Goal: Information Seeking & Learning: Learn about a topic

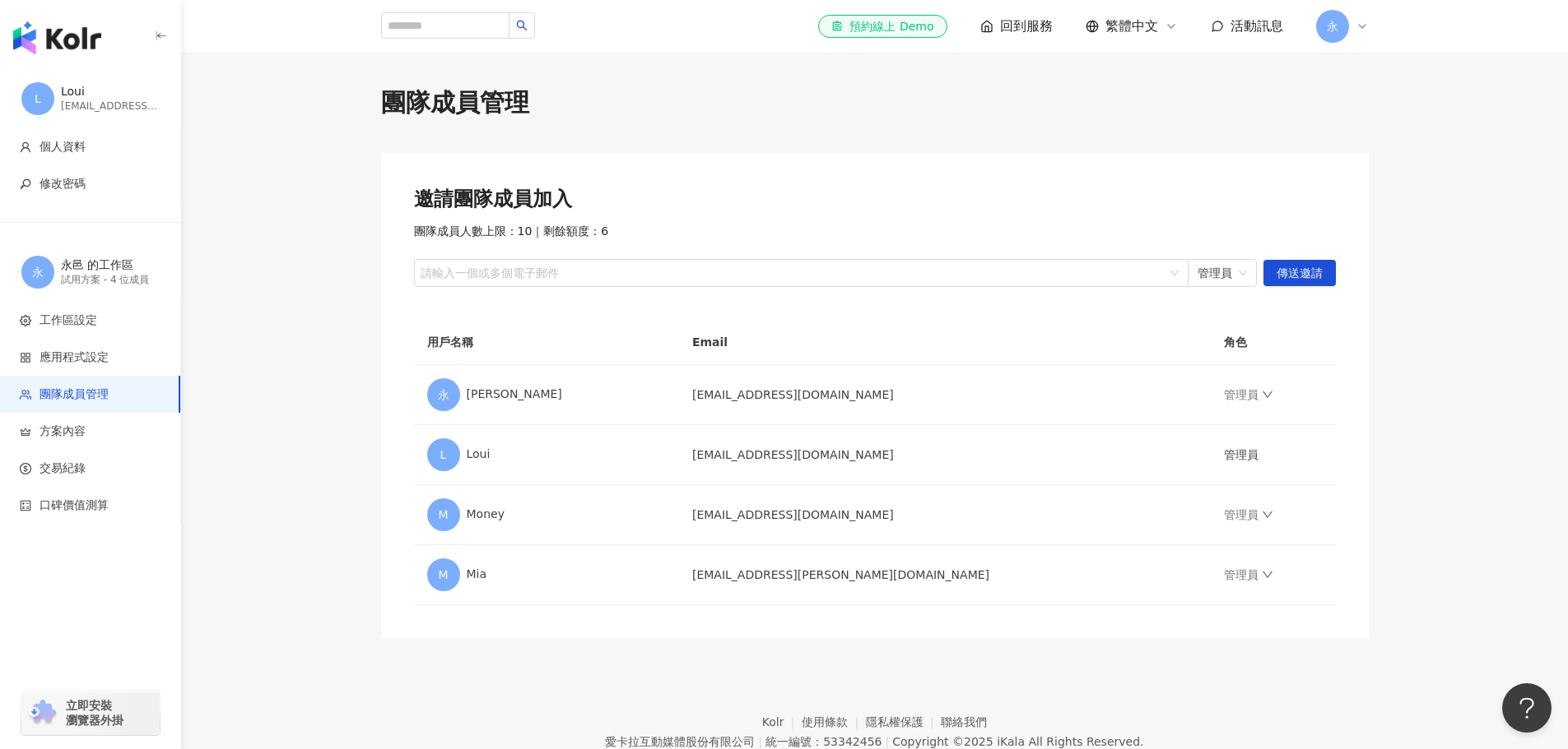
click at [1420, 207] on main "團隊成員管理 邀請團隊成員加入 團隊成員人數上限：10 ｜ 剩餘額度：6 請輸入一個或多個電子郵件 管理員 傳送邀請 用戶名稱 Email 角色 永 永邑 a…" at bounding box center [874, 362] width 1386 height 553
drag, startPoint x: 1413, startPoint y: 274, endPoint x: 1405, endPoint y: 244, distance: 31.0
click at [1413, 274] on main "團隊成員管理 邀請團隊成員加入 團隊成員人數上限：10 ｜ 剩餘額度：6 請輸入一個或多個電子郵件 管理員 傳送邀請 用戶名稱 Email 角色 永 永邑 a…" at bounding box center [874, 362] width 1386 height 553
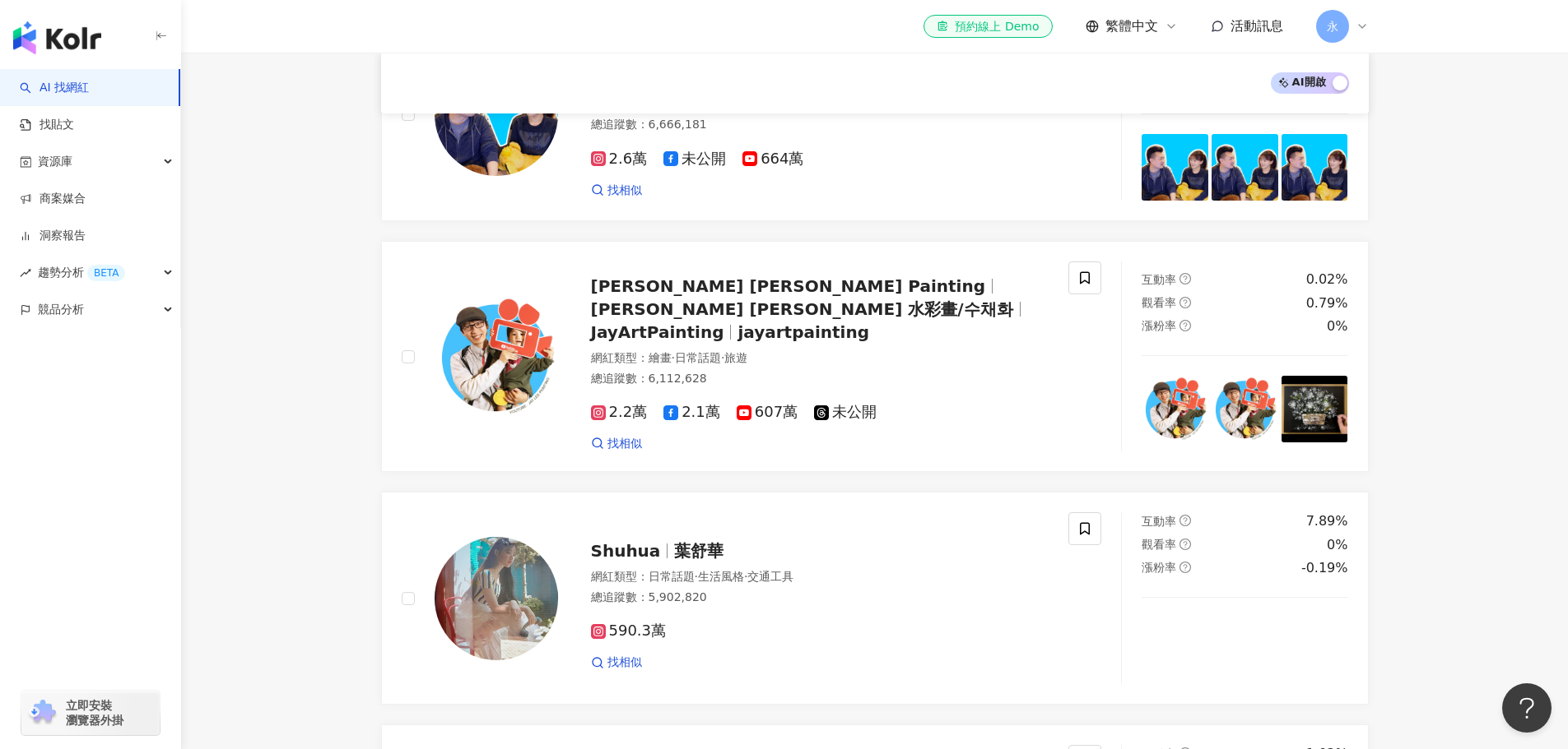
scroll to position [2545, 0]
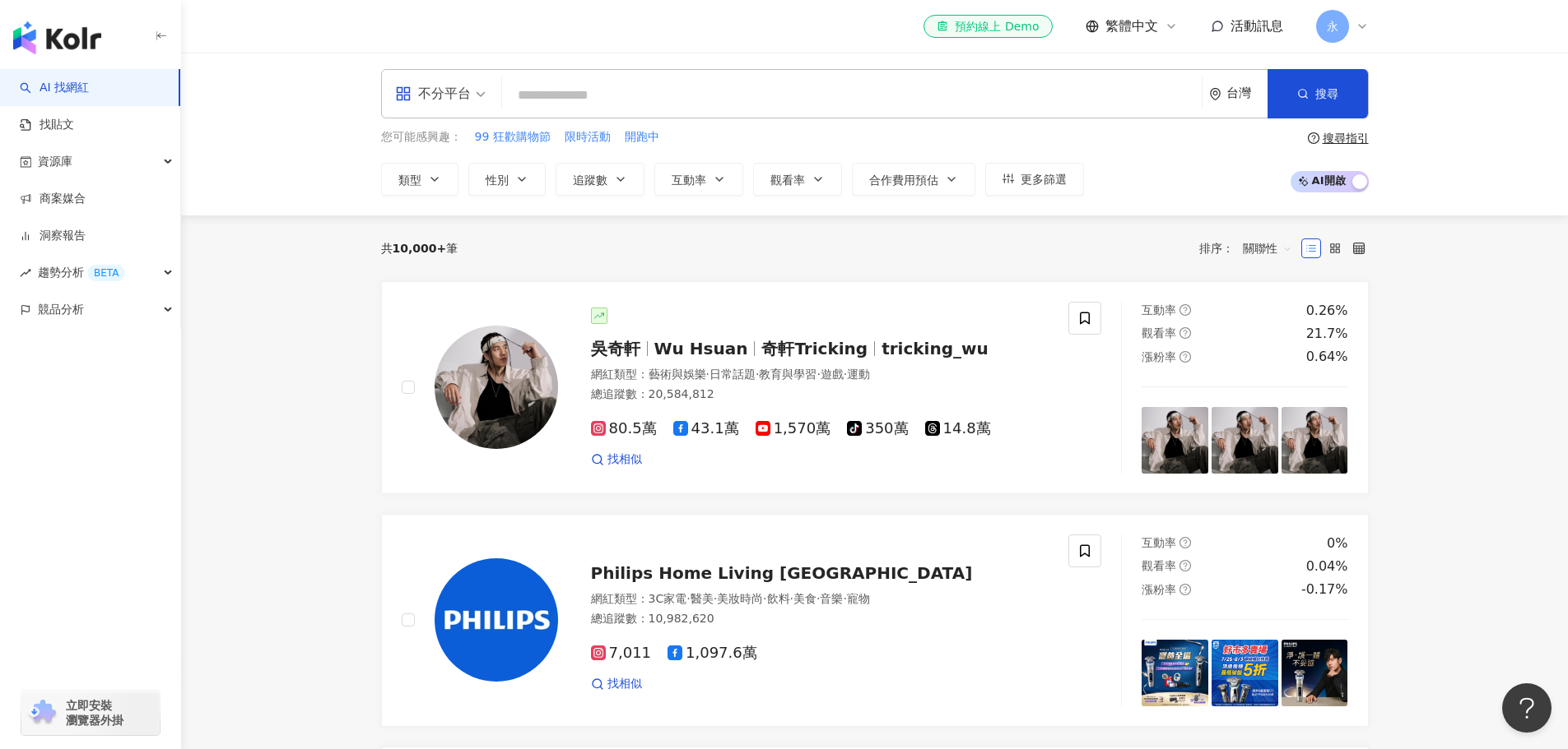
scroll to position [0, 0]
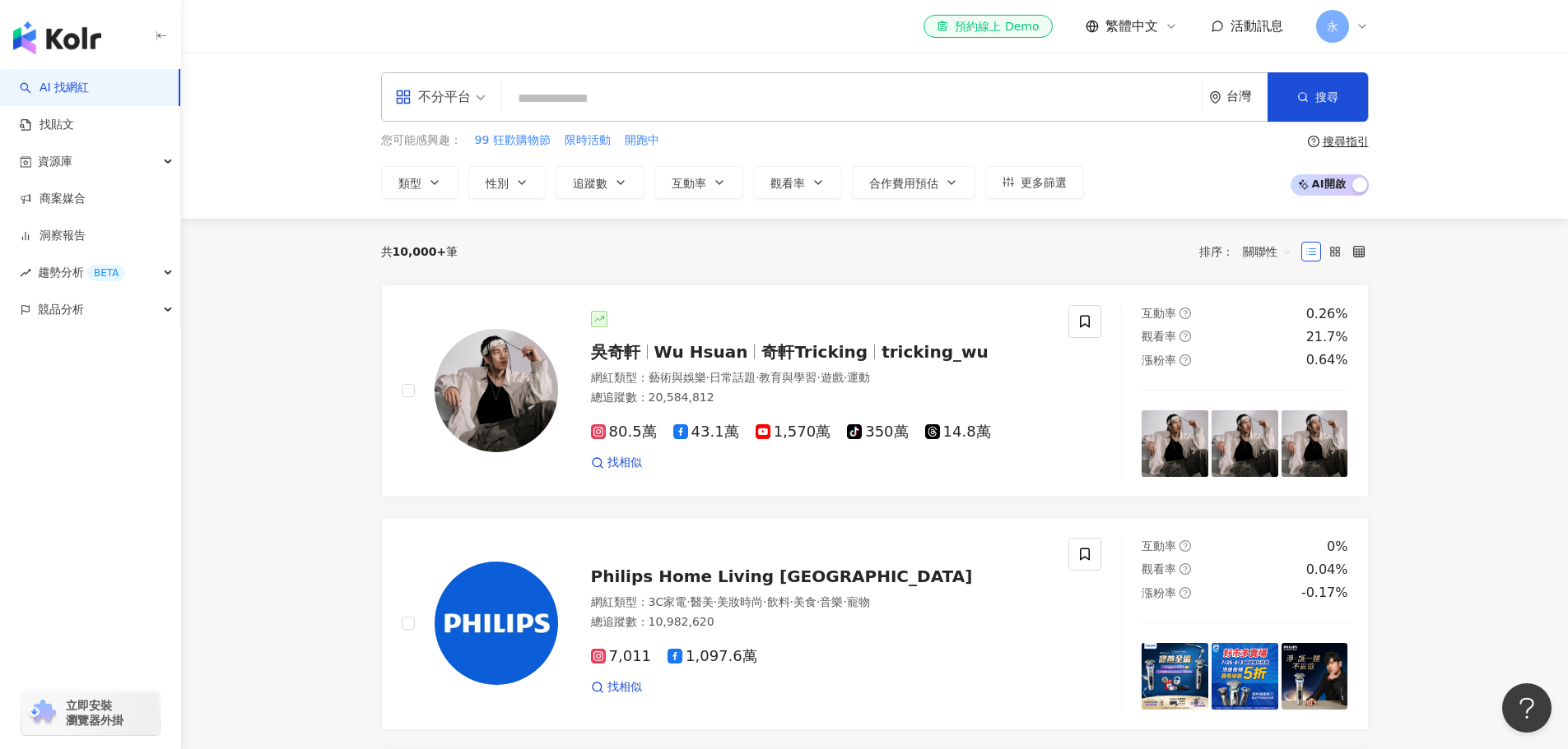
click at [580, 97] on input "search" at bounding box center [852, 99] width 686 height 32
paste input "*****"
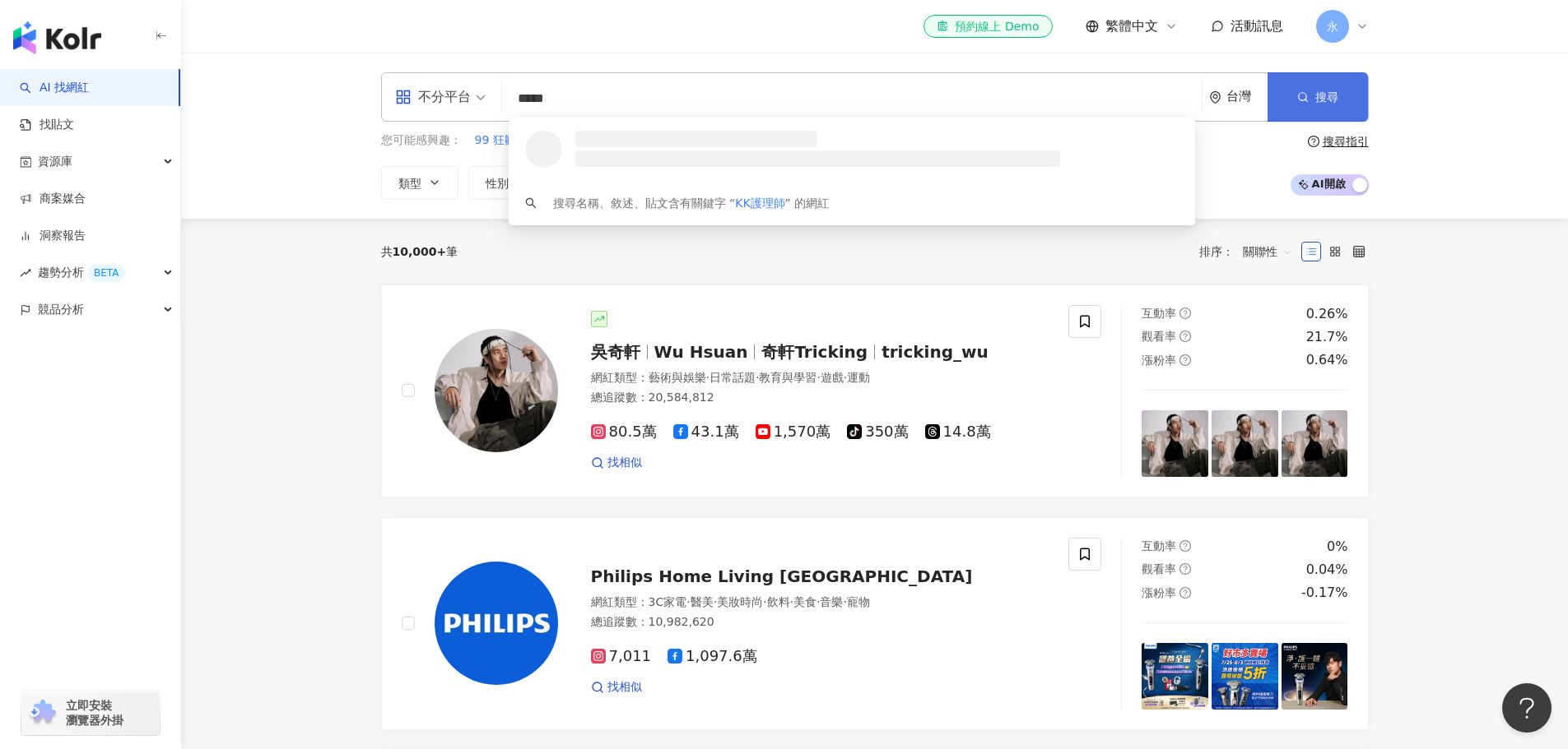
type input "*****"
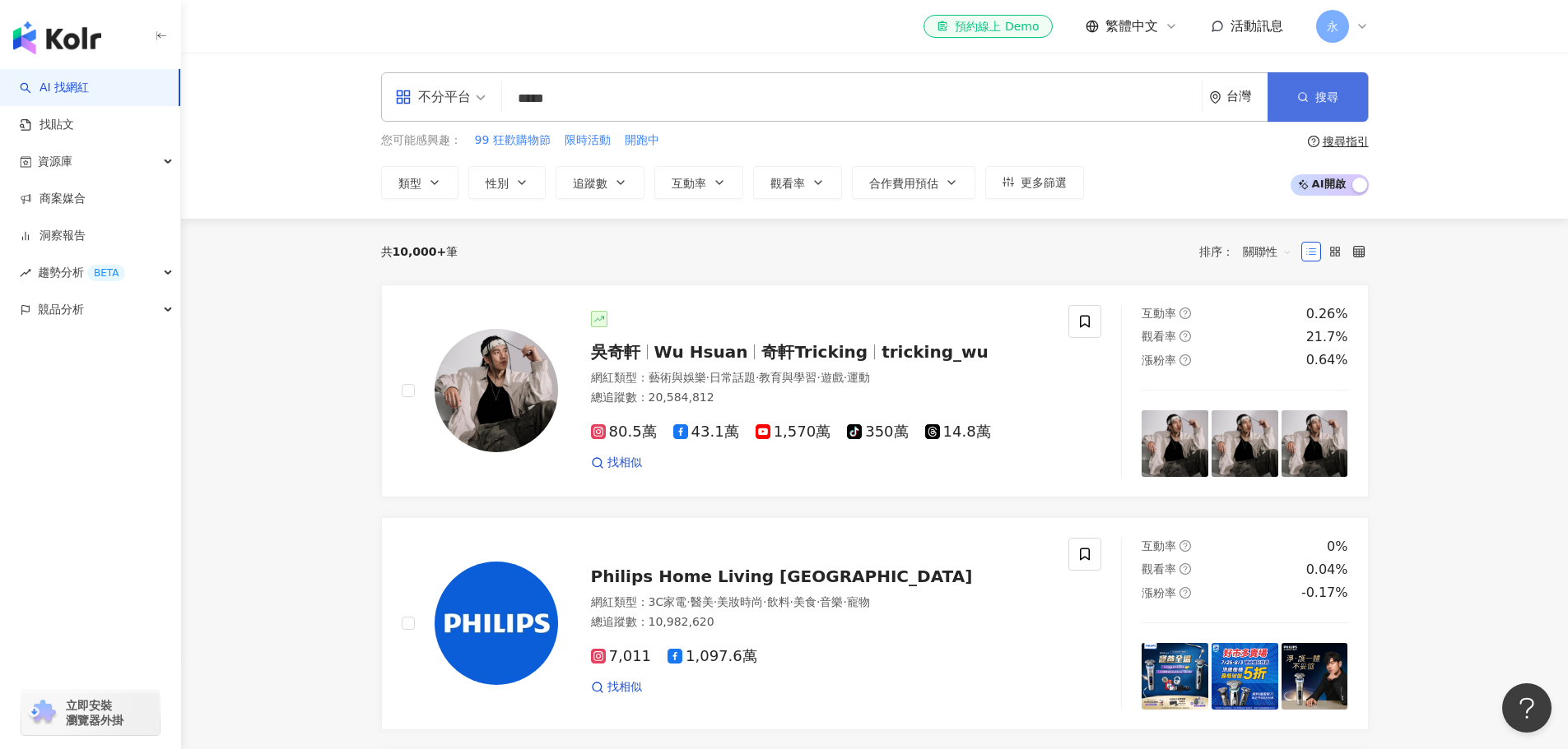
click at [1325, 91] on span "搜尋" at bounding box center [1327, 97] width 23 height 13
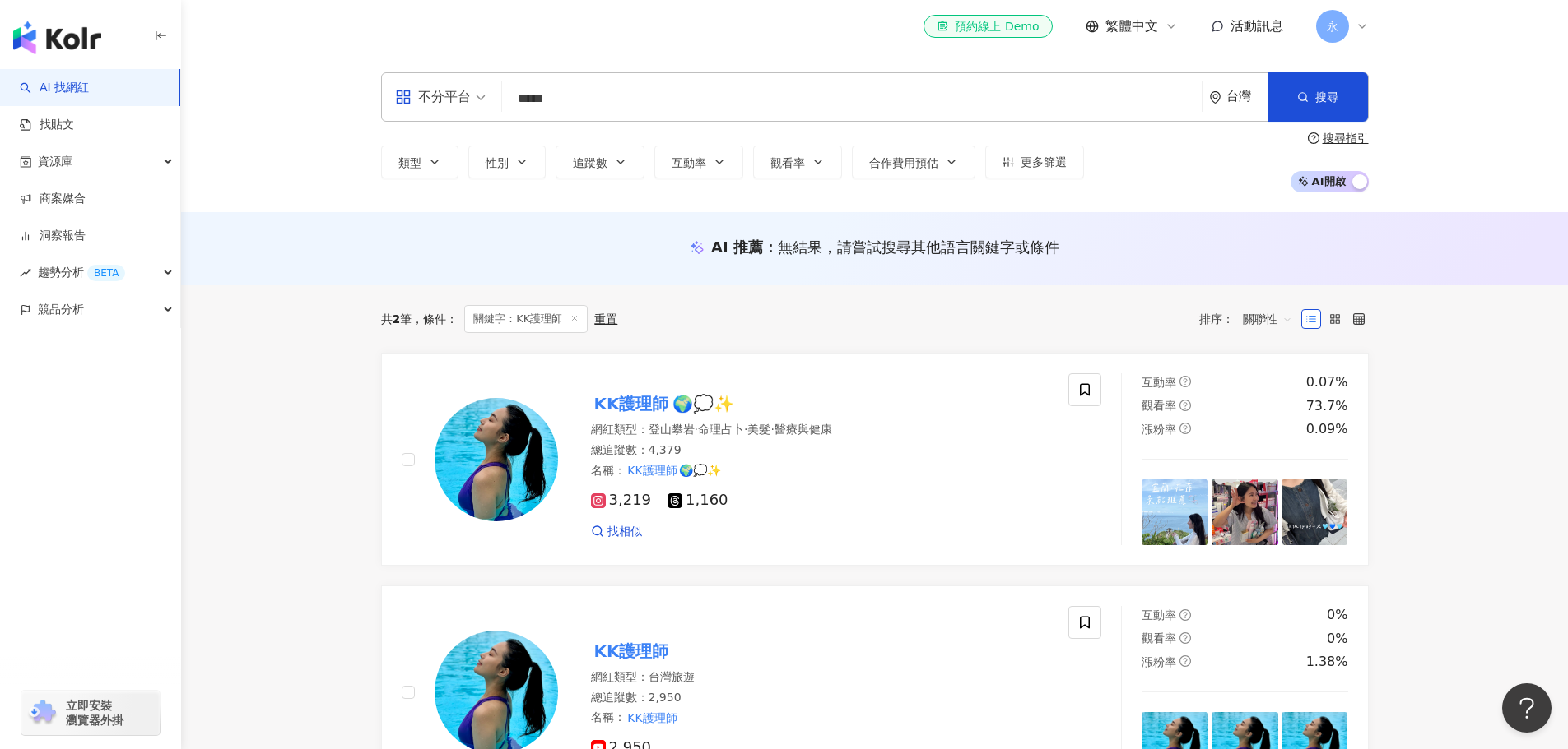
drag, startPoint x: 720, startPoint y: 116, endPoint x: 530, endPoint y: 117, distance: 190.0
click at [530, 117] on div "不分平台 ***** 台灣 搜尋 0e726ec9-5eda-49bb-a901-2bb22d69cfb0 7ba1ae5b-972c-4725-8e7a-5…" at bounding box center [875, 97] width 988 height 49
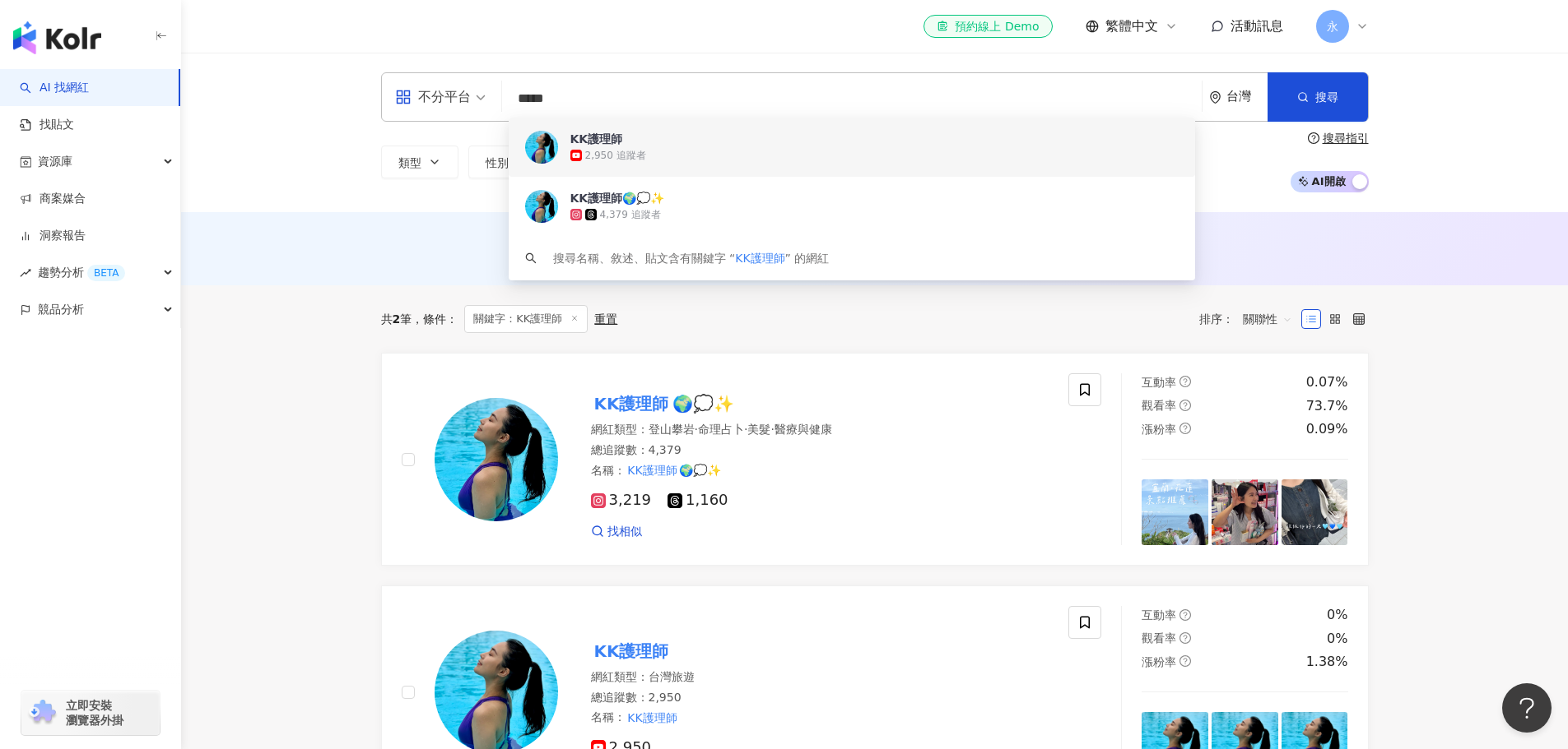
drag, startPoint x: 600, startPoint y: 84, endPoint x: 496, endPoint y: 80, distance: 104.1
click at [496, 80] on div "不分平台 ***** 台灣 搜尋 0e726ec9-5eda-49bb-a901-2bb22d69cfb0 7ba1ae5b-972c-4725-8e7a-5…" at bounding box center [875, 97] width 988 height 49
paste input "*******"
type input "**********"
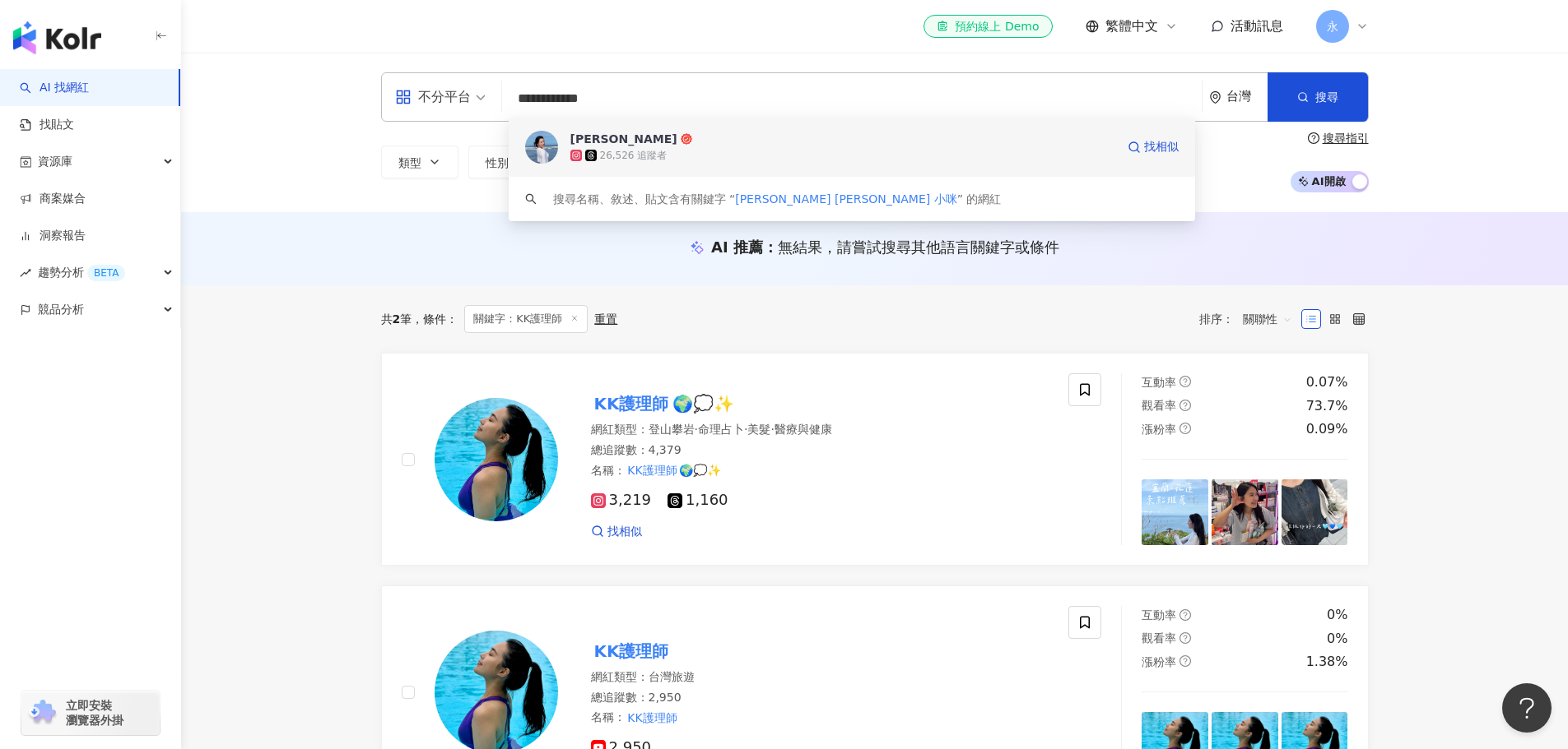
click at [765, 155] on div "26,526 追蹤者" at bounding box center [843, 156] width 545 height 17
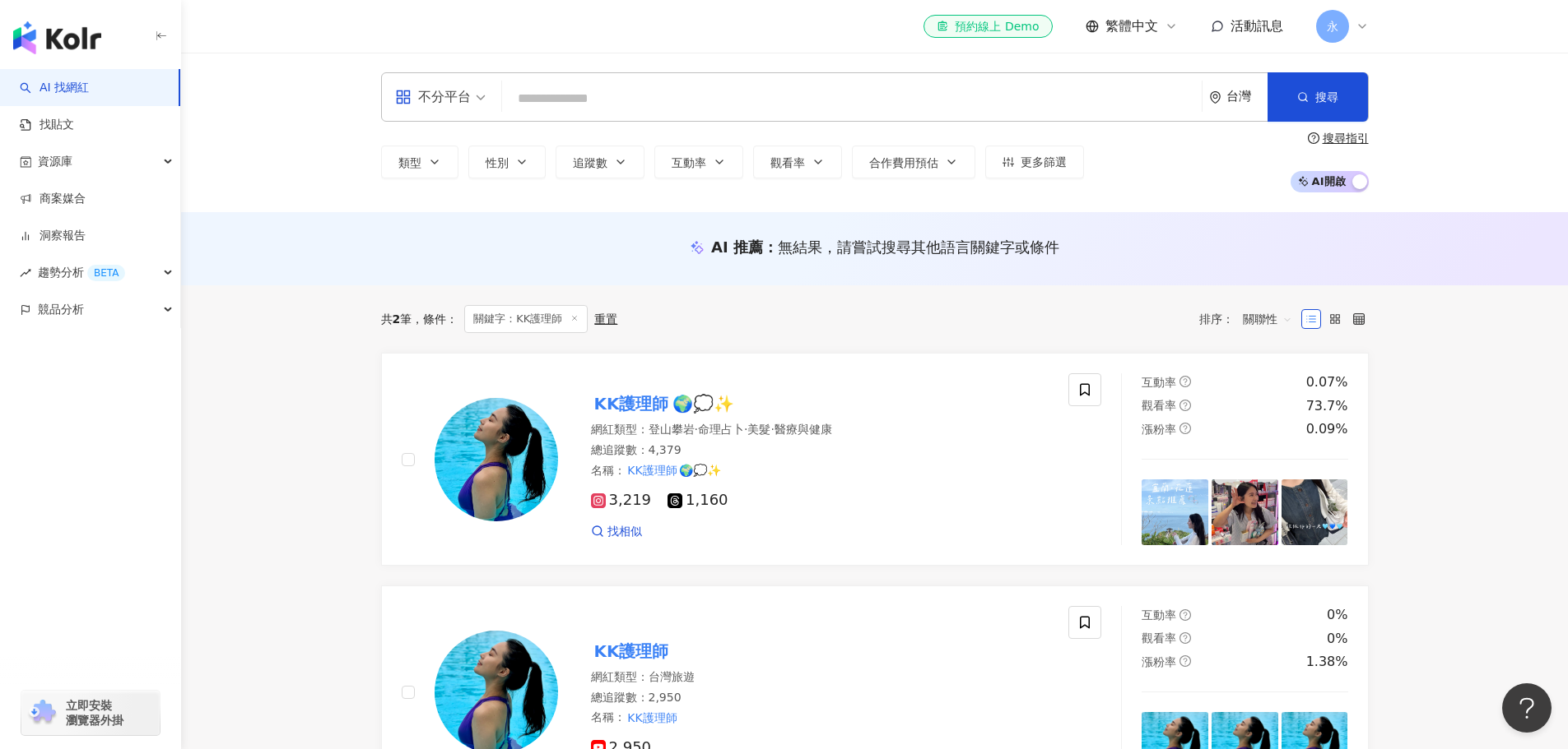
click at [518, 101] on input "search" at bounding box center [852, 99] width 686 height 32
paste input "***"
type input "***"
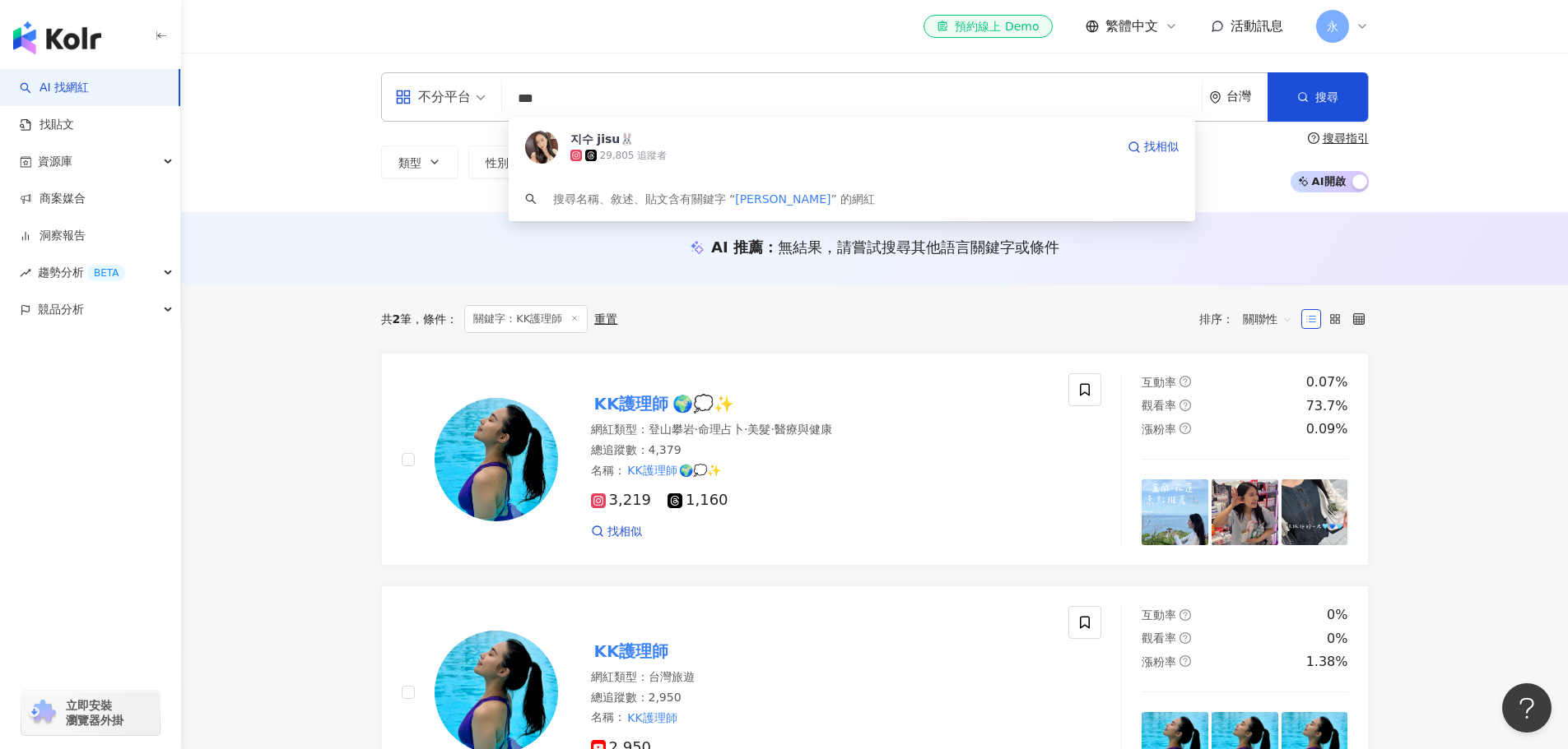
click at [659, 151] on div "29,805 追蹤者" at bounding box center [633, 156] width 67 height 14
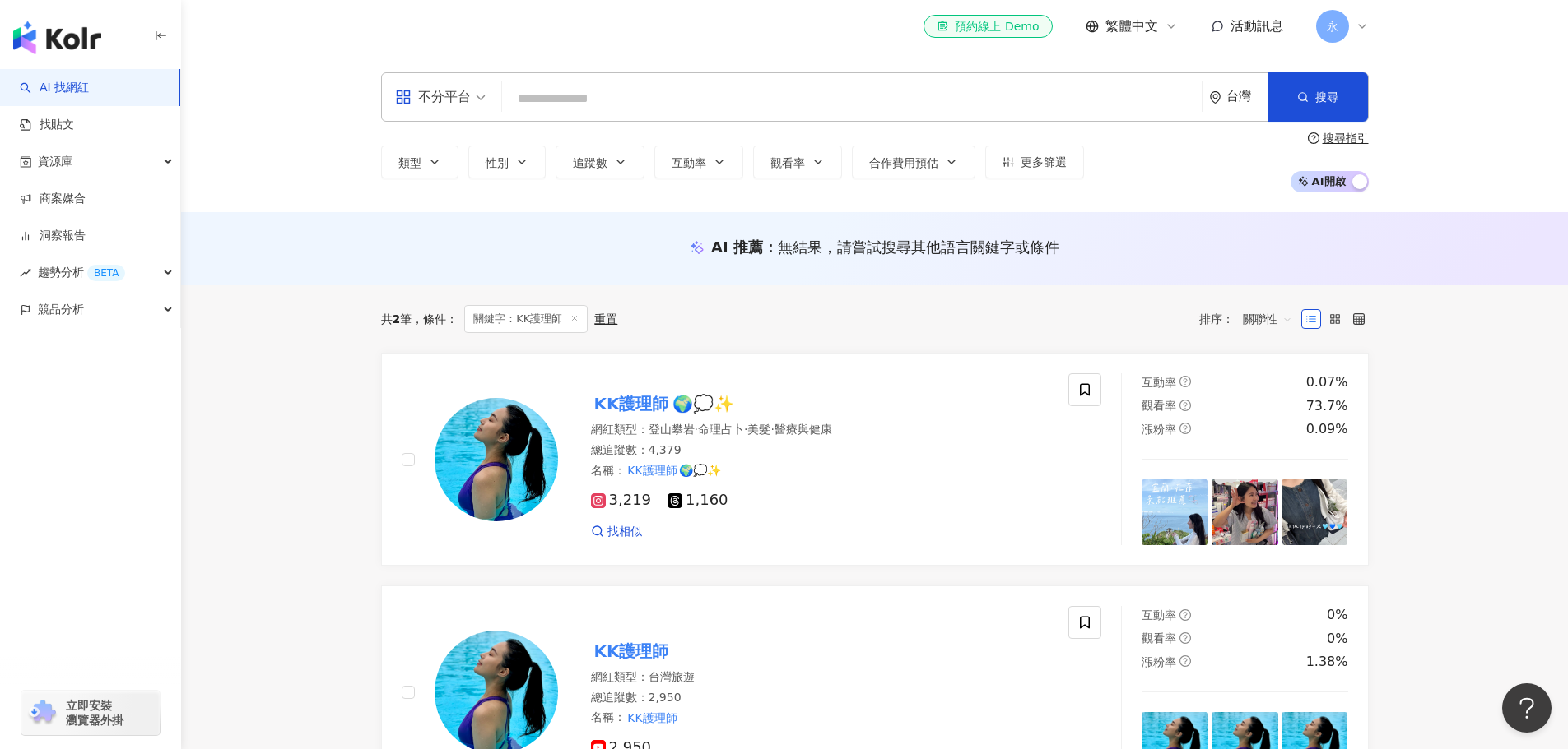
click at [559, 96] on input "search" at bounding box center [852, 99] width 686 height 32
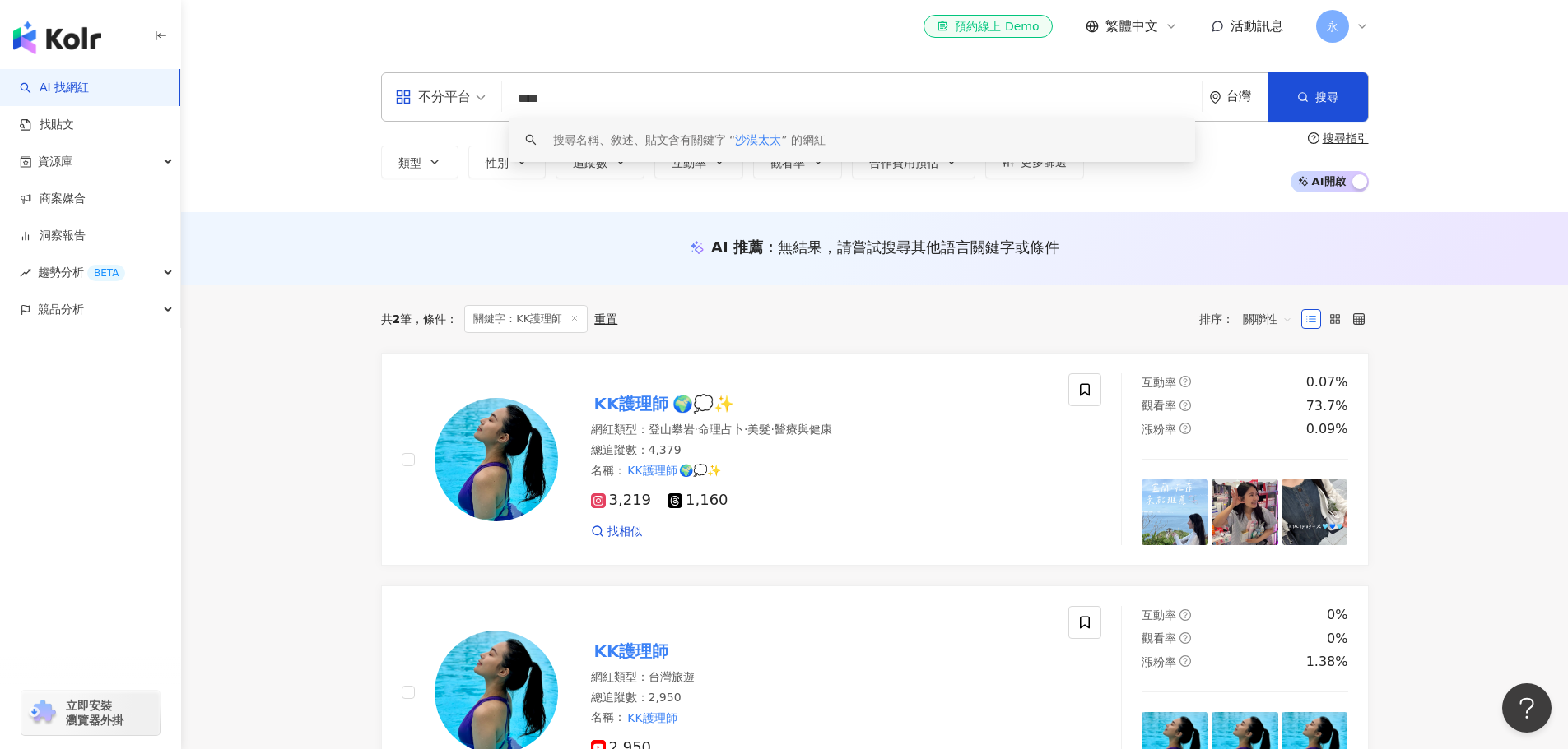
paste input "******"
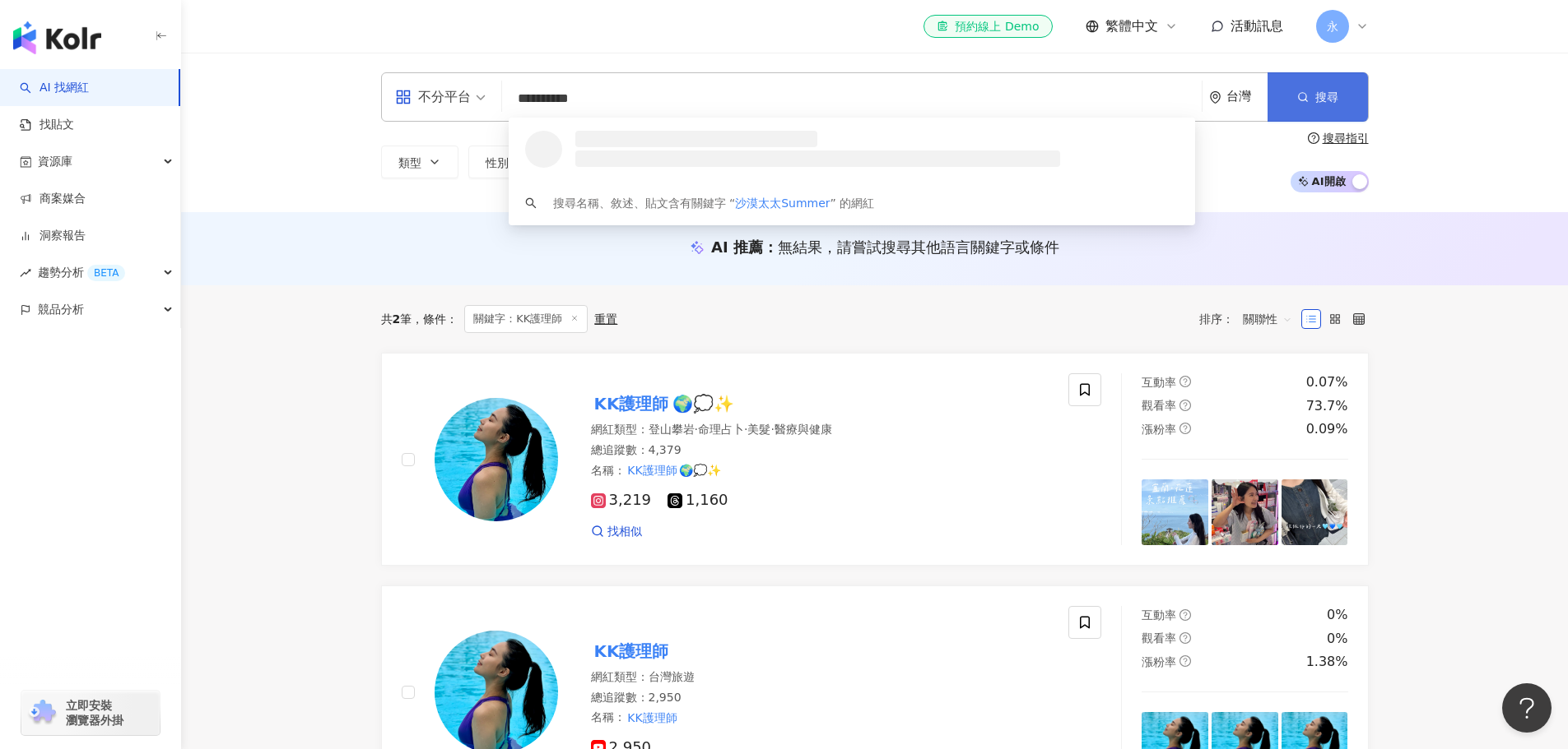
click at [1334, 96] on span "搜尋" at bounding box center [1327, 97] width 23 height 13
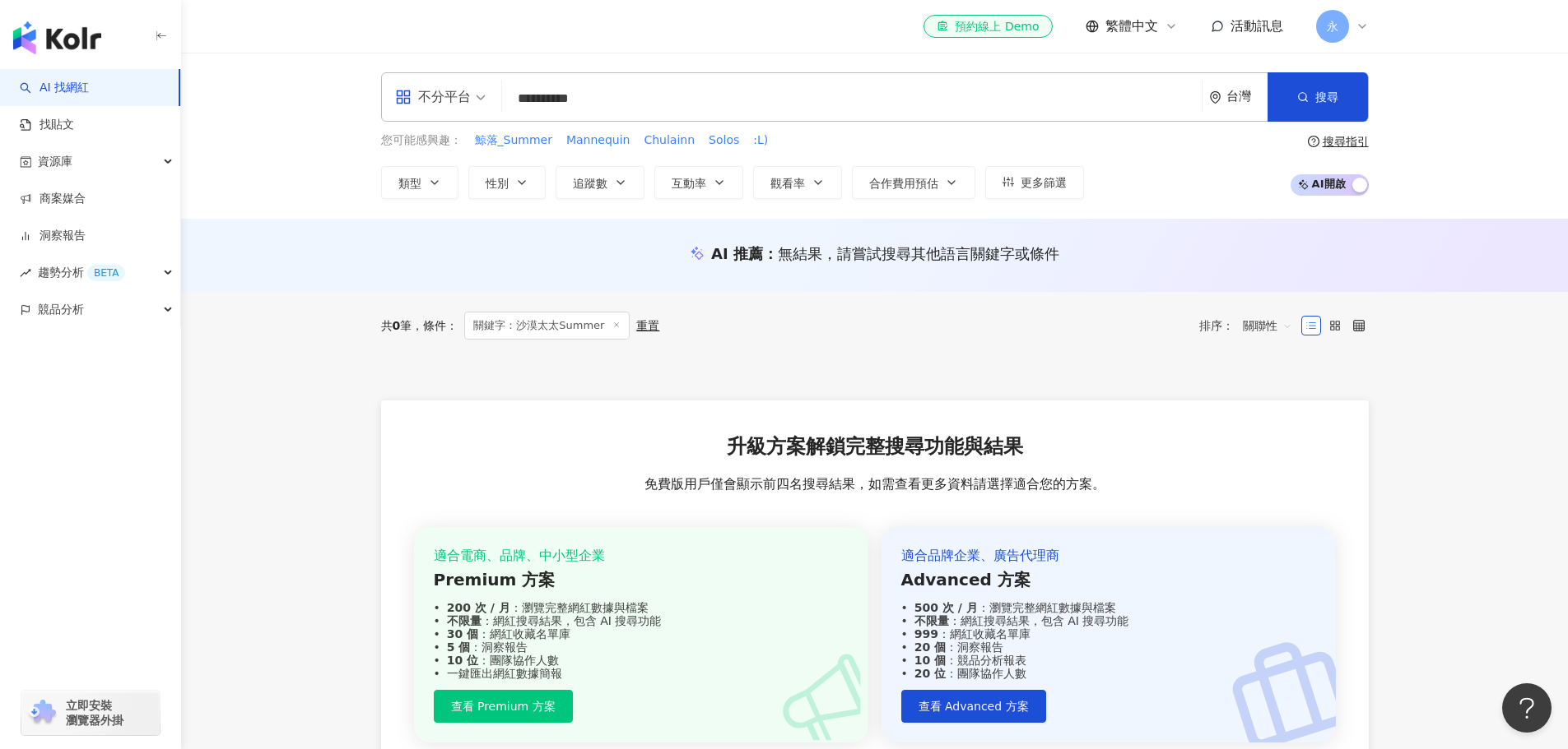
click at [668, 103] on input "**********" at bounding box center [852, 99] width 686 height 32
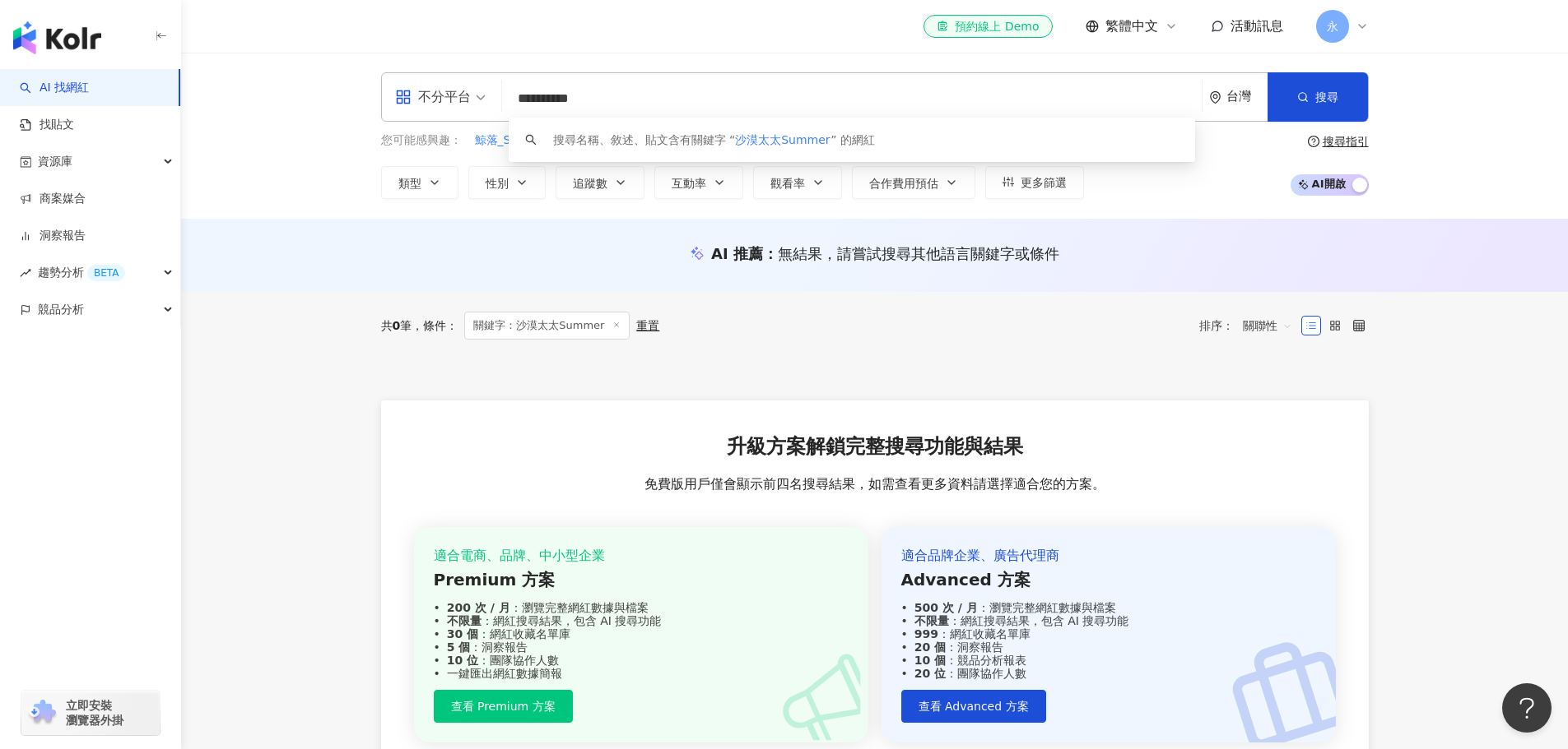
click at [668, 103] on input "**********" at bounding box center [852, 99] width 686 height 32
paste input "*****"
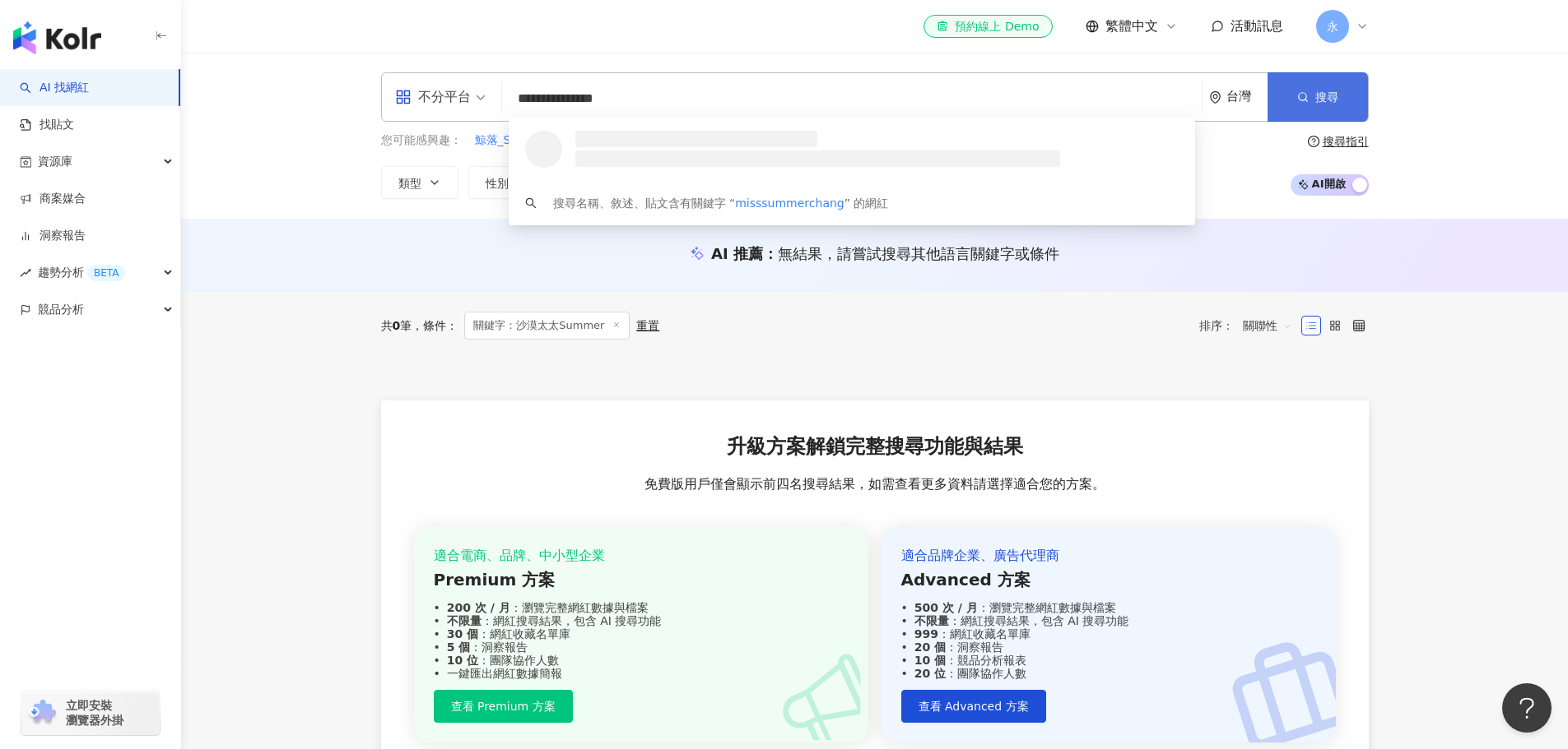
click at [1299, 104] on span "button" at bounding box center [1303, 97] width 12 height 13
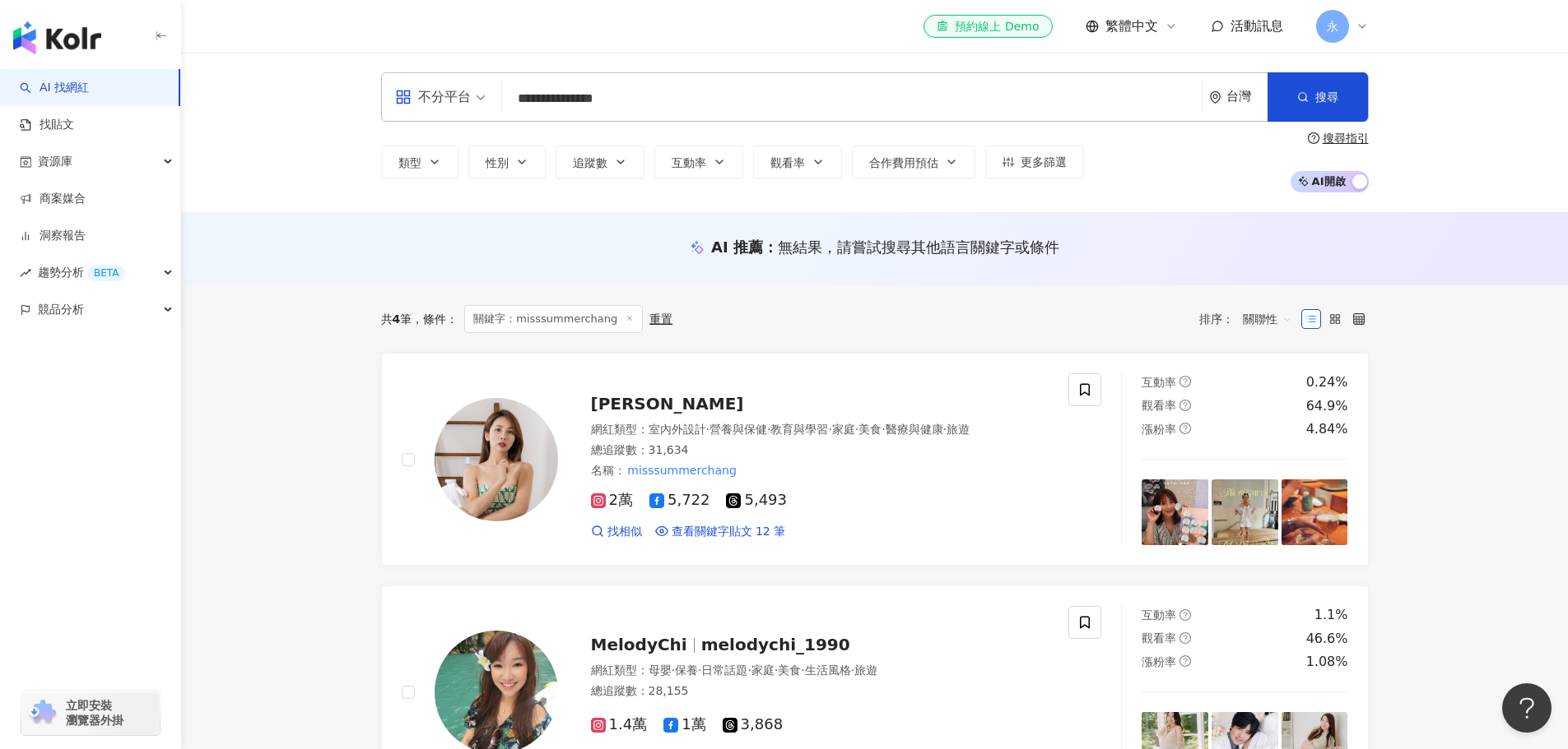
click at [729, 81] on div "**********" at bounding box center [875, 97] width 988 height 49
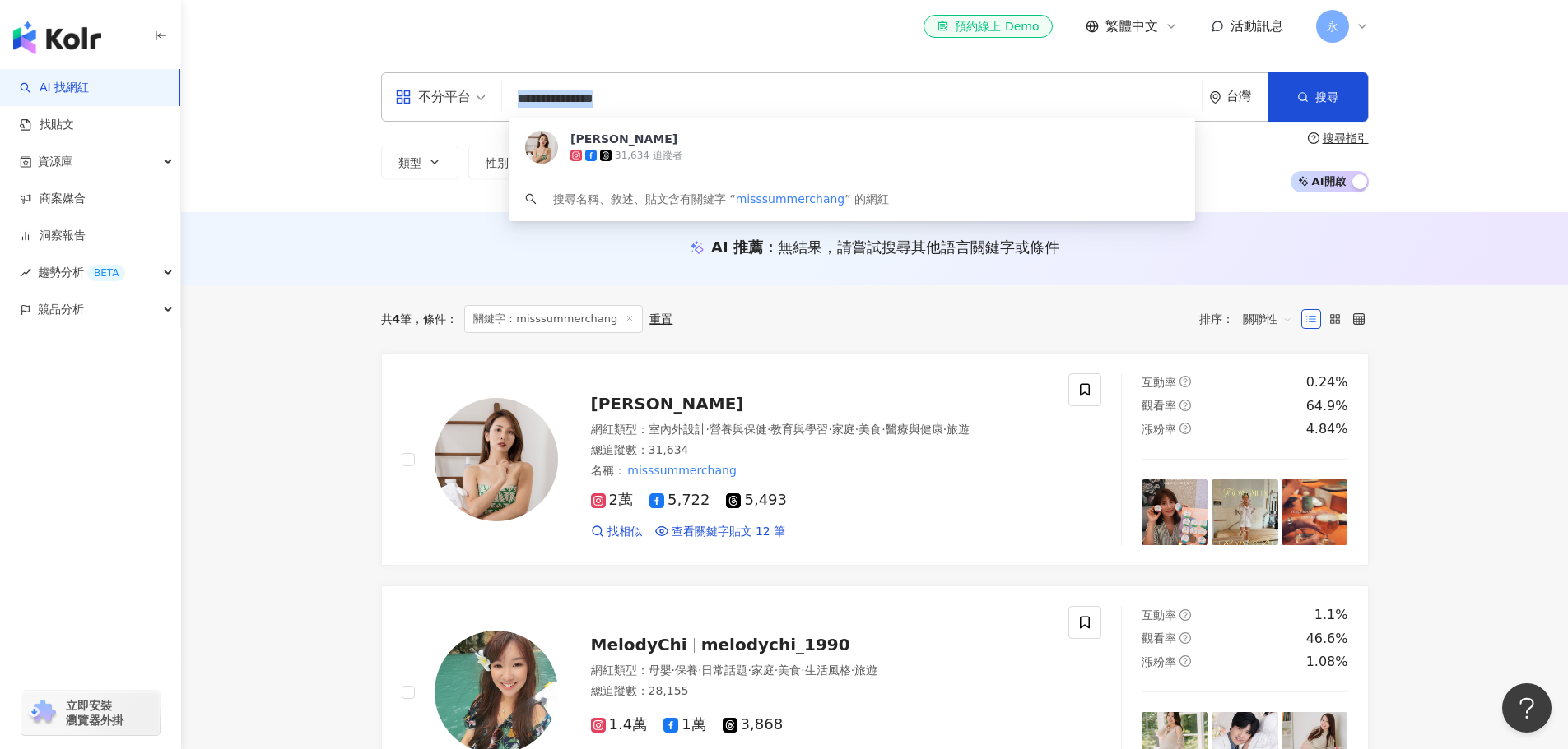
click at [666, 97] on input "**********" at bounding box center [852, 99] width 686 height 32
paste input "search"
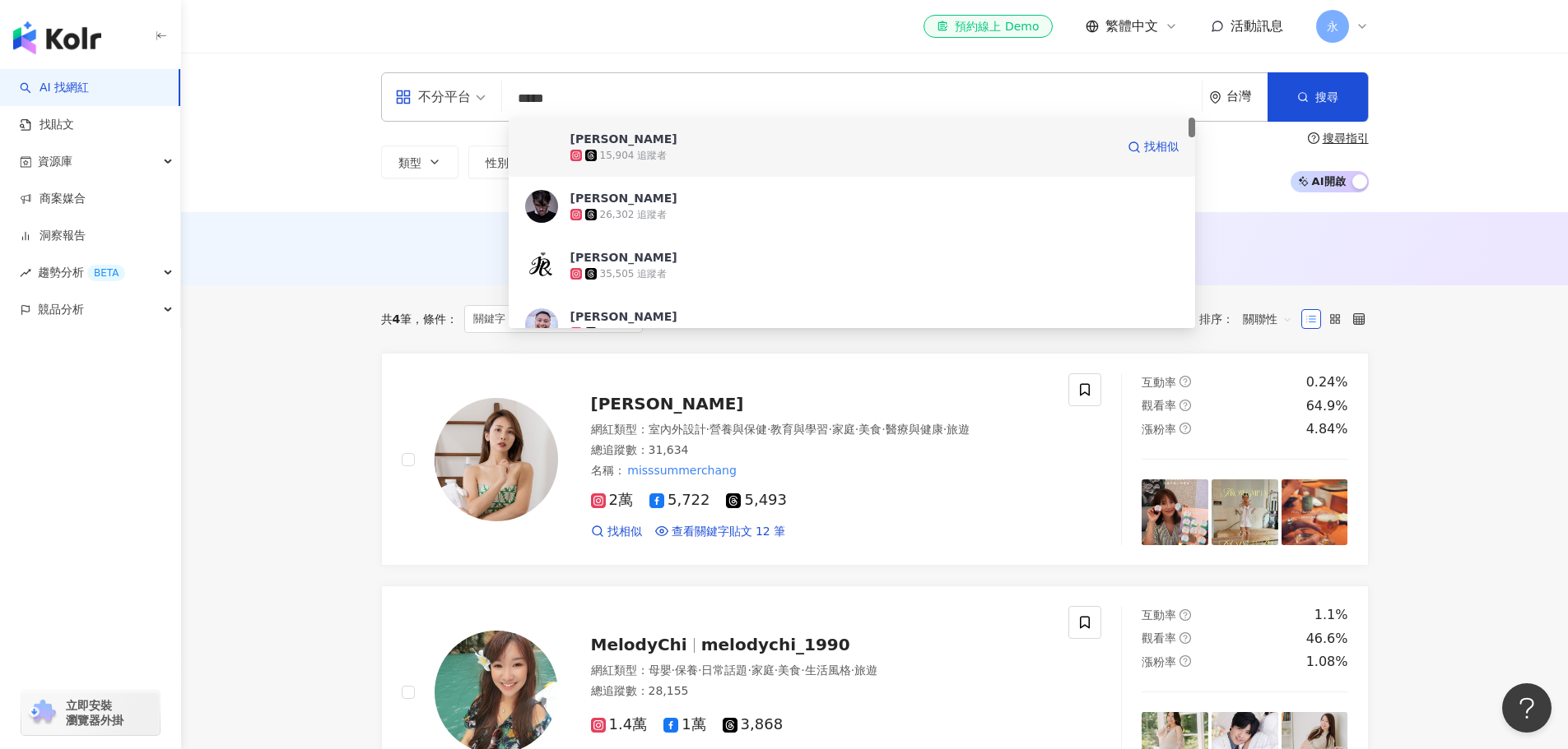
type input "*****"
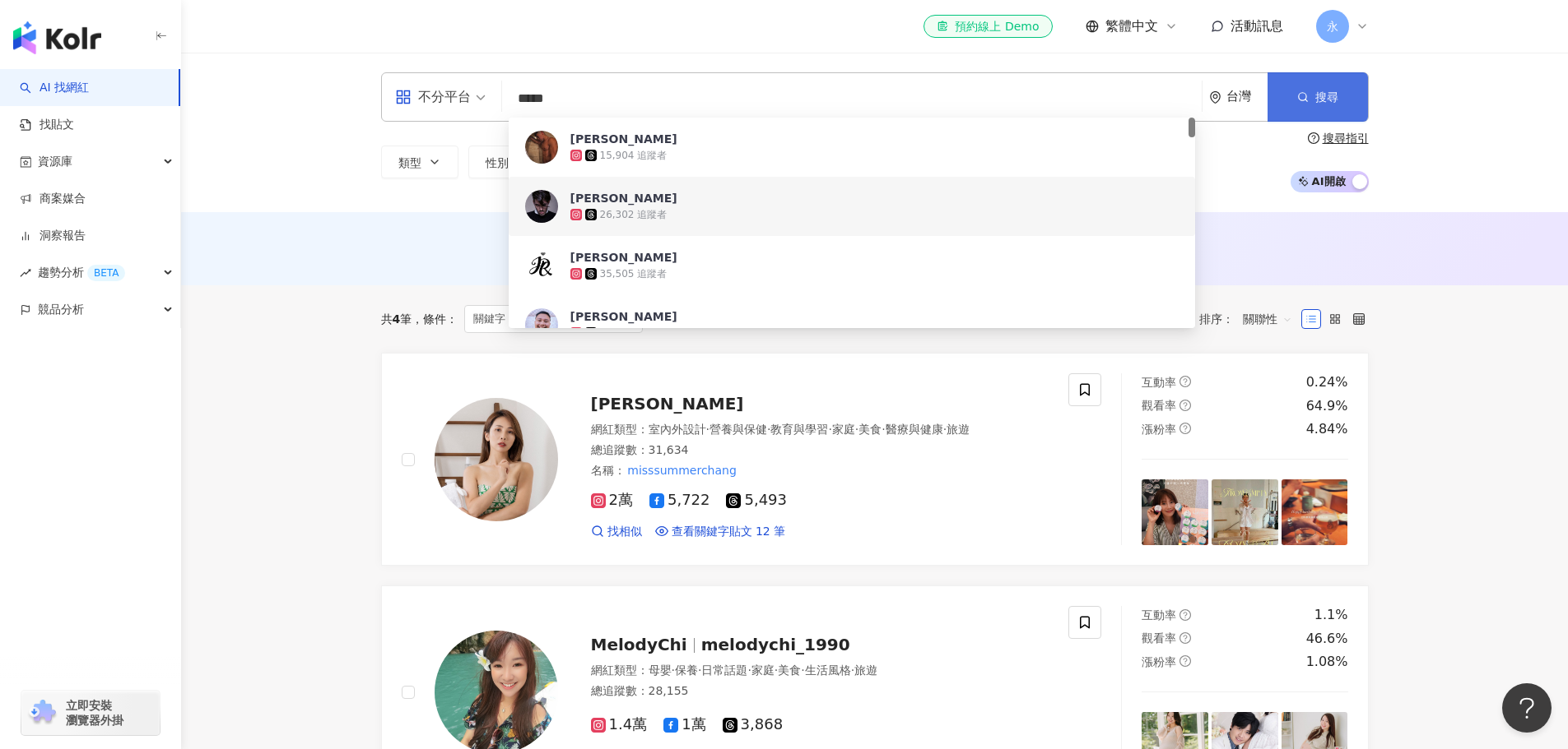
click at [1300, 97] on icon "button" at bounding box center [1303, 97] width 12 height 12
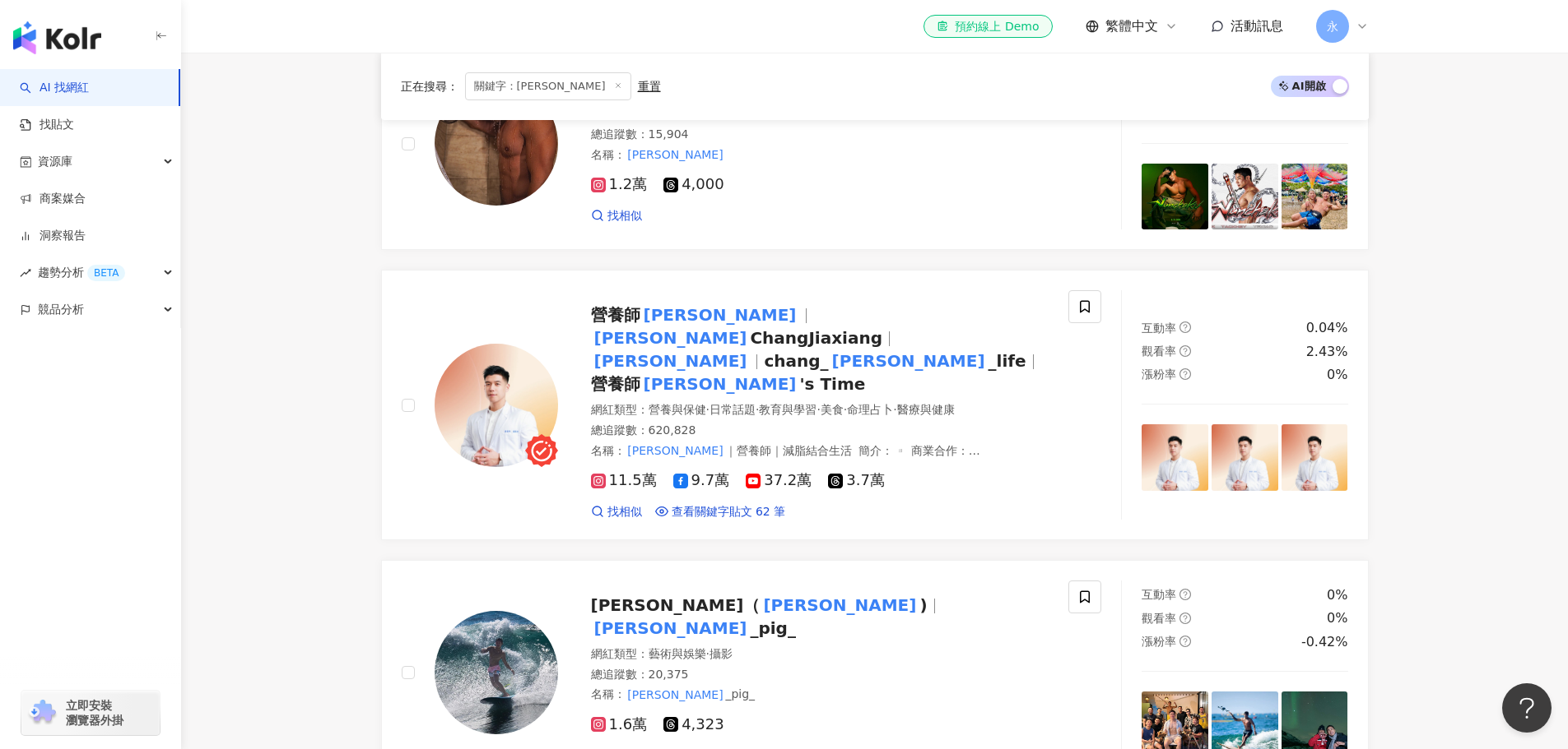
scroll to position [658, 0]
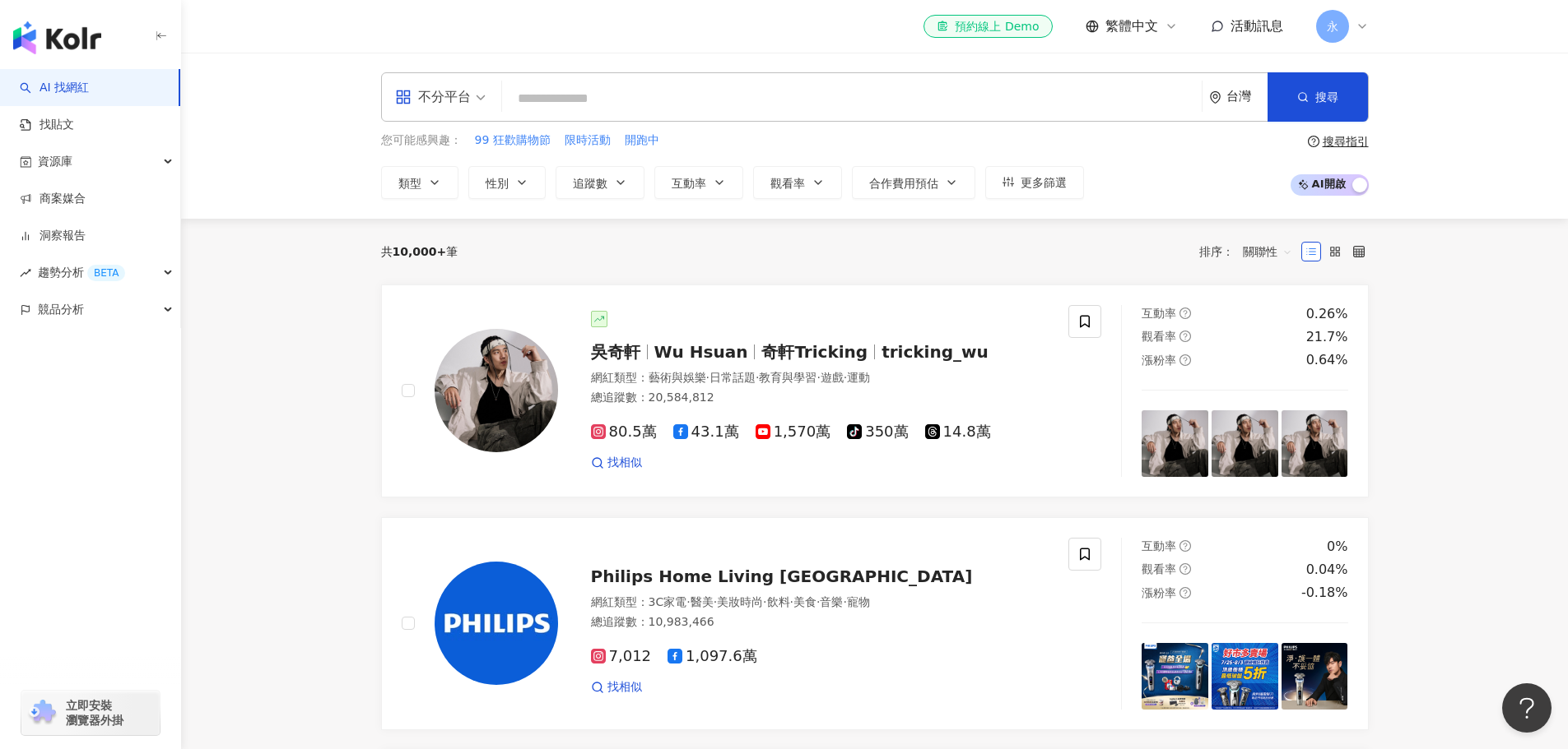
click at [336, 182] on div "不分平台 台灣 搜尋 您可能感興趣： 99 狂歡購物節 限時活動 開跑中 類型 性別 追蹤數 互動率 觀看率 合作費用預估 更多篩選 搜尋指引 AI 開啟 A…" at bounding box center [874, 136] width 1386 height 166
click at [598, 108] on input "search" at bounding box center [852, 99] width 686 height 32
type input "*"
paste input "*****"
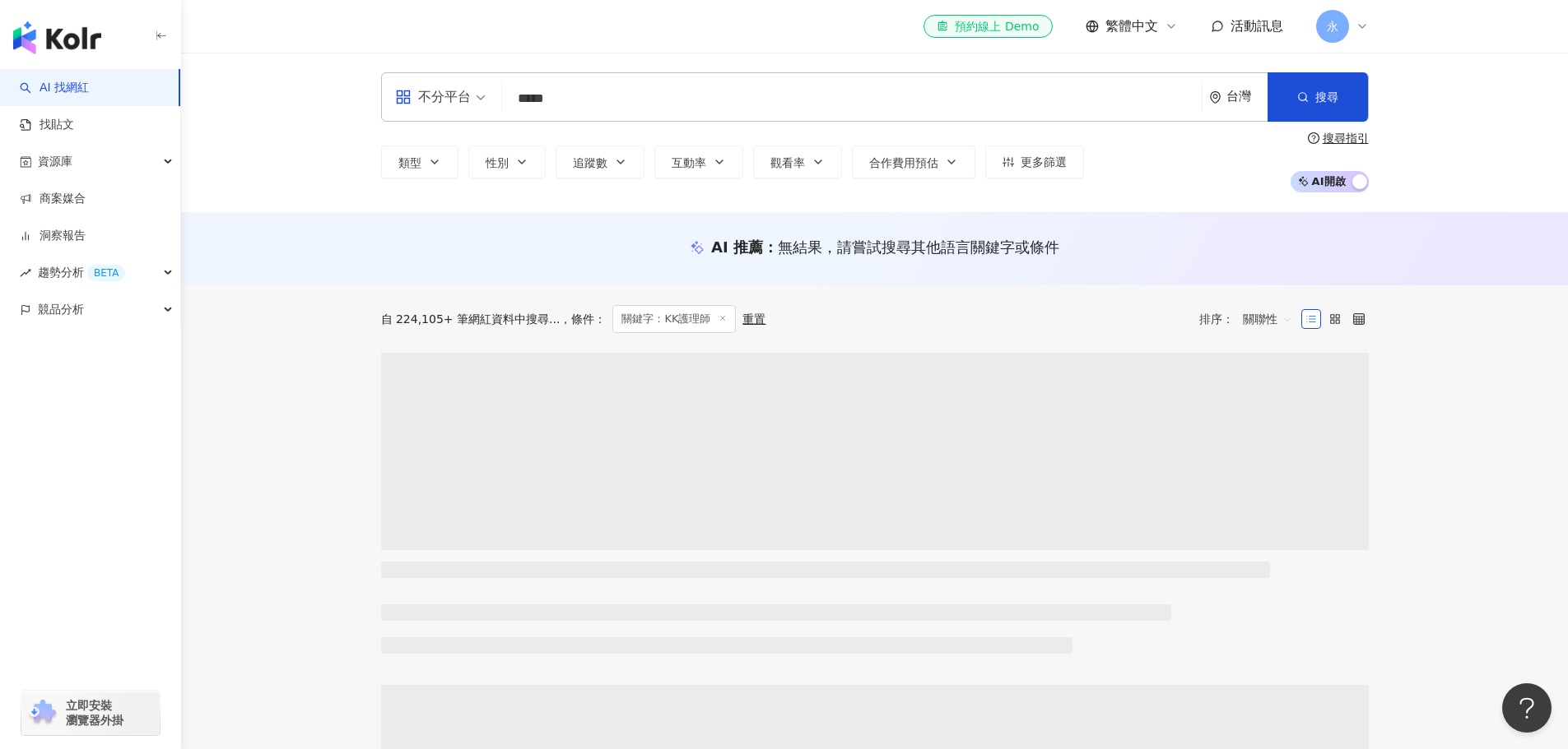
type input "*****"
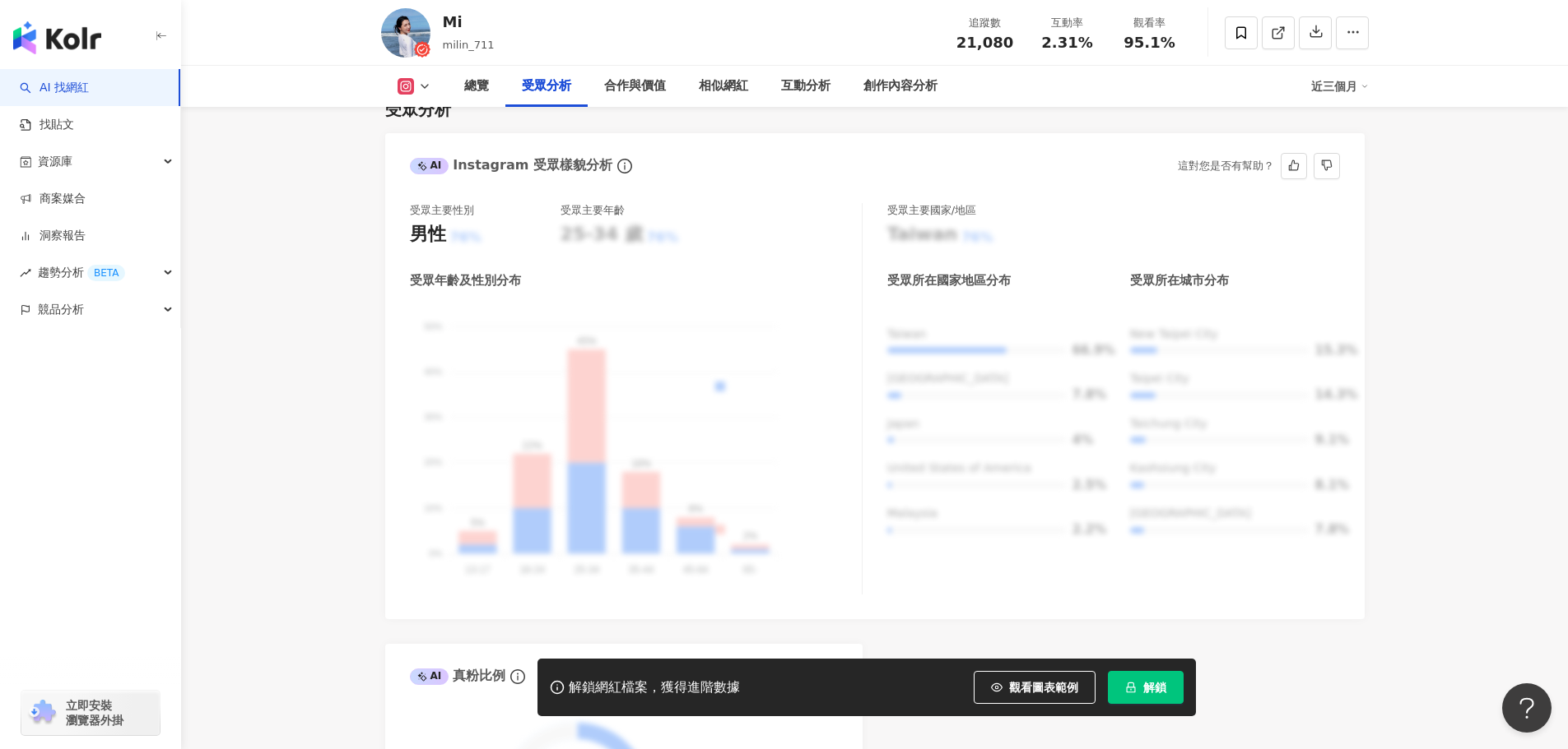
scroll to position [1481, 0]
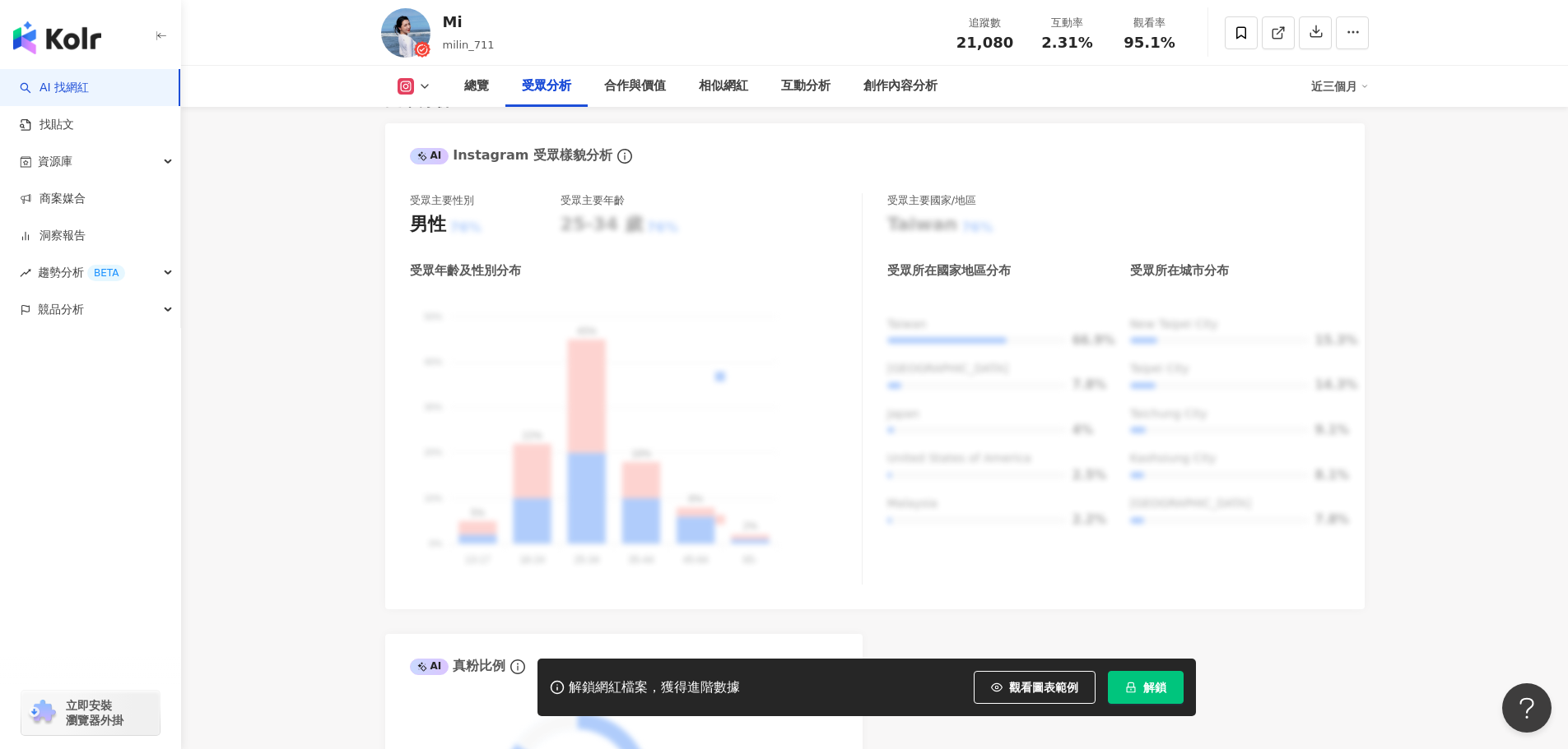
click at [1153, 677] on button "解鎖" at bounding box center [1145, 687] width 76 height 33
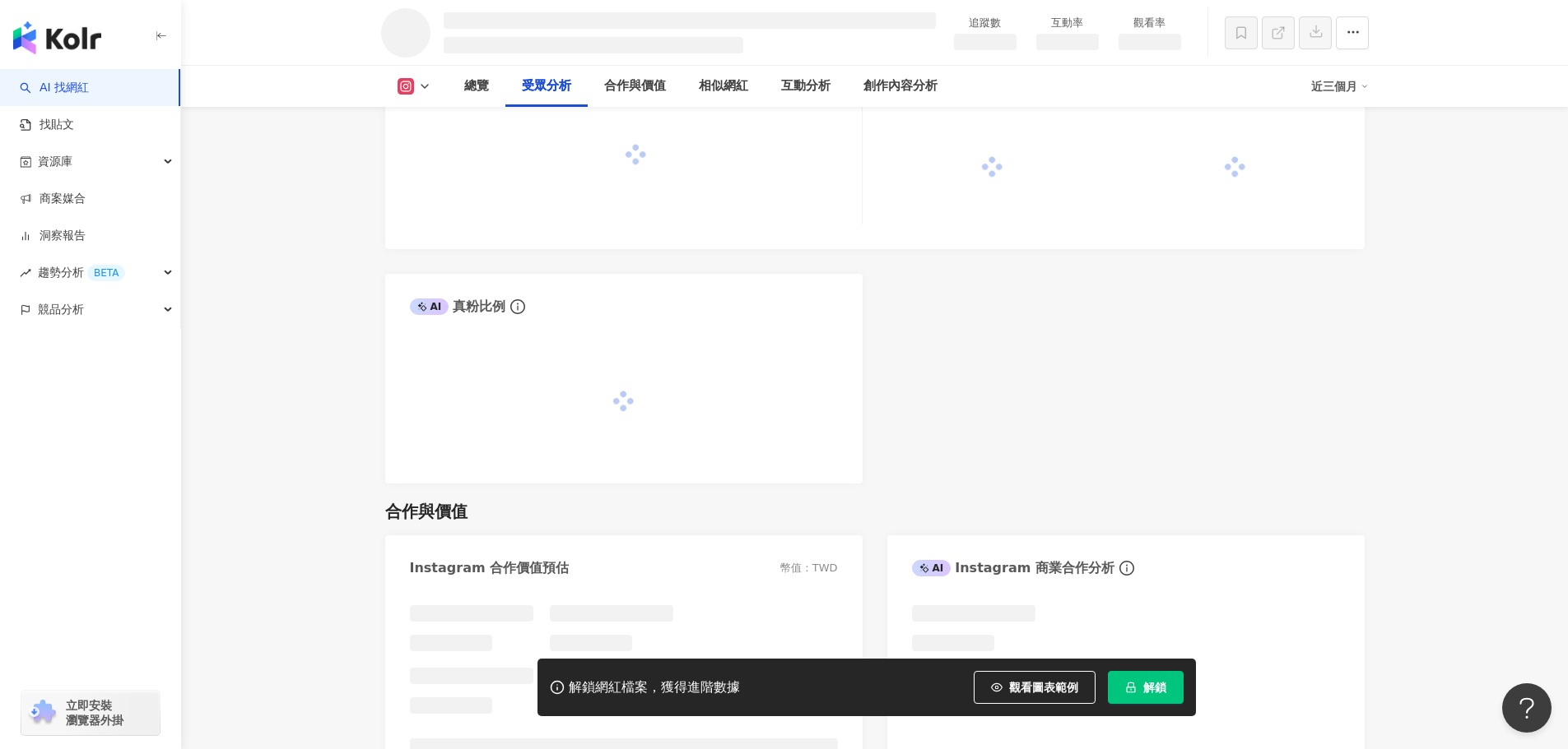
scroll to position [1416, 0]
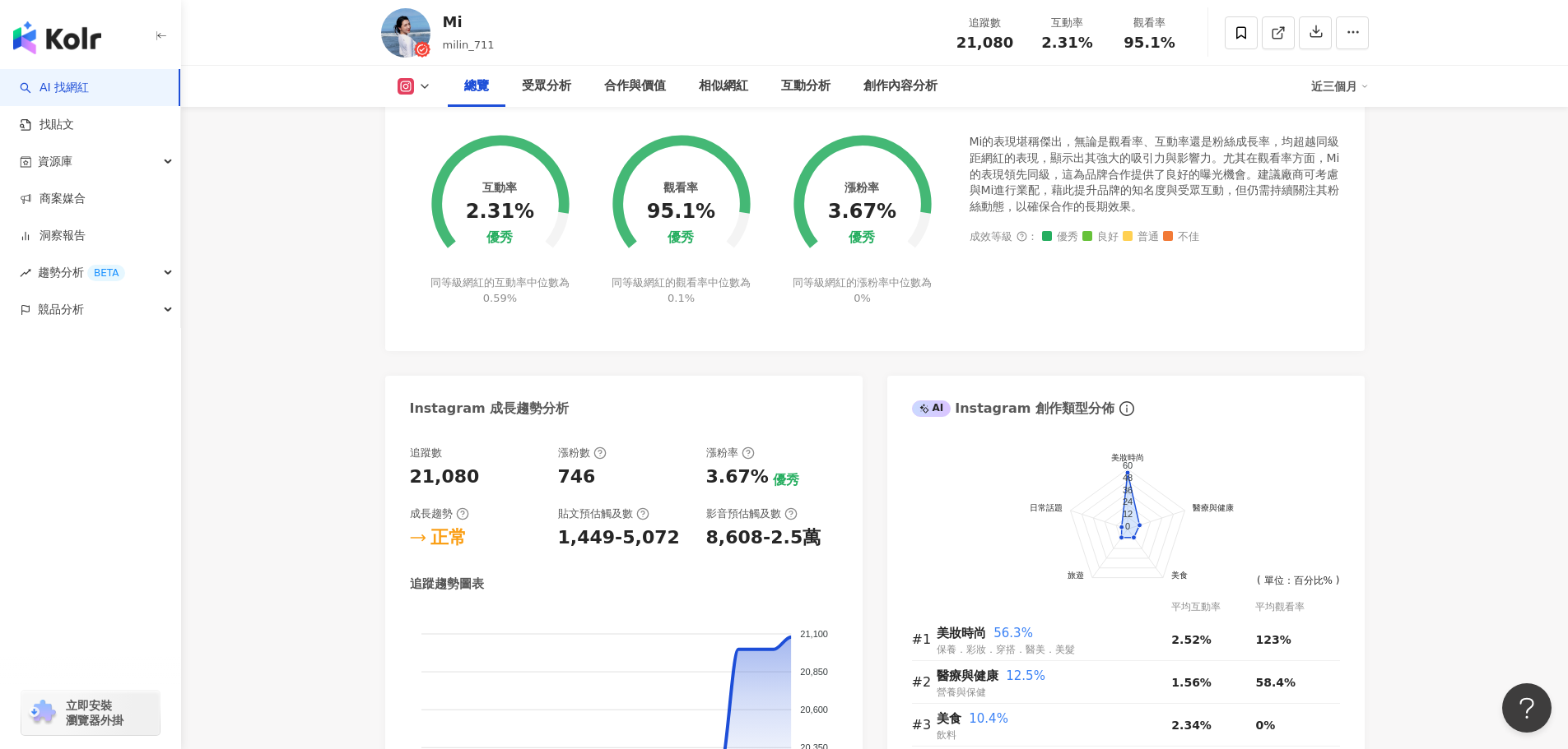
scroll to position [740, 0]
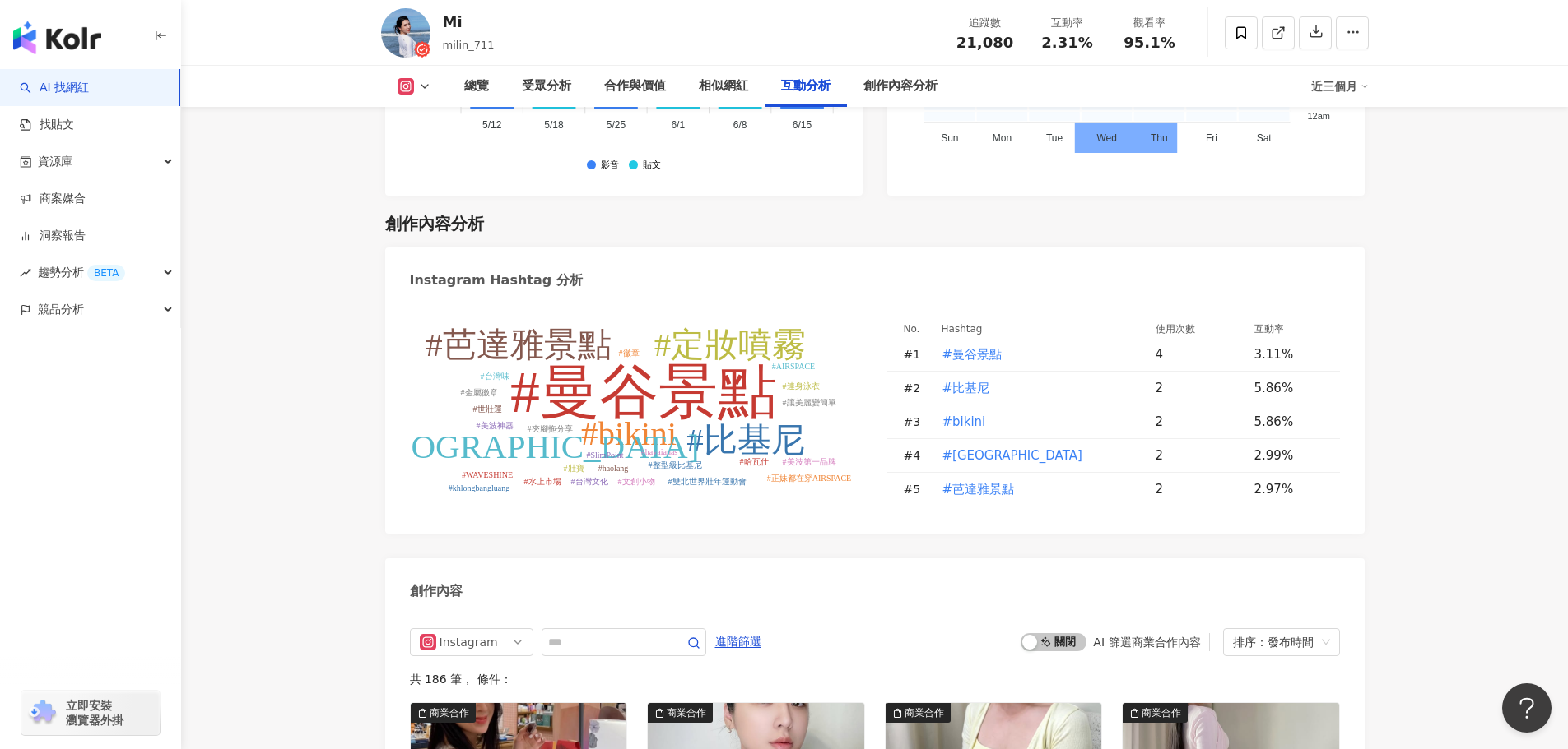
scroll to position [3455, 0]
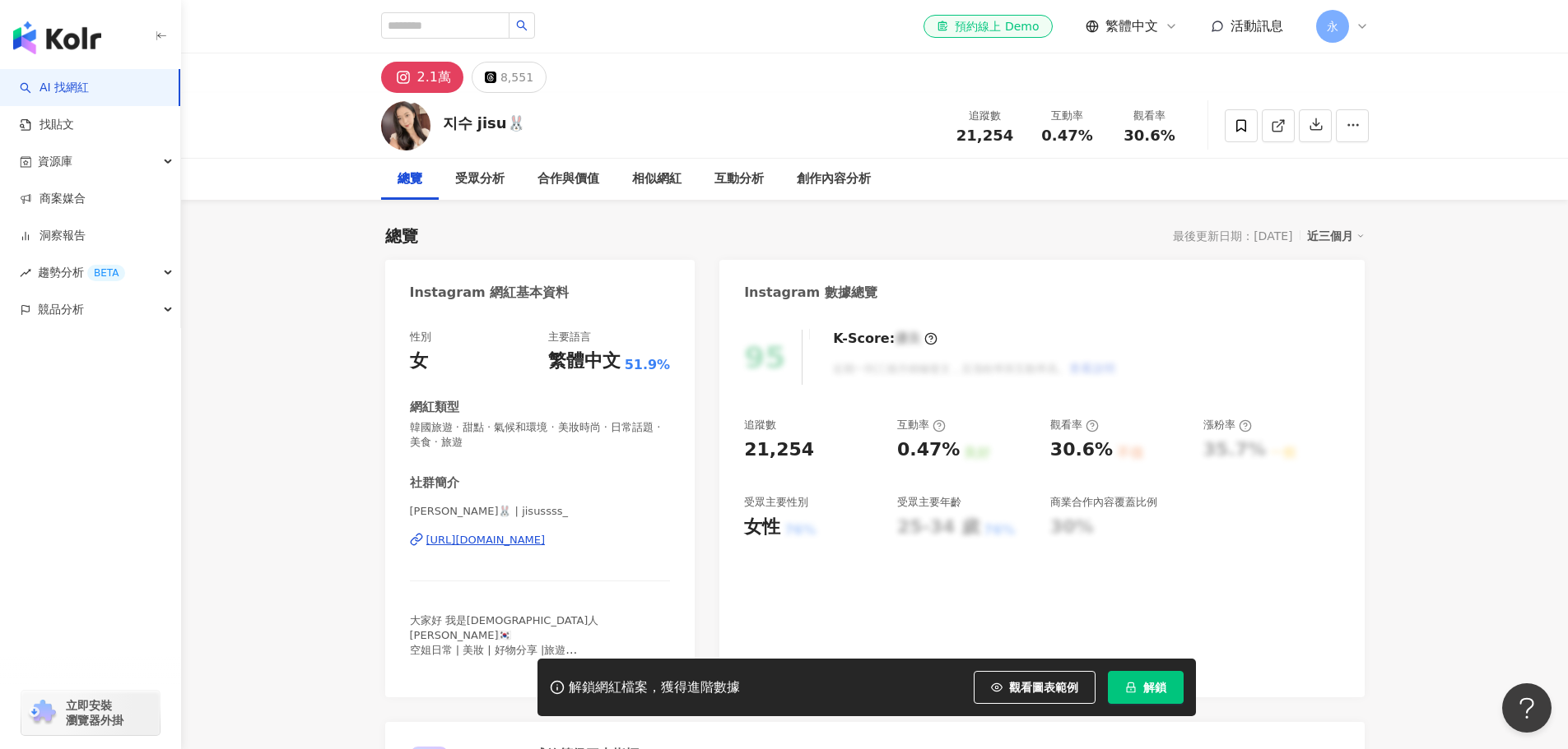
click at [1316, 684] on div "解鎖網紅檔案，獲得進階數據 觀看圖表範例 解鎖" at bounding box center [784, 687] width 1568 height 57
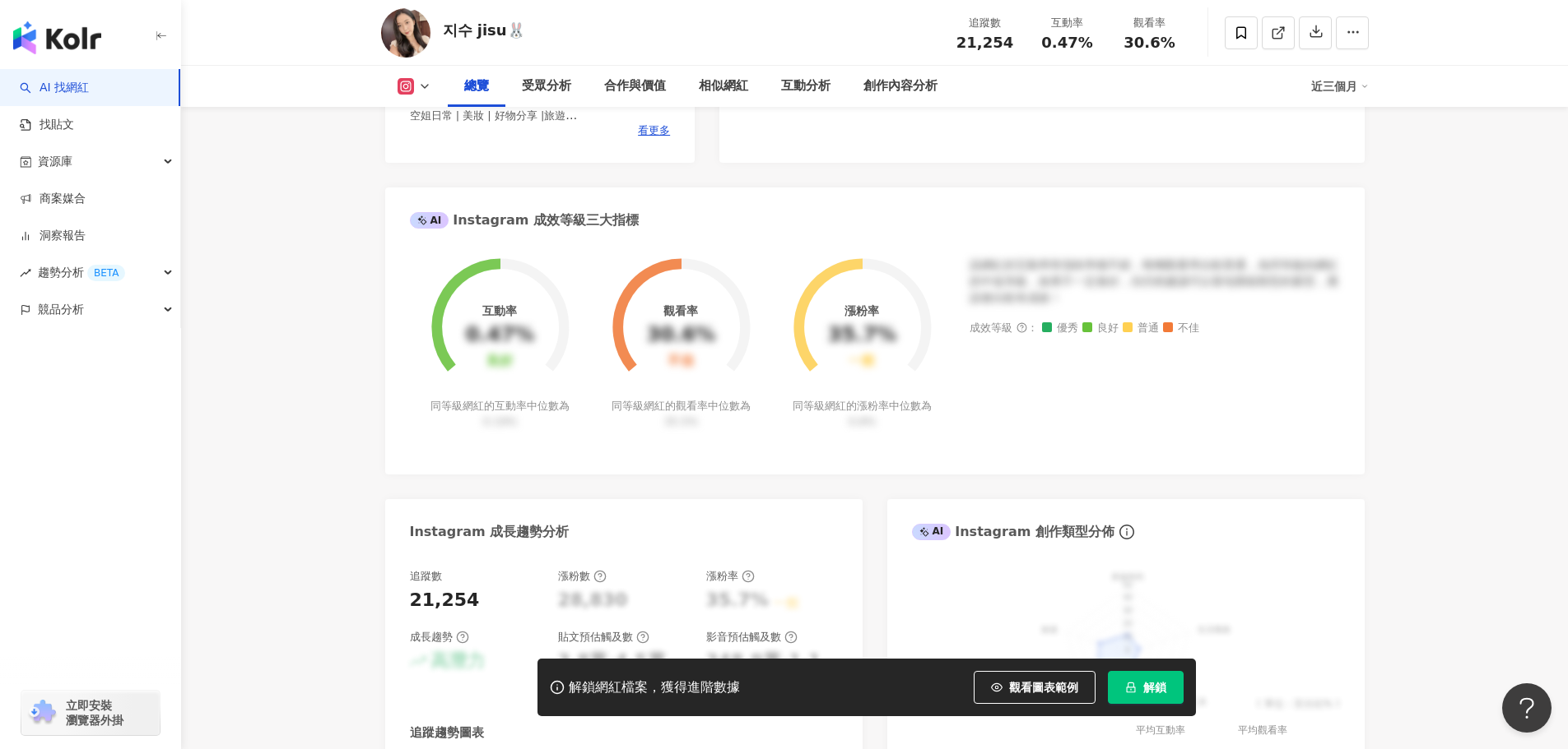
scroll to position [658, 0]
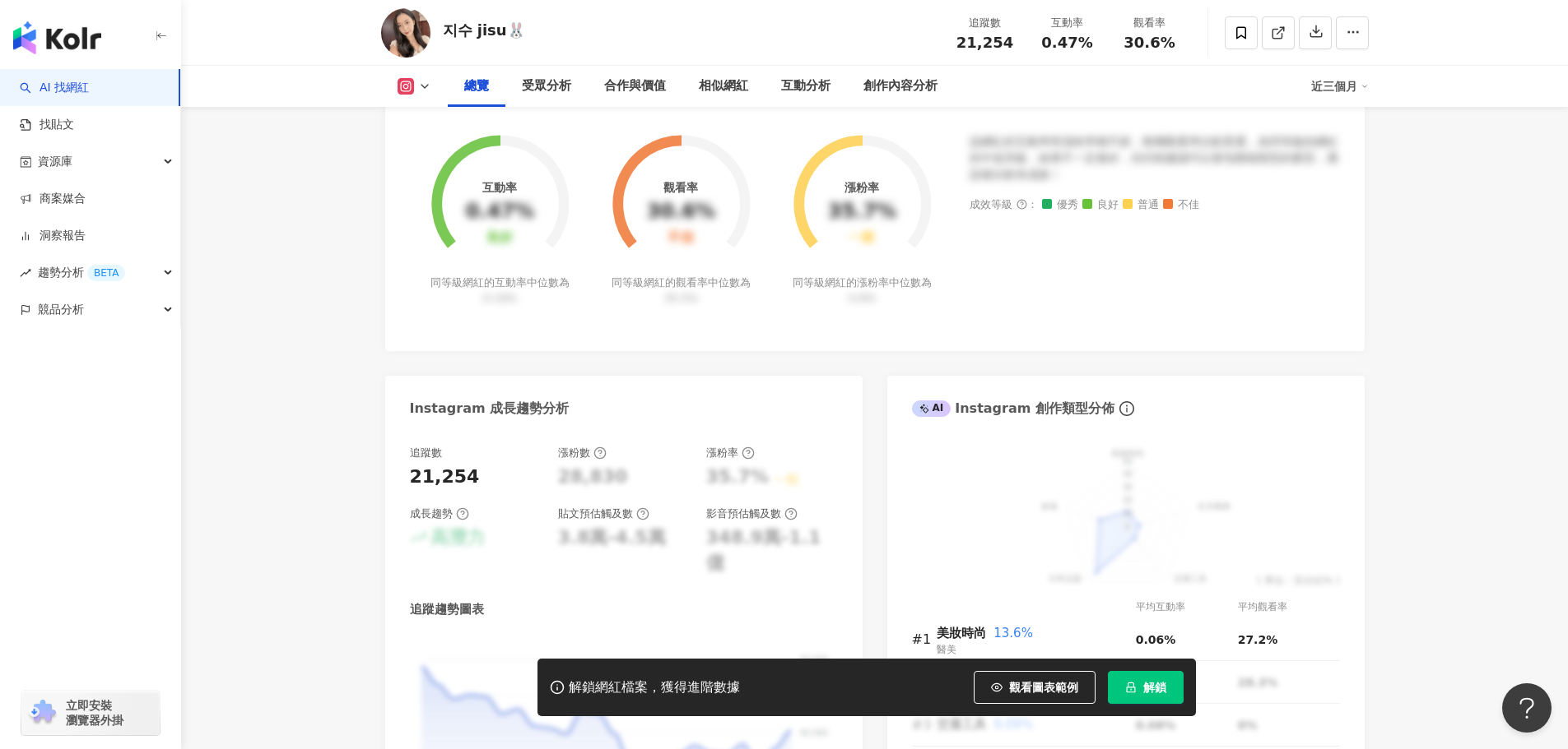
click at [1293, 202] on div "該網紅的互動率和漲粉率都不錯，唯獨觀看率比較普通，為同等級的網紅的中低等級，效果不一定會好，但仍然建議可以發包開箱類型的案型，應該會比較有成效！ 成效等級 ：…" at bounding box center [1154, 230] width 371 height 191
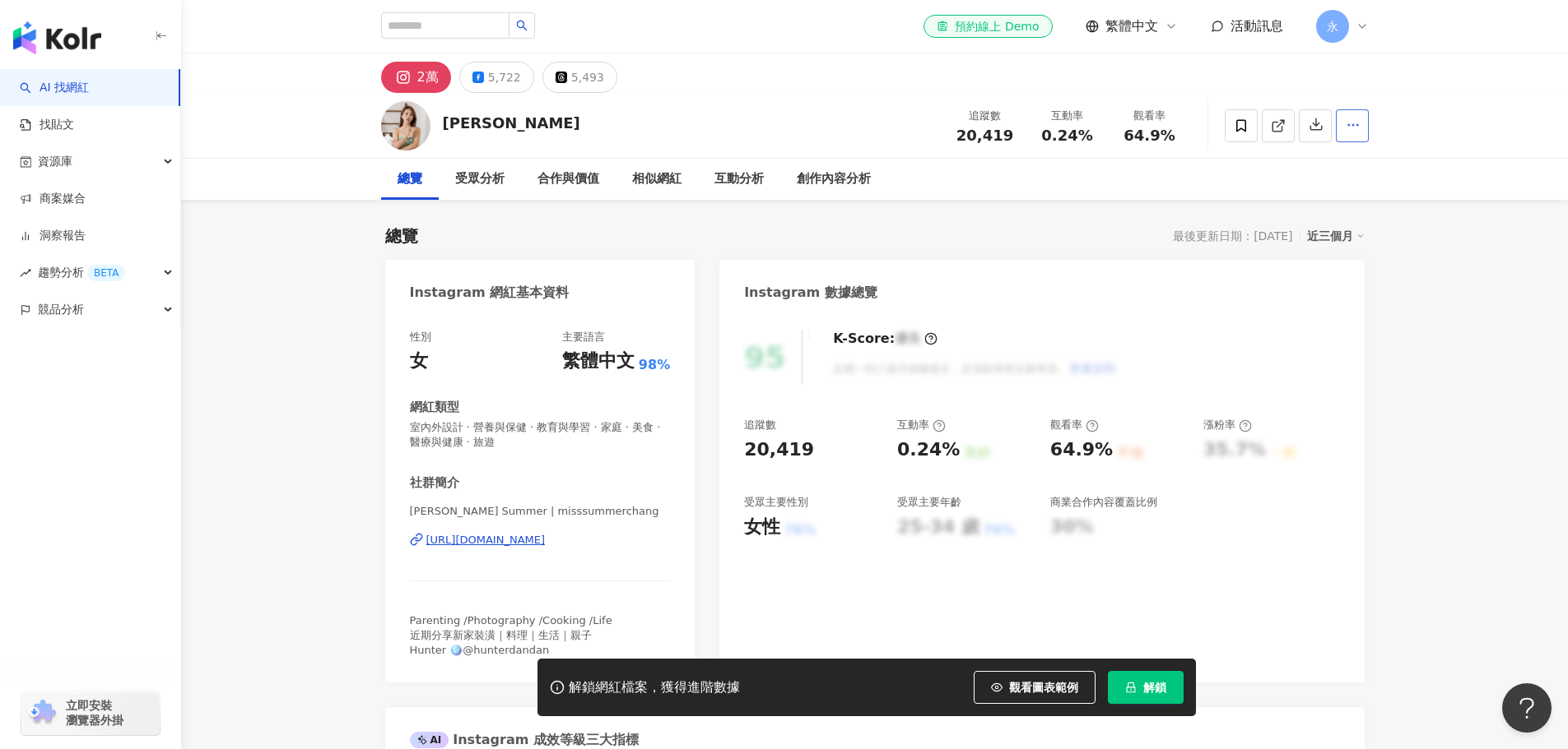
click at [1352, 126] on icon "button" at bounding box center [1353, 125] width 15 height 15
click at [1322, 234] on div "近三個月" at bounding box center [1335, 236] width 57 height 22
click at [1364, 305] on span "近六個月" at bounding box center [1354, 303] width 46 height 18
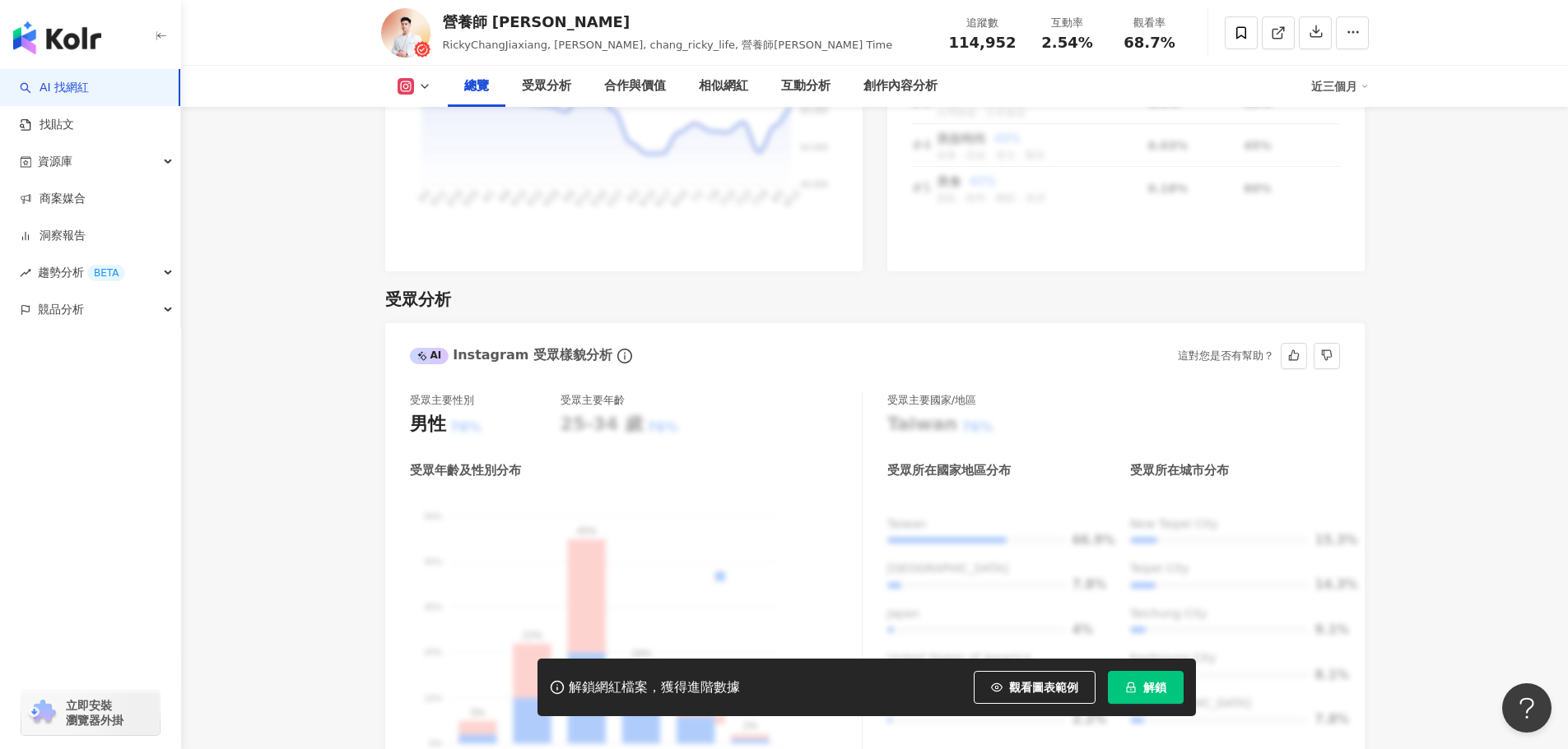
scroll to position [1316, 0]
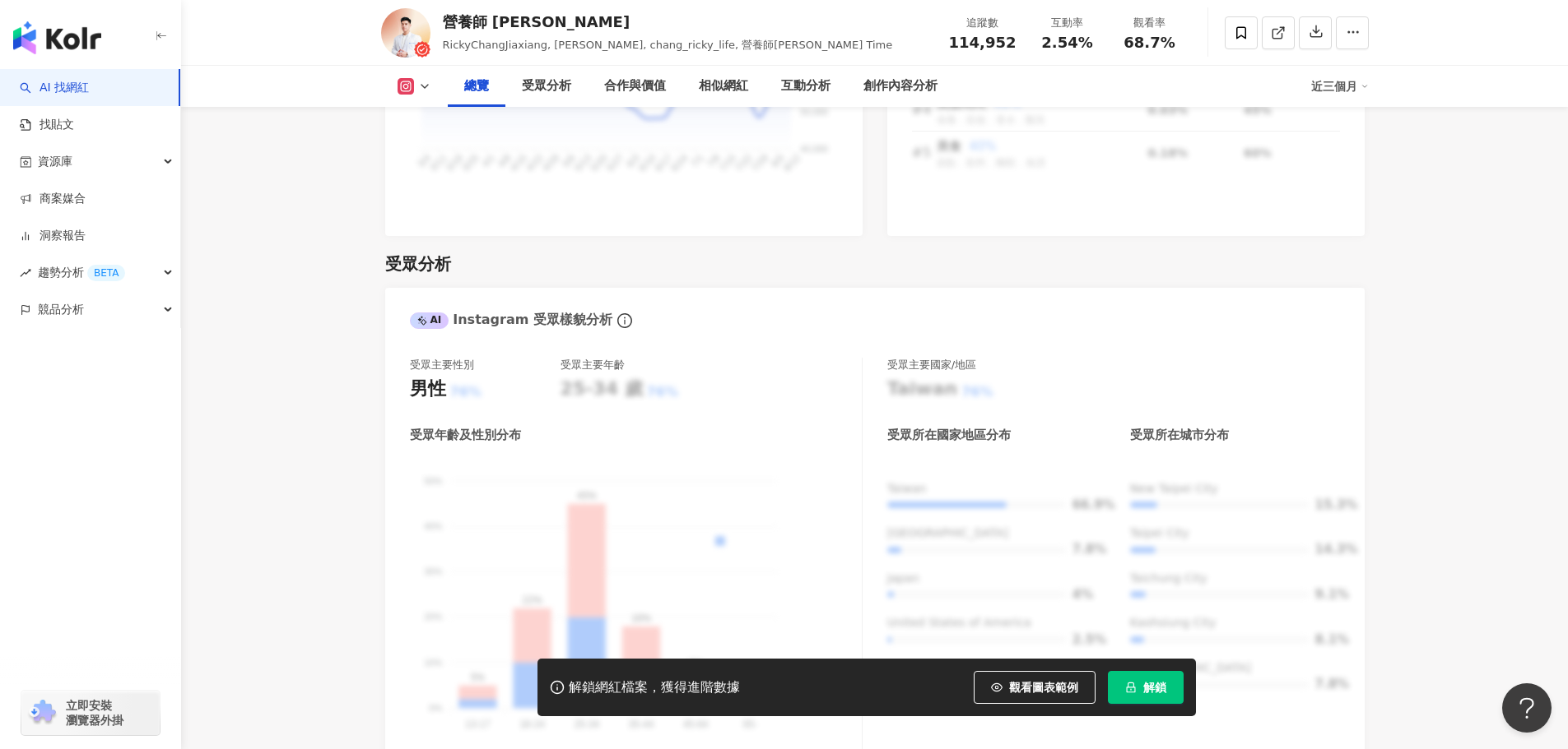
click at [1143, 682] on span "解鎖" at bounding box center [1155, 687] width 23 height 13
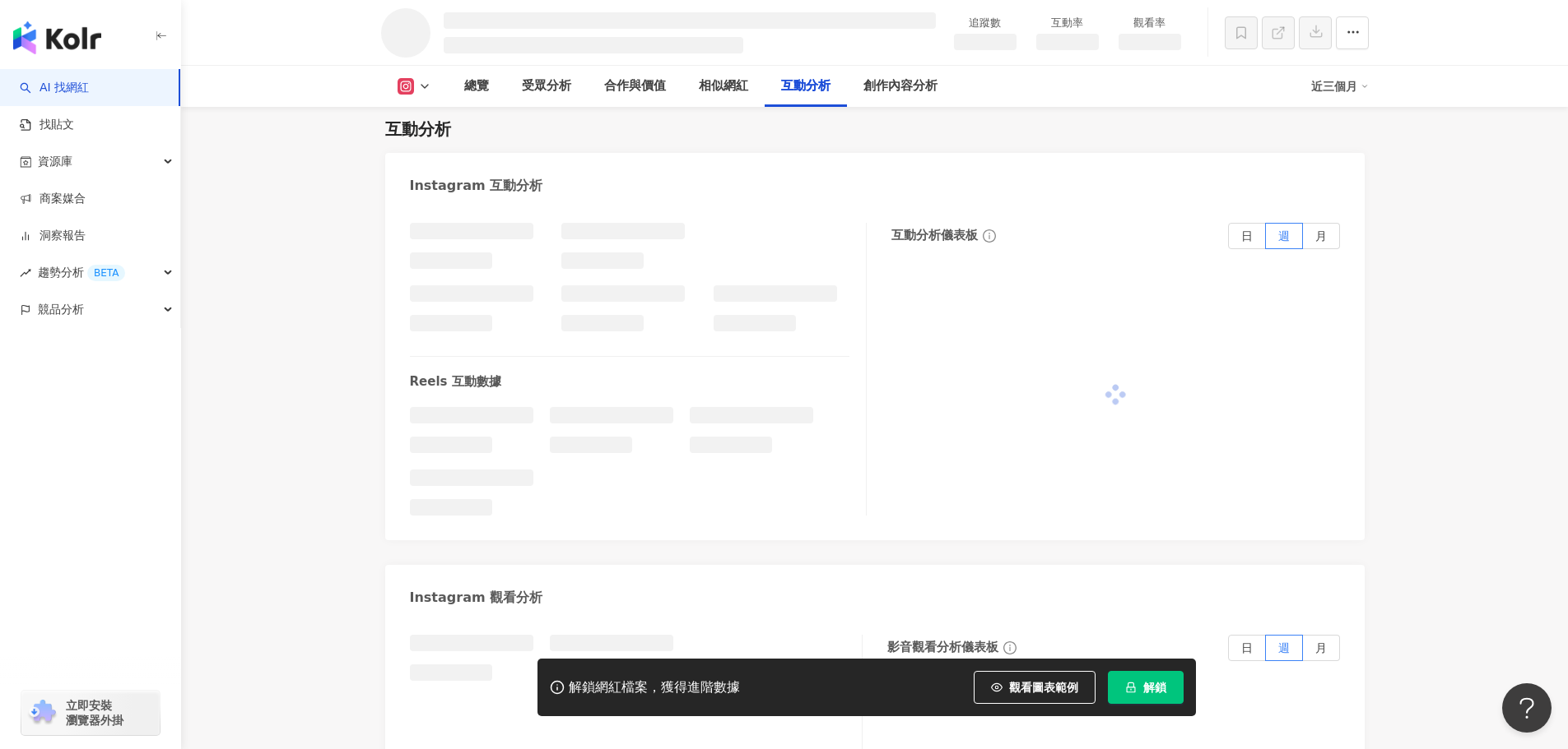
scroll to position [3083, 0]
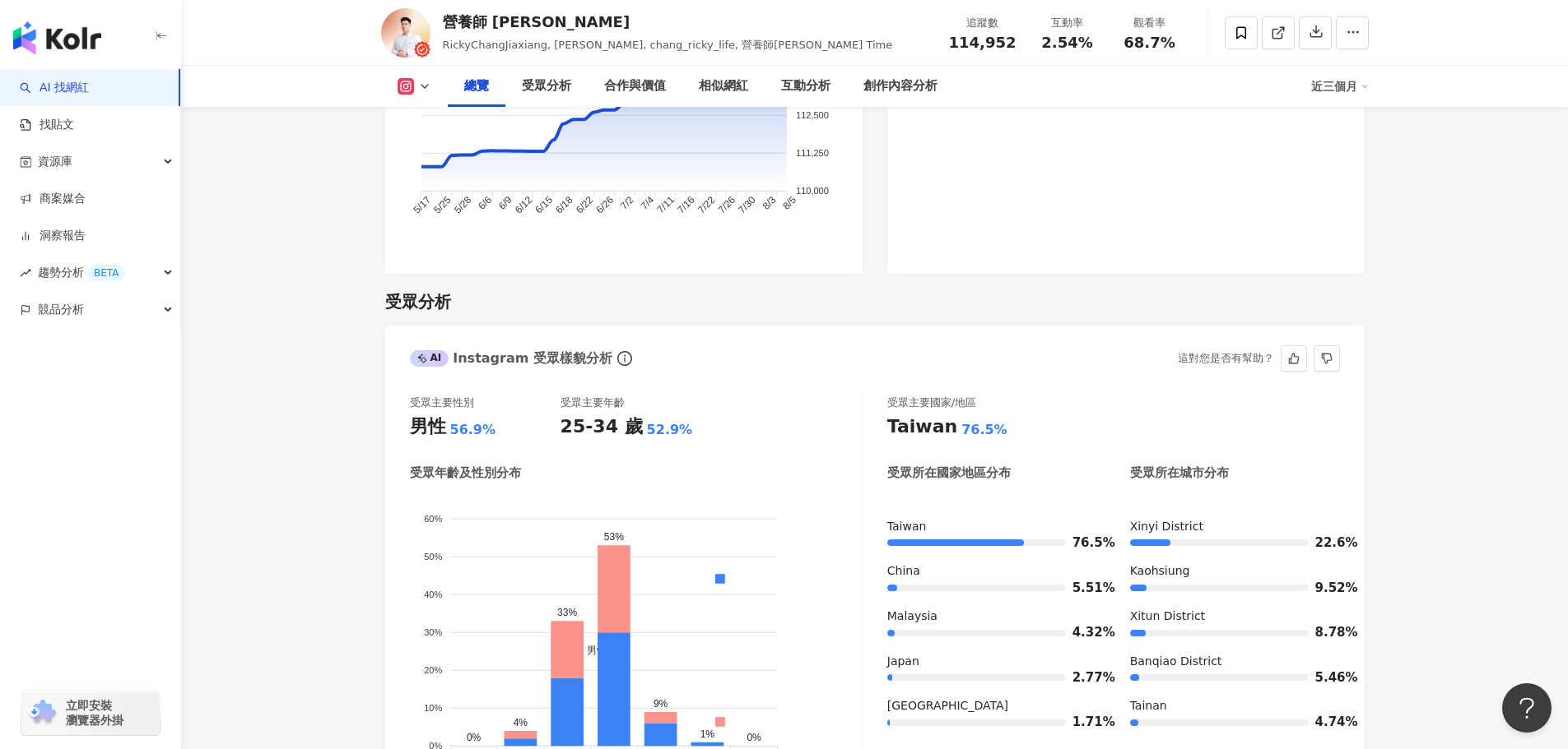
scroll to position [1399, 0]
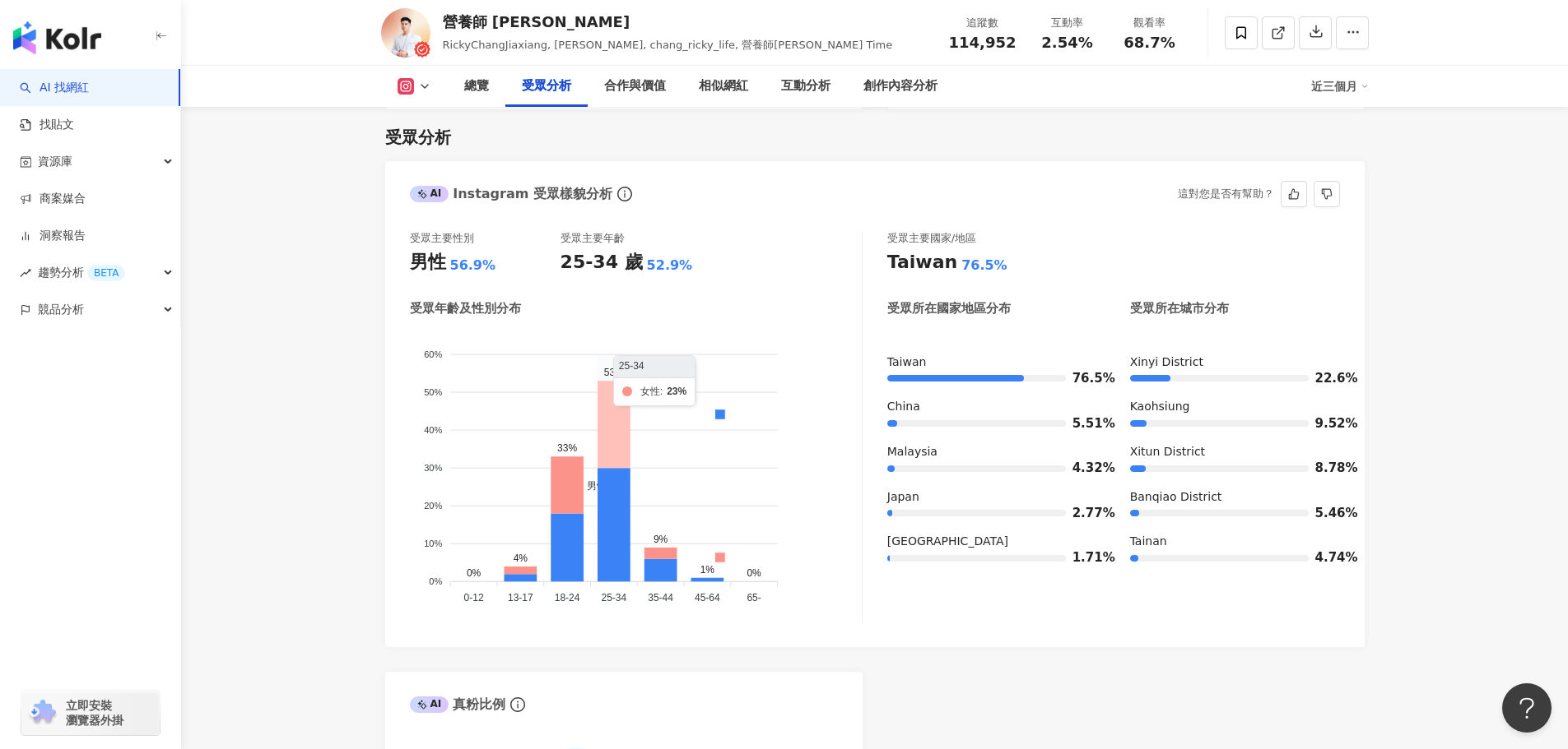
click at [615, 439] on icon at bounding box center [615, 424] width 33 height 87
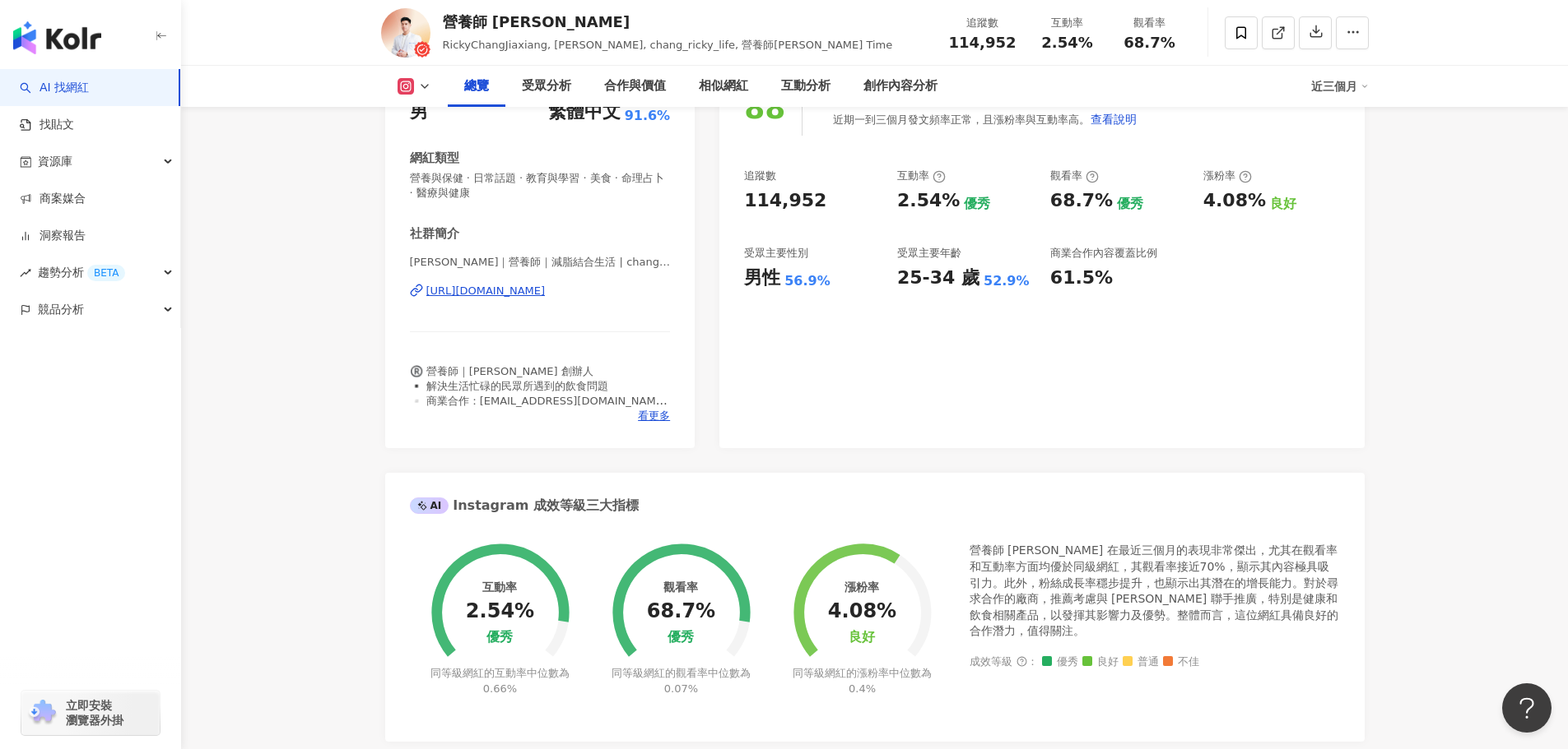
scroll to position [1, 0]
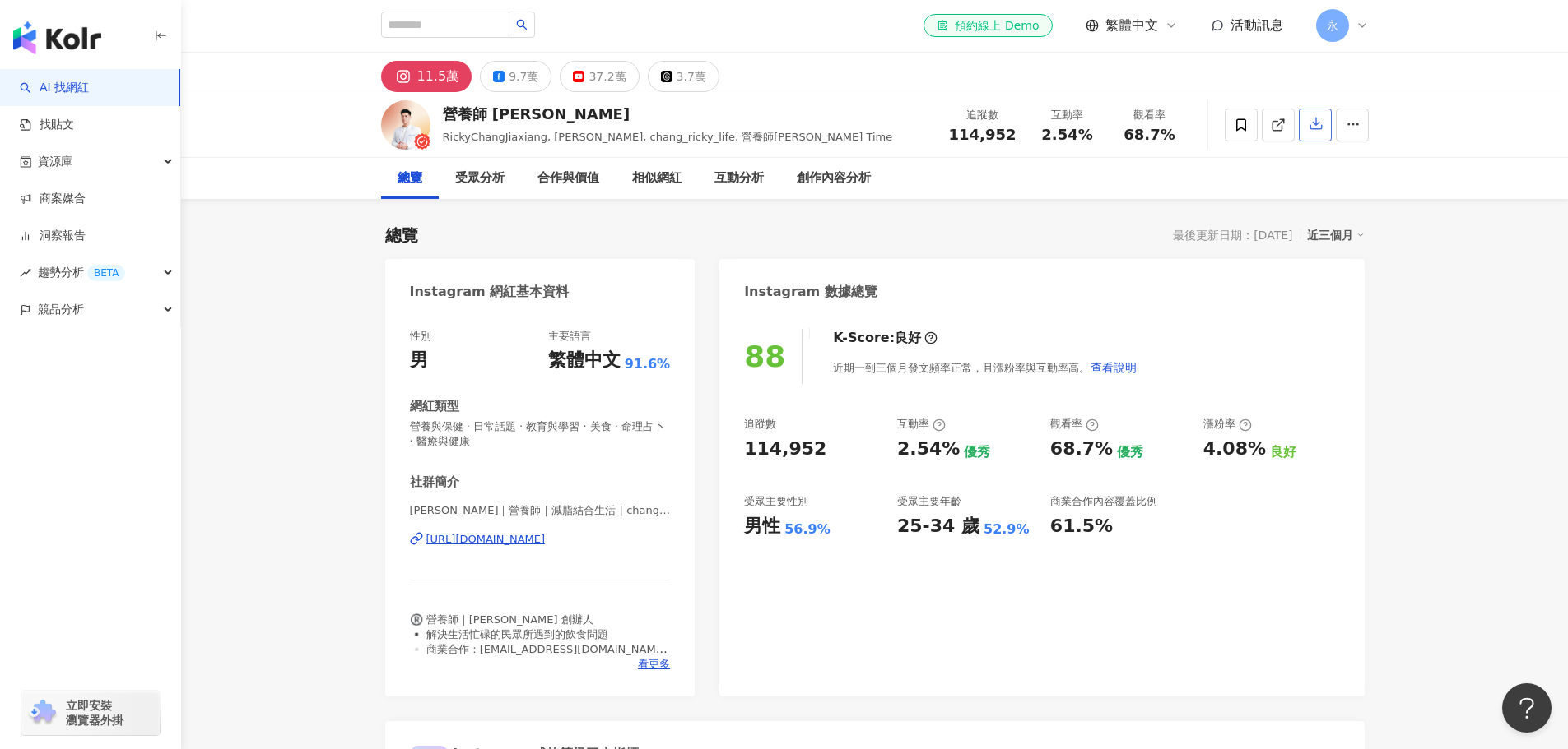
click at [1322, 122] on icon "button" at bounding box center [1316, 123] width 15 height 15
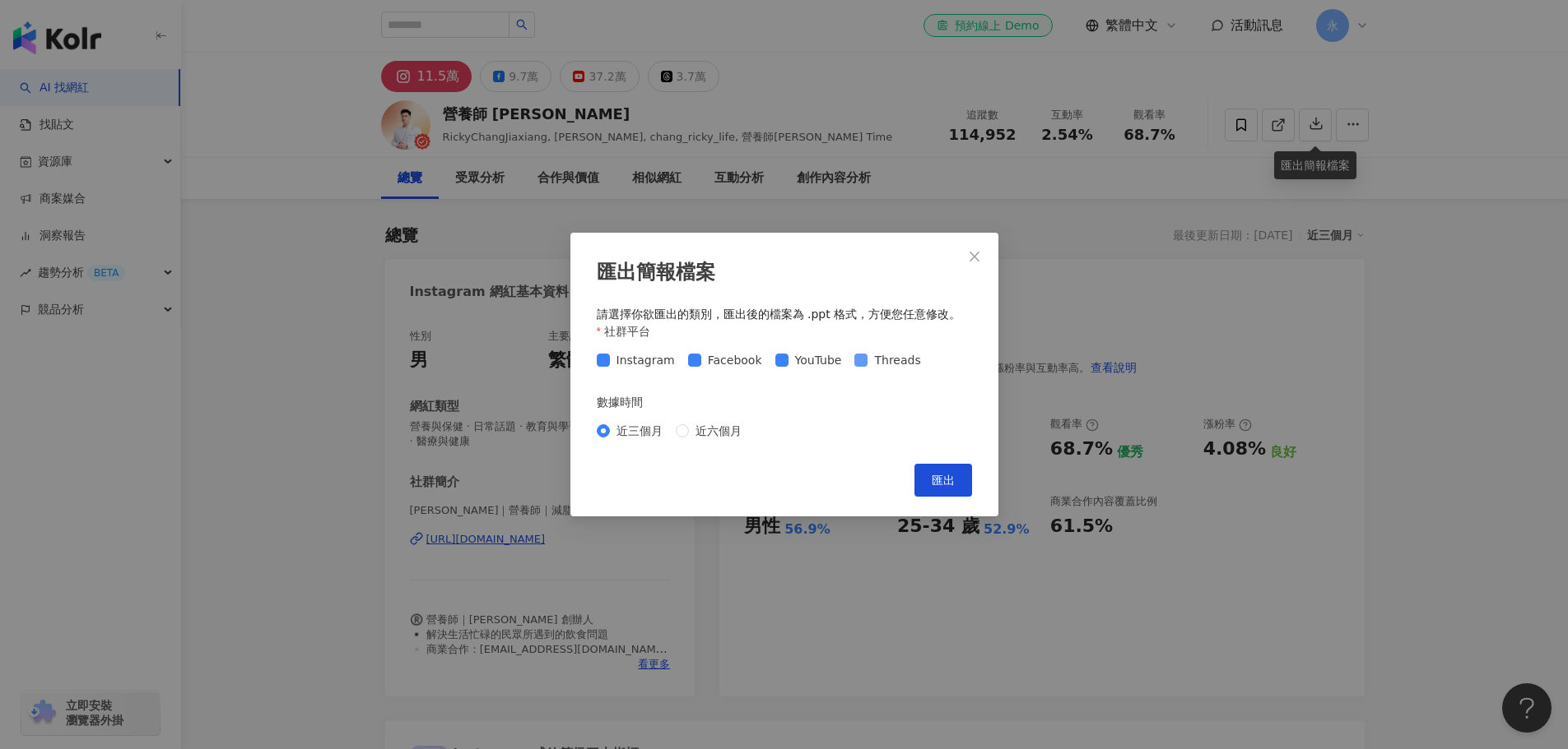
click at [856, 368] on label "Threads" at bounding box center [890, 360] width 72 height 18
click at [789, 360] on span "YouTube" at bounding box center [819, 360] width 60 height 18
click at [941, 486] on span "匯出" at bounding box center [943, 480] width 23 height 13
click at [964, 256] on span "Close" at bounding box center [974, 256] width 33 height 13
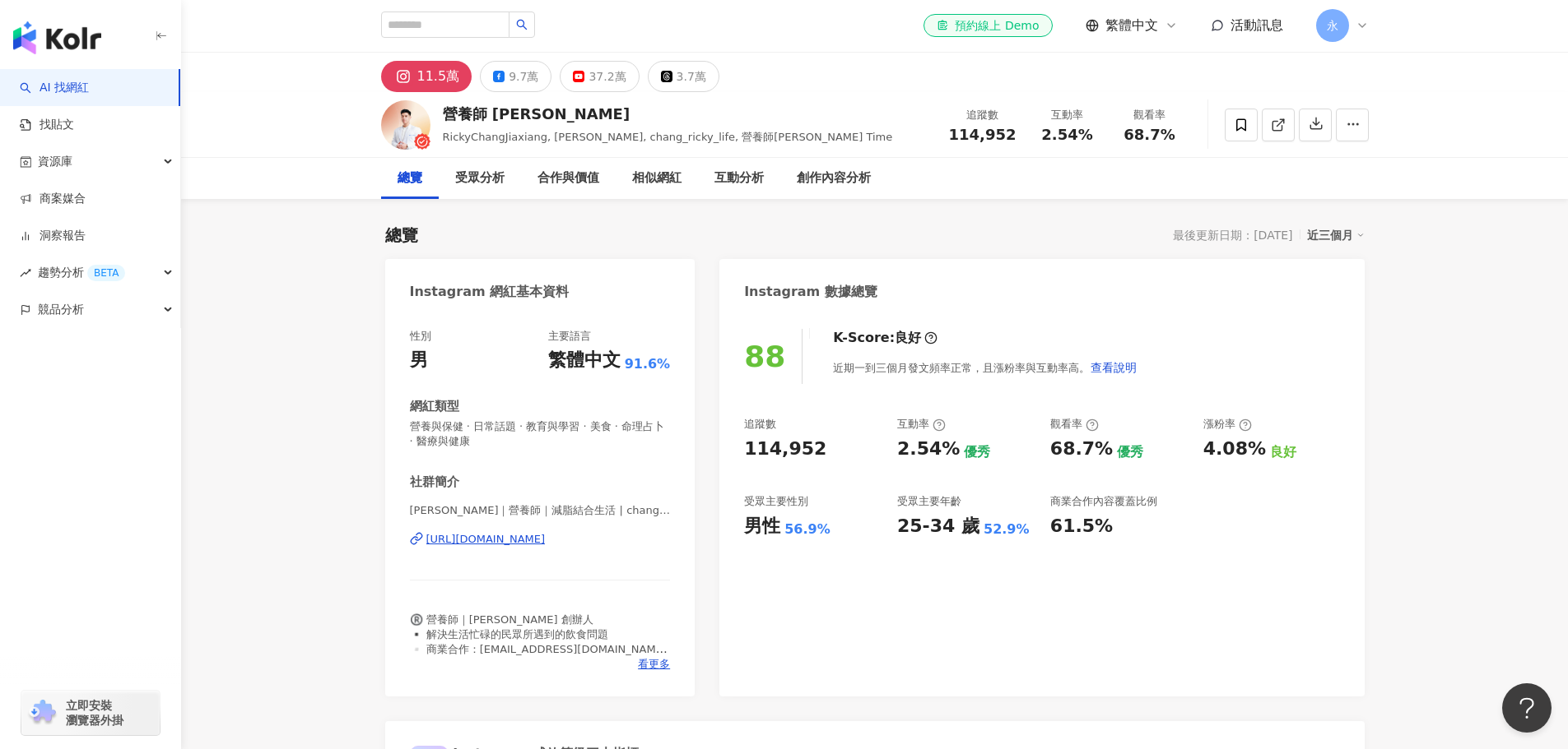
scroll to position [0, 0]
click at [1241, 125] on icon at bounding box center [1241, 126] width 15 height 15
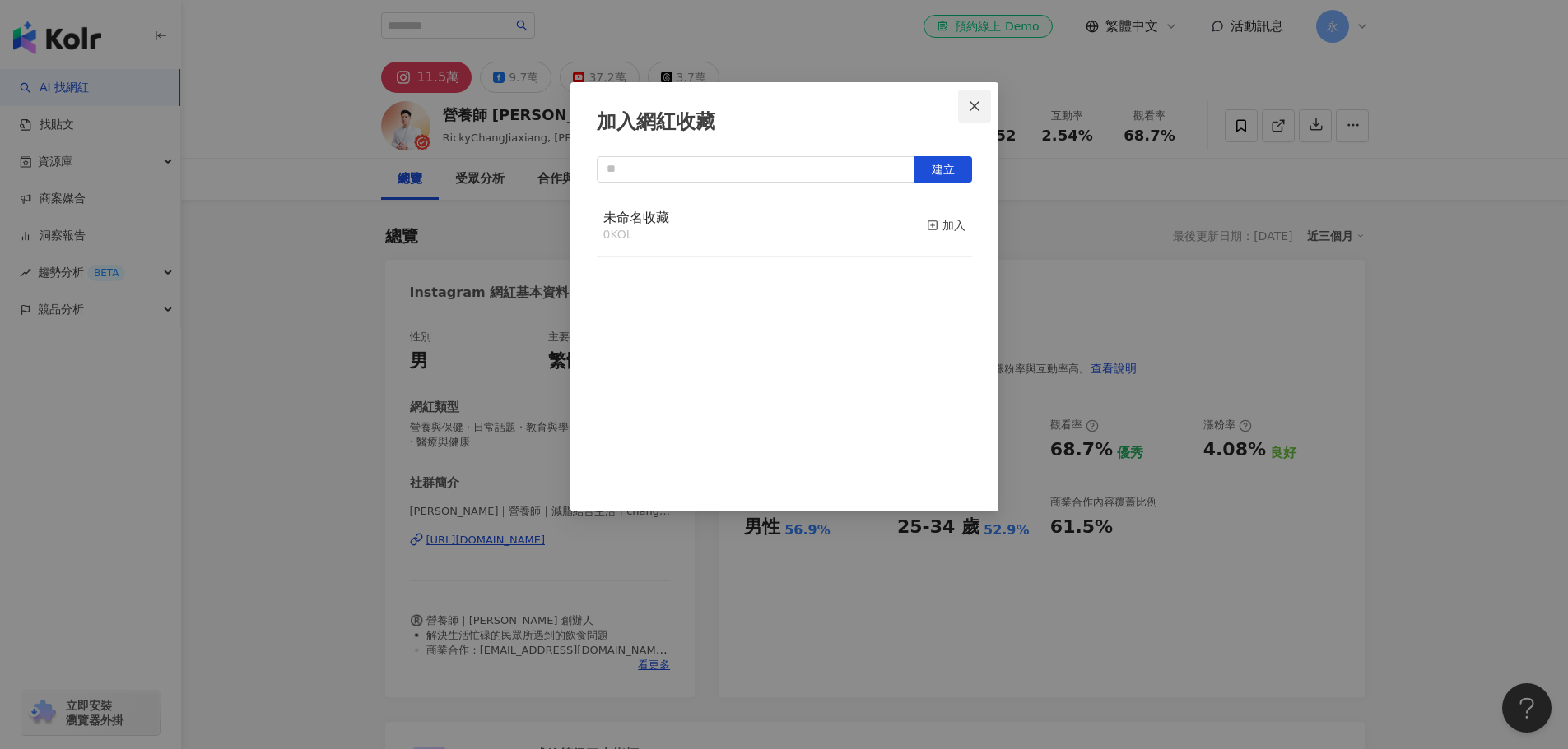
click at [969, 106] on icon "close" at bounding box center [974, 107] width 13 height 13
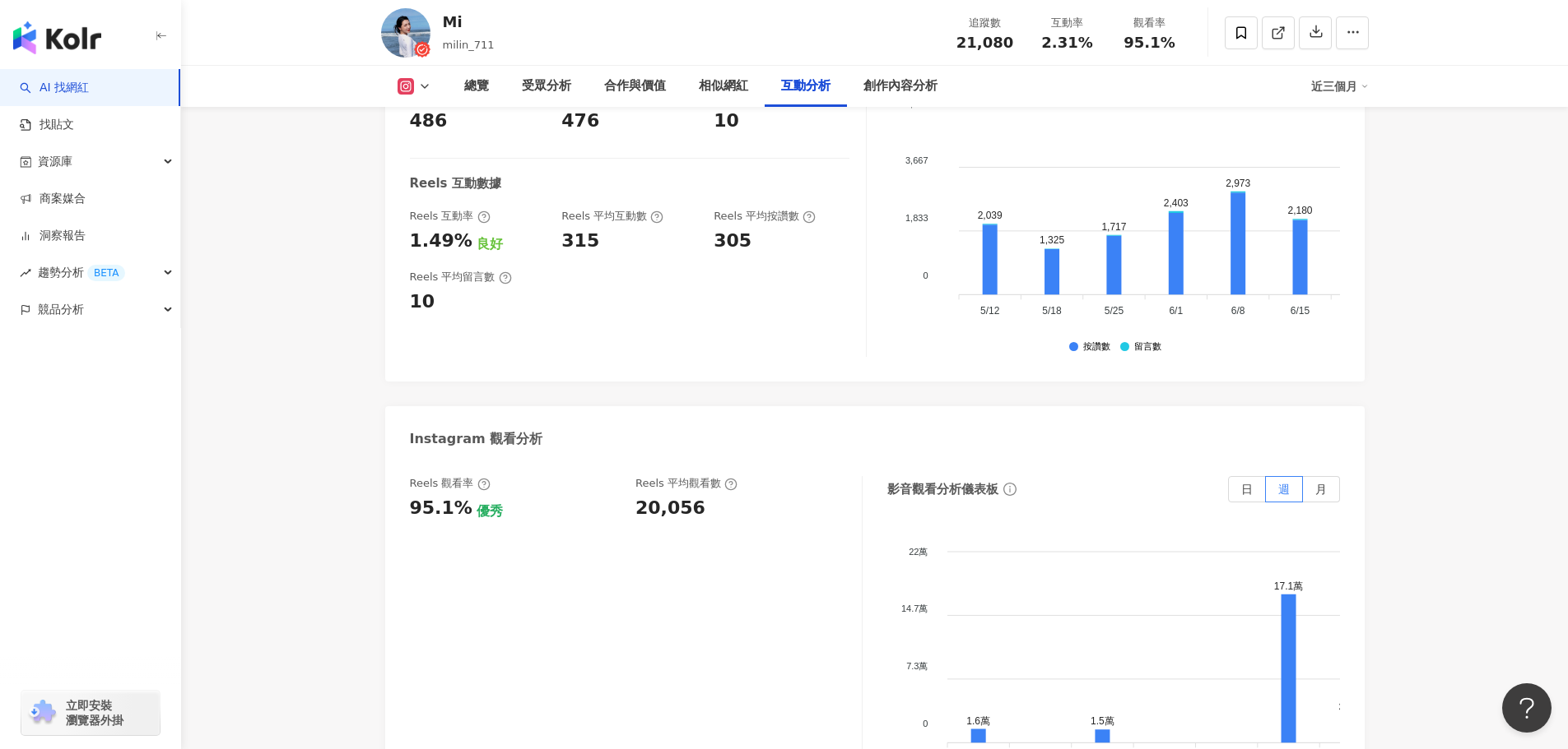
drag, startPoint x: 306, startPoint y: 175, endPoint x: 970, endPoint y: 141, distance: 664.9
click at [1312, 37] on icon "button" at bounding box center [1316, 32] width 15 height 15
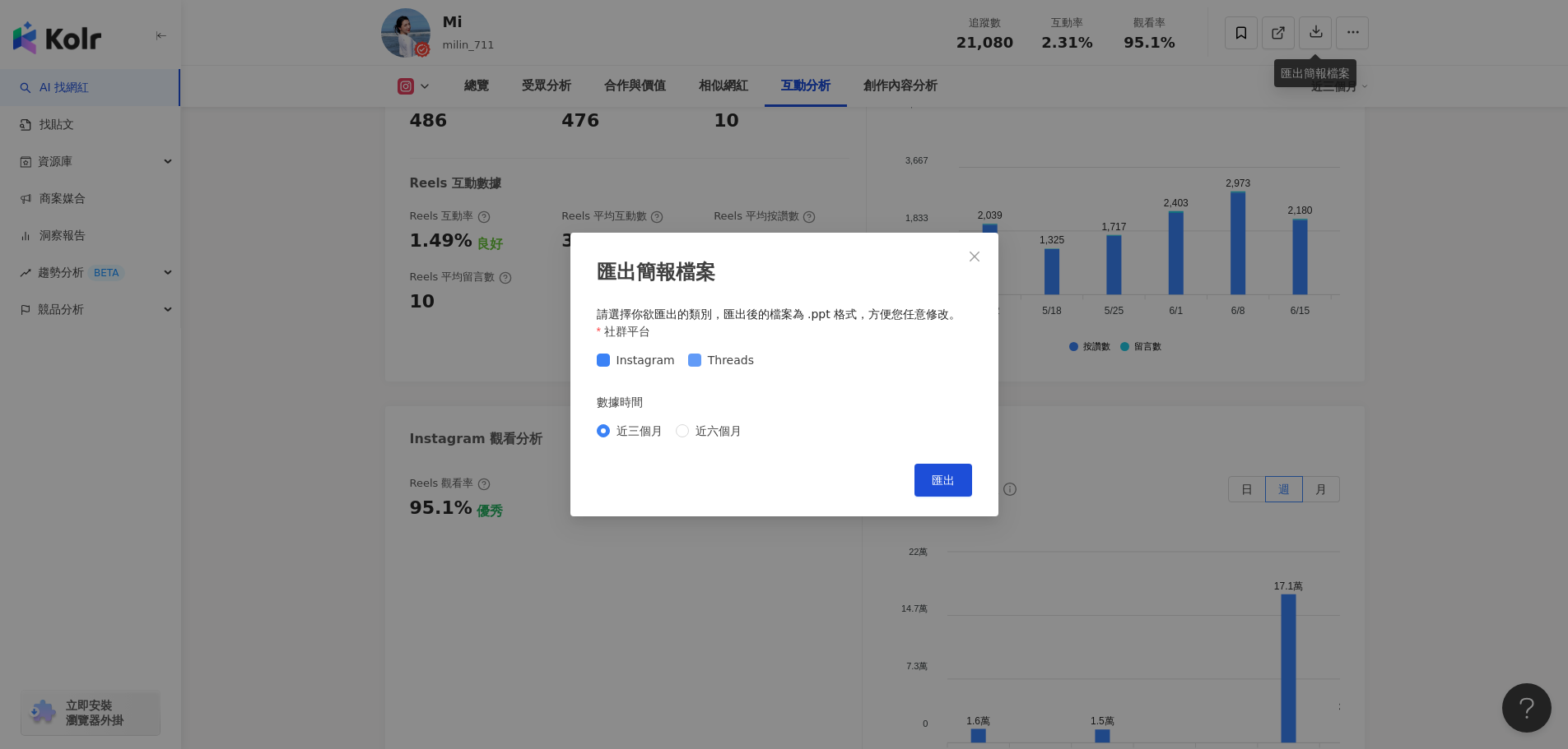
click at [694, 358] on span at bounding box center [694, 360] width 13 height 13
click at [957, 487] on button "匯出" at bounding box center [943, 480] width 57 height 33
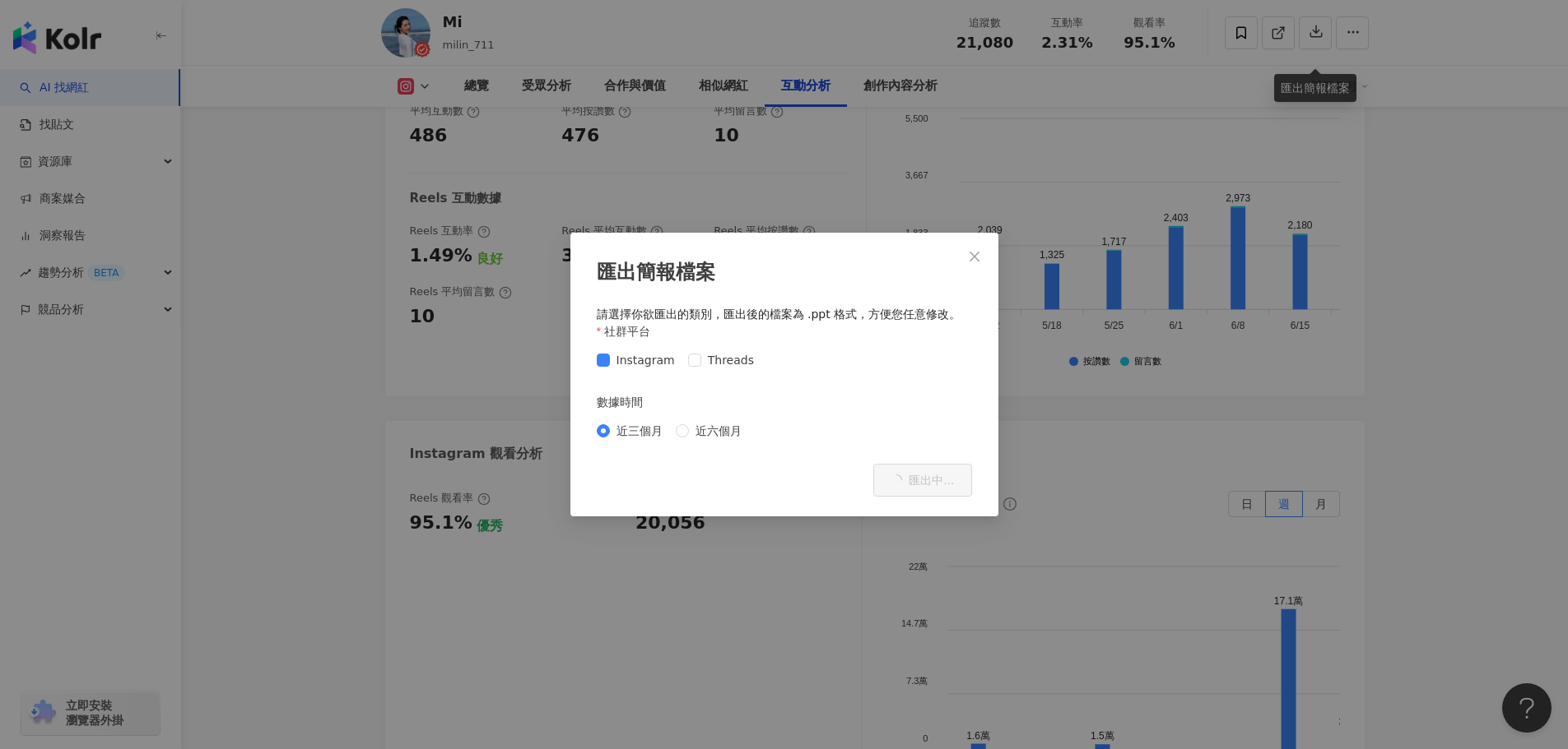
scroll to position [3455, 0]
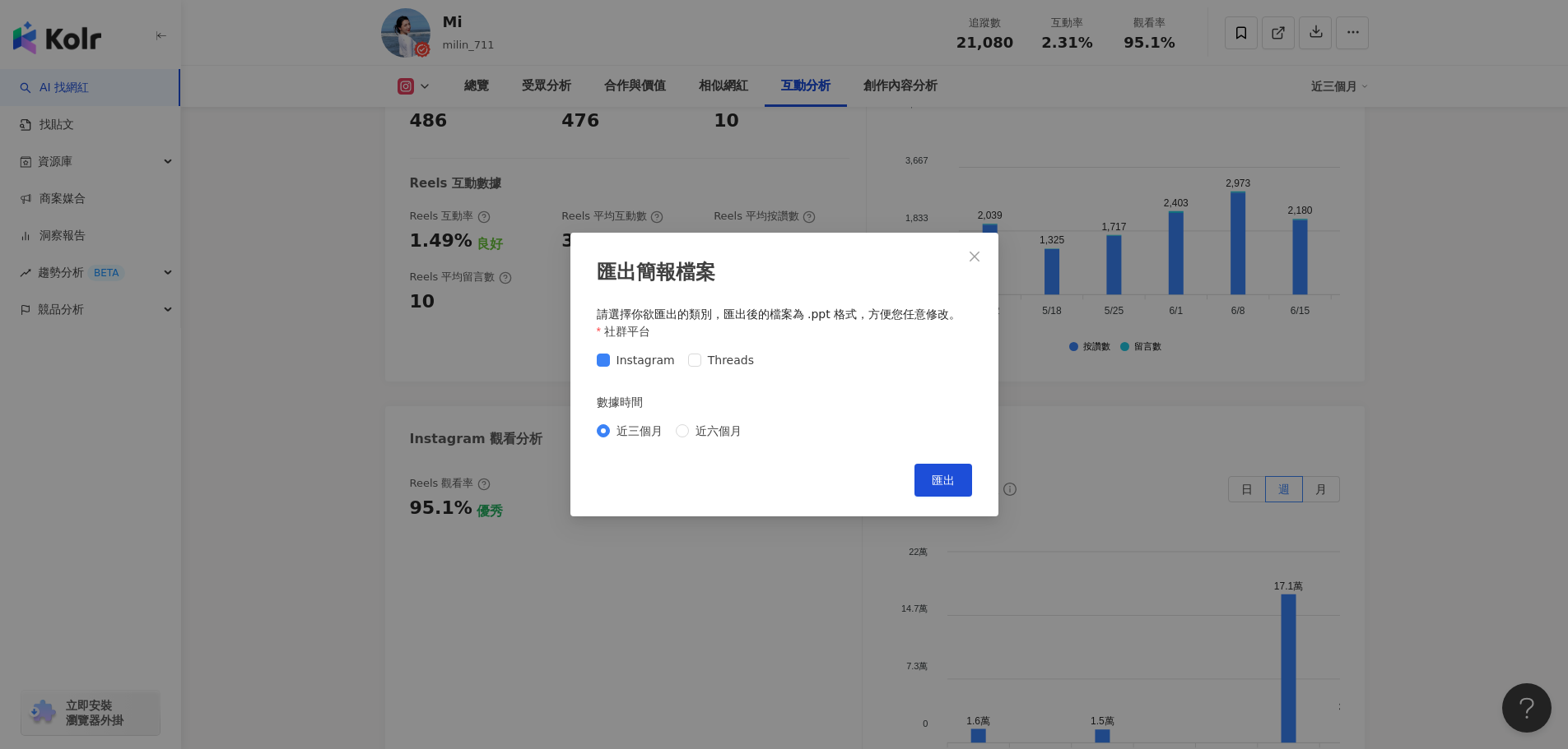
click at [982, 250] on span "Close" at bounding box center [974, 256] width 33 height 13
click at [971, 252] on div "匯出簡報檔案 請選擇你欲匯出的類別，匯出後的檔案為 .ppt 格式，方便您任意修改。 社群平台 Instagram Threads 數據時間 近三個月 近六個…" at bounding box center [784, 374] width 1568 height 749
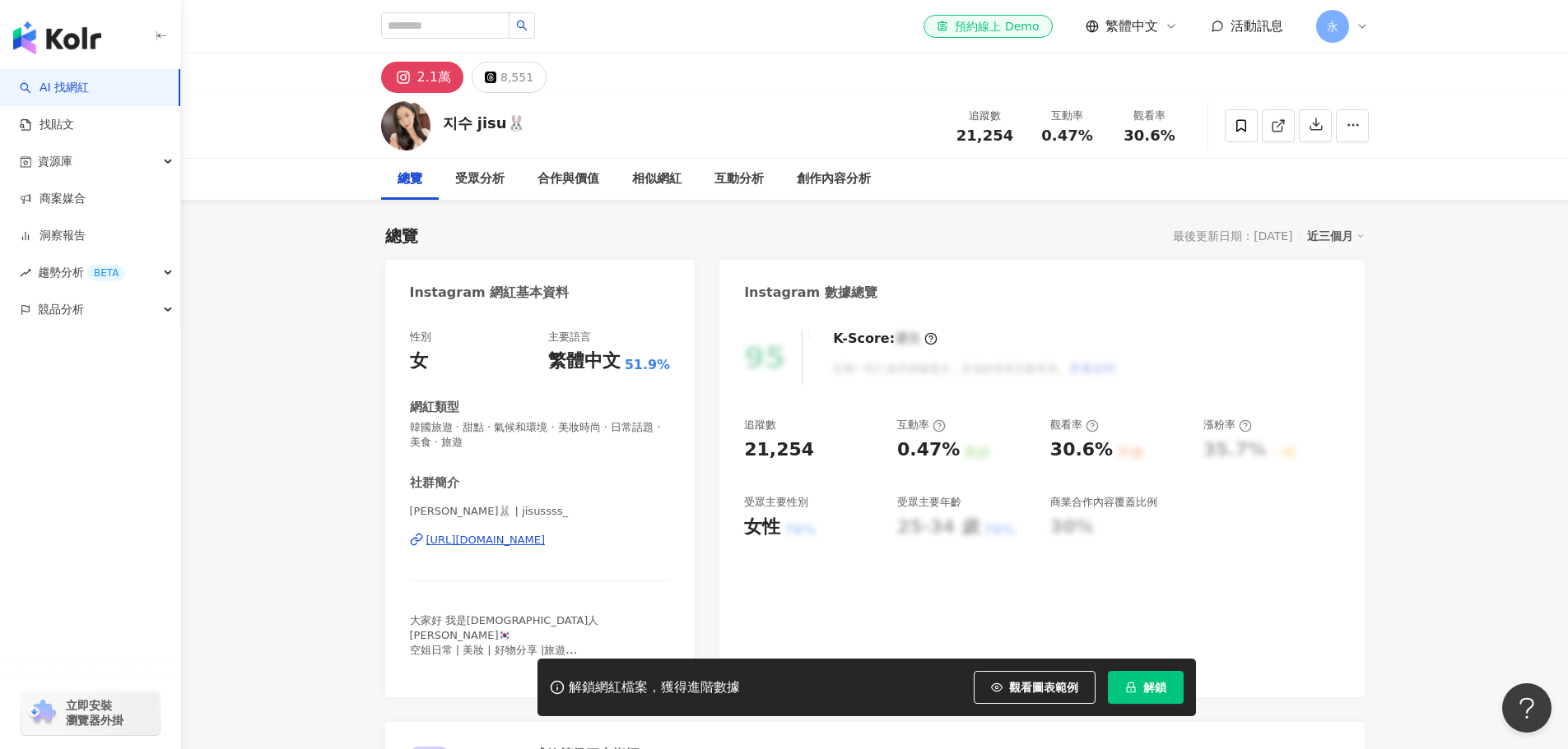
click at [1326, 233] on div "近三個月" at bounding box center [1335, 236] width 57 height 22
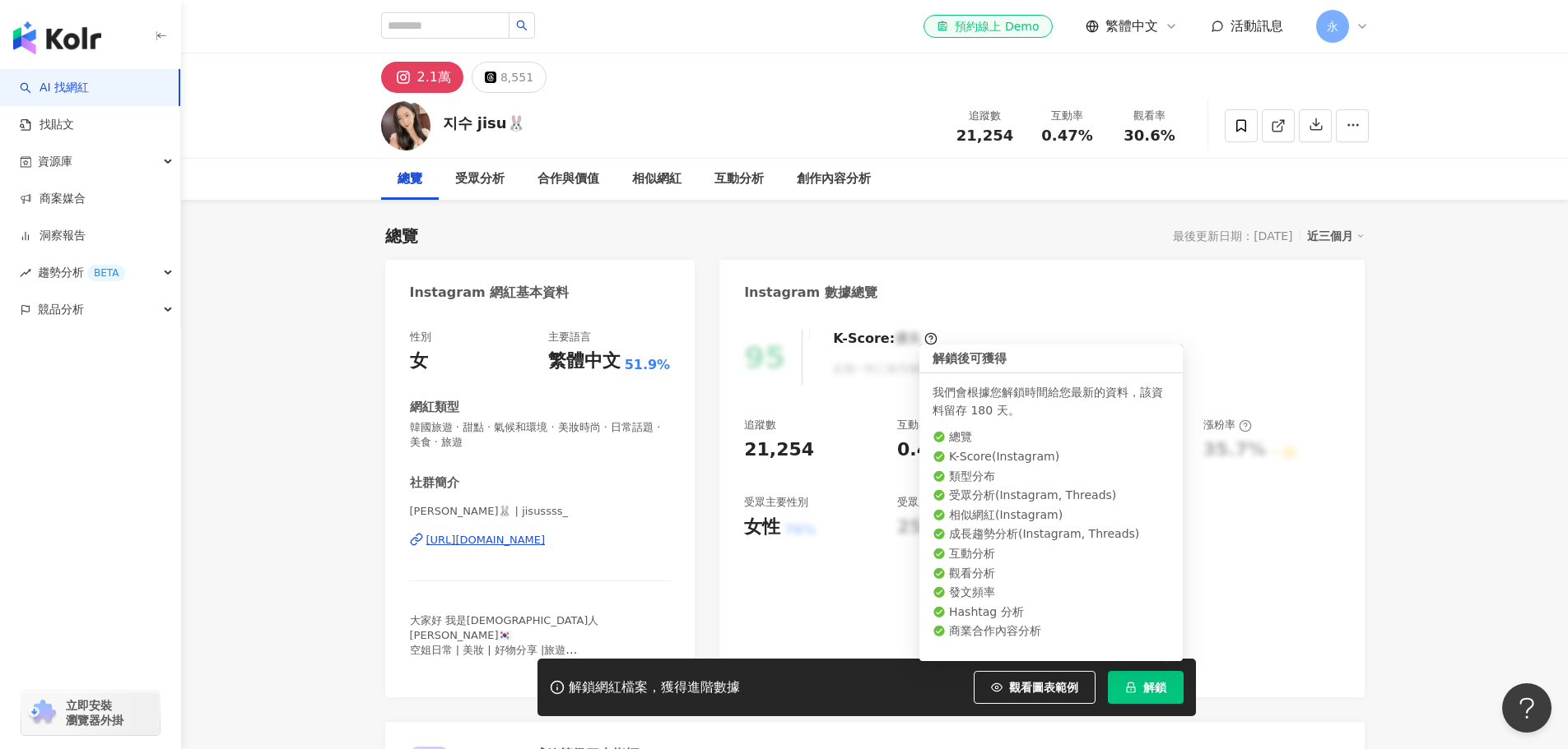
click at [1152, 691] on span "解鎖" at bounding box center [1155, 687] width 23 height 13
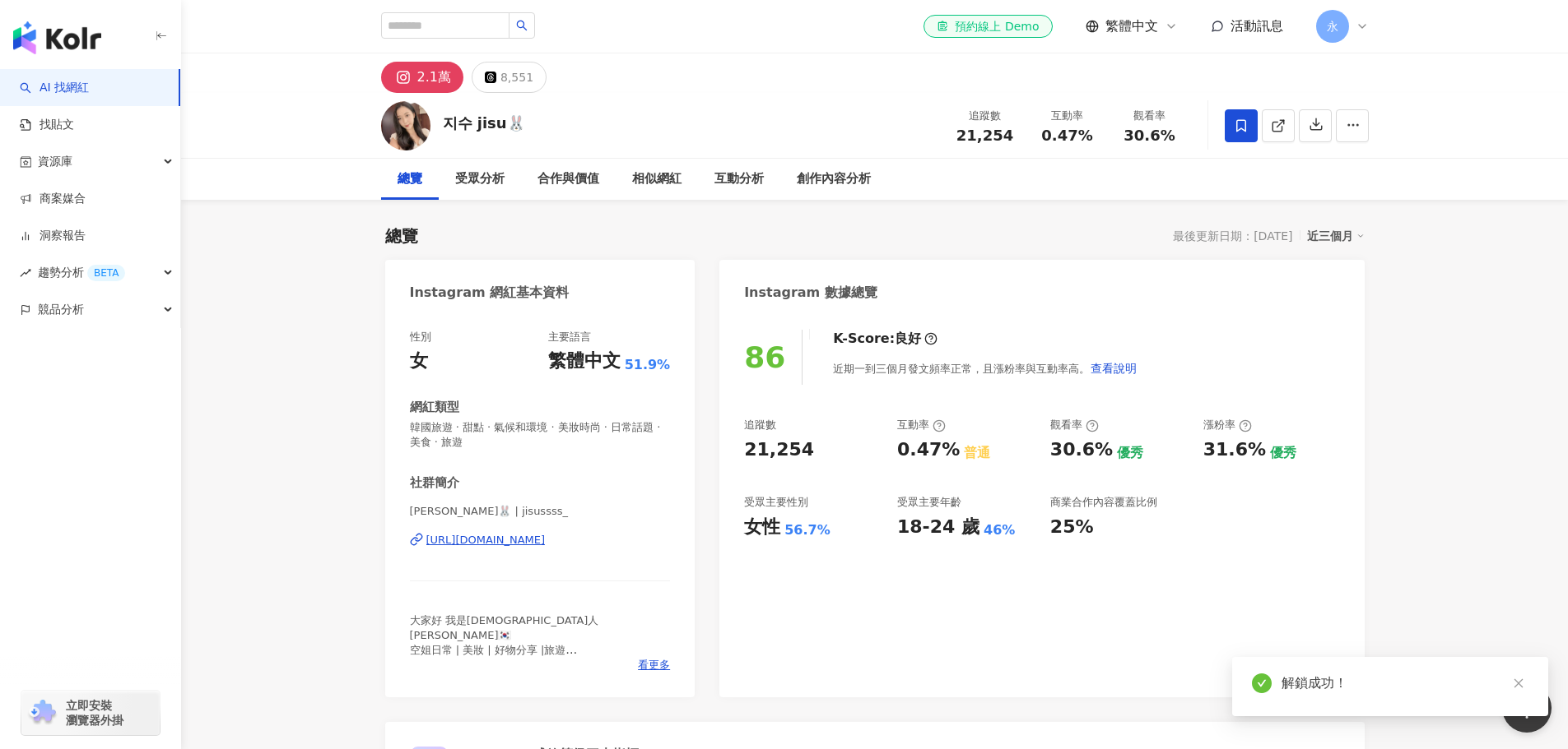
click at [1247, 126] on icon at bounding box center [1241, 126] width 15 height 15
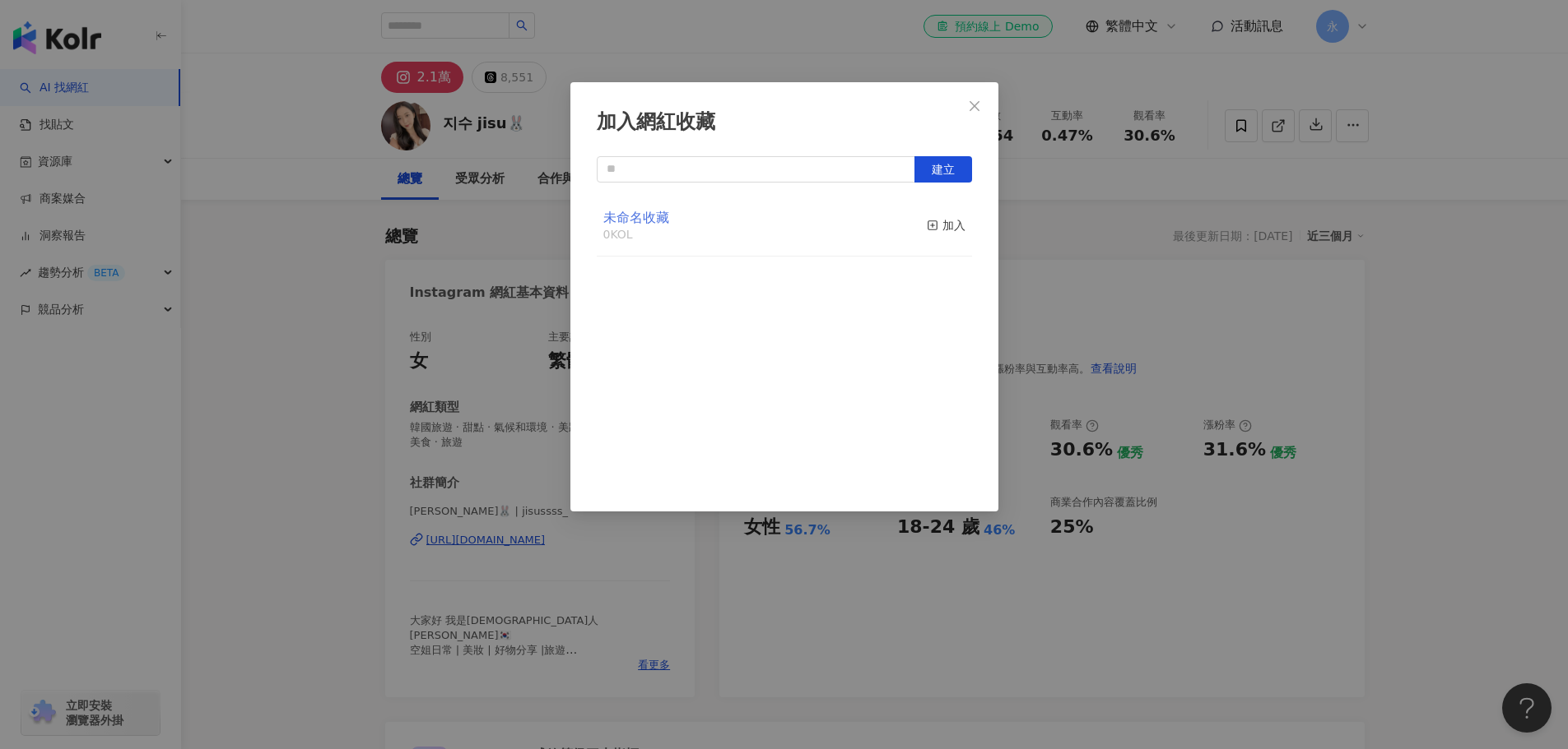
click at [640, 221] on span "未命名收藏" at bounding box center [635, 217] width 66 height 16
click at [948, 175] on span "建立" at bounding box center [943, 170] width 23 height 13
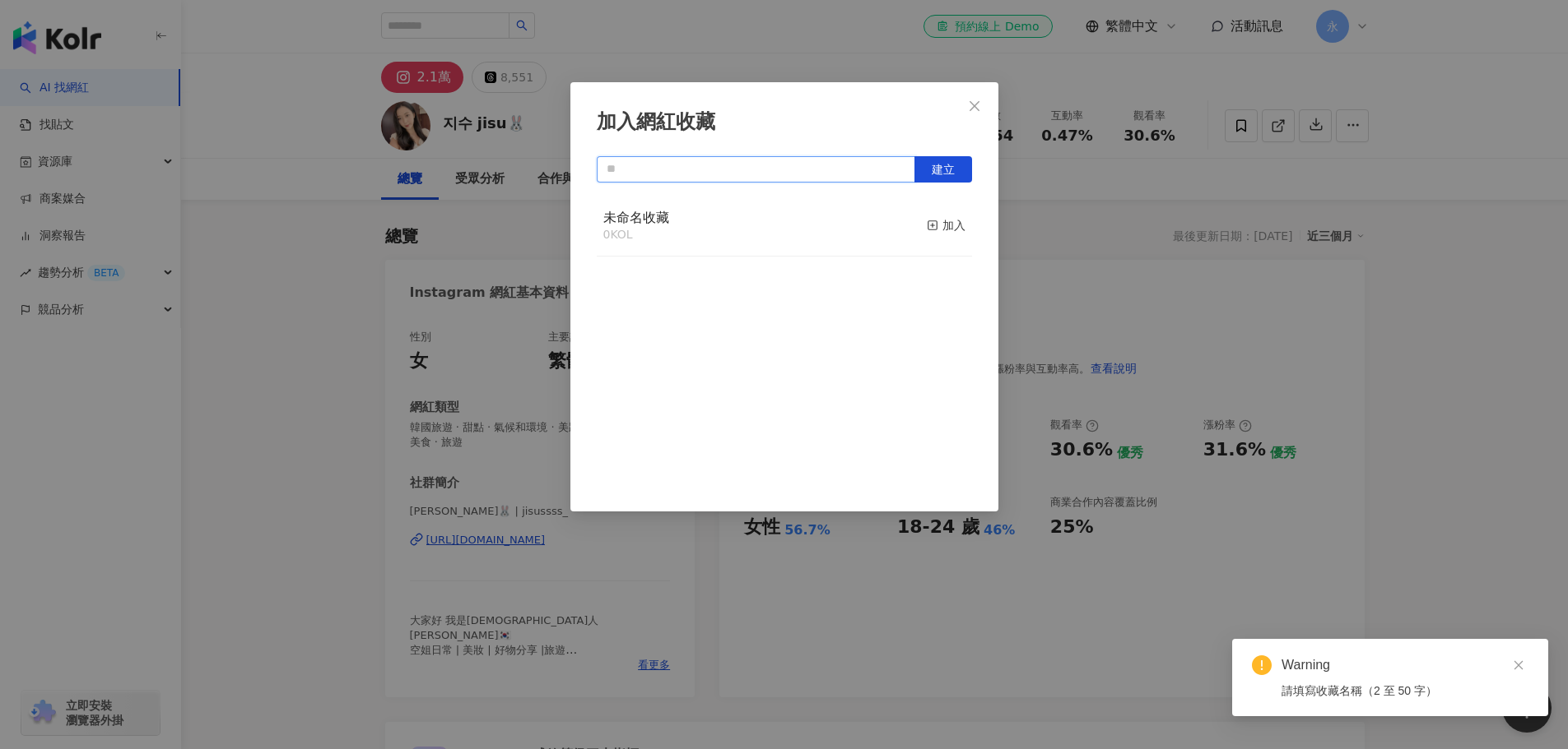
click at [665, 170] on input "text" at bounding box center [756, 170] width 318 height 27
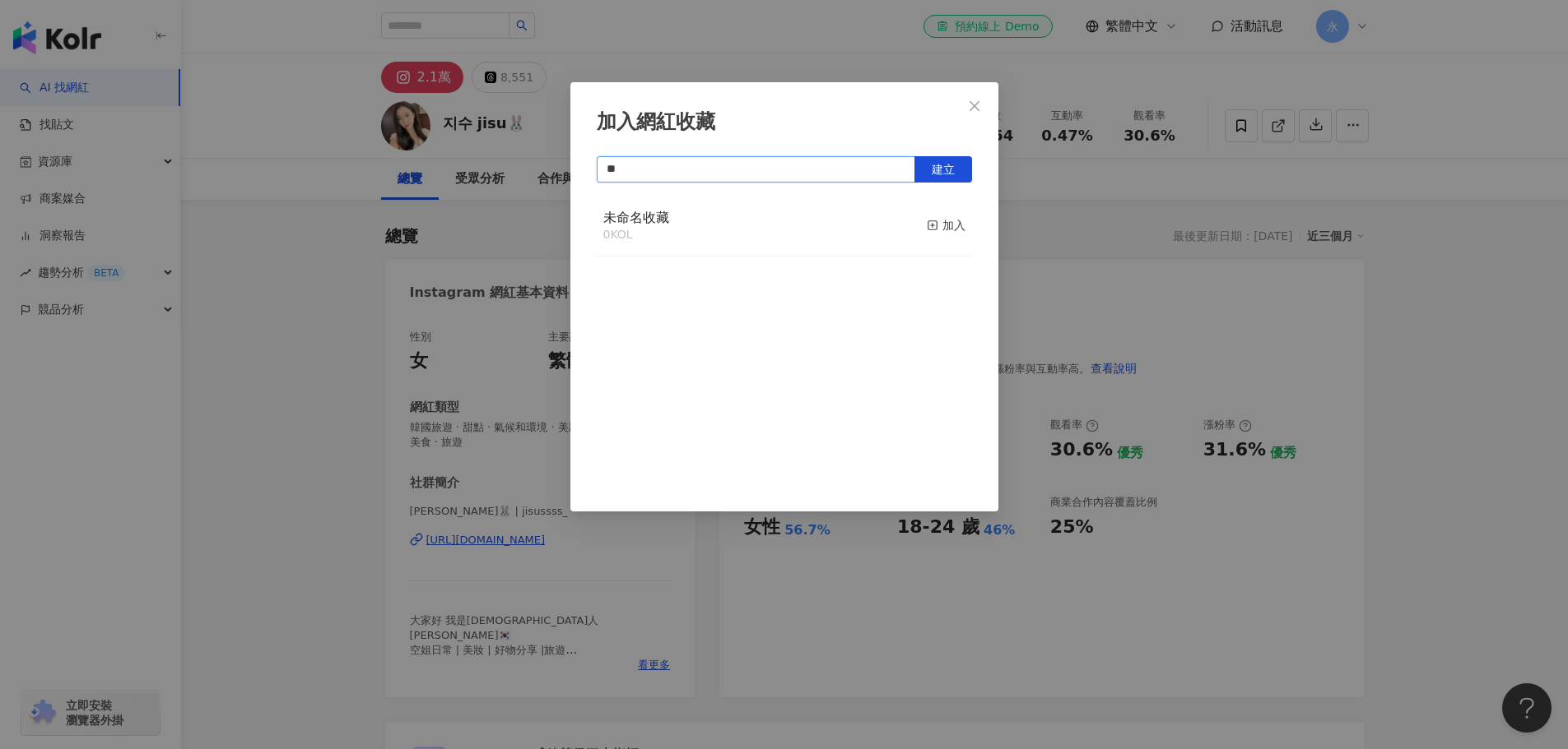
type input "*"
click at [930, 156] on button "建立" at bounding box center [943, 170] width 57 height 27
type input "*******"
click at [971, 110] on icon "close" at bounding box center [974, 107] width 13 height 13
click at [978, 98] on div "加入網紅收藏 ******* 建立 Jovcle' 1 KOL 已加入" at bounding box center [784, 374] width 1568 height 749
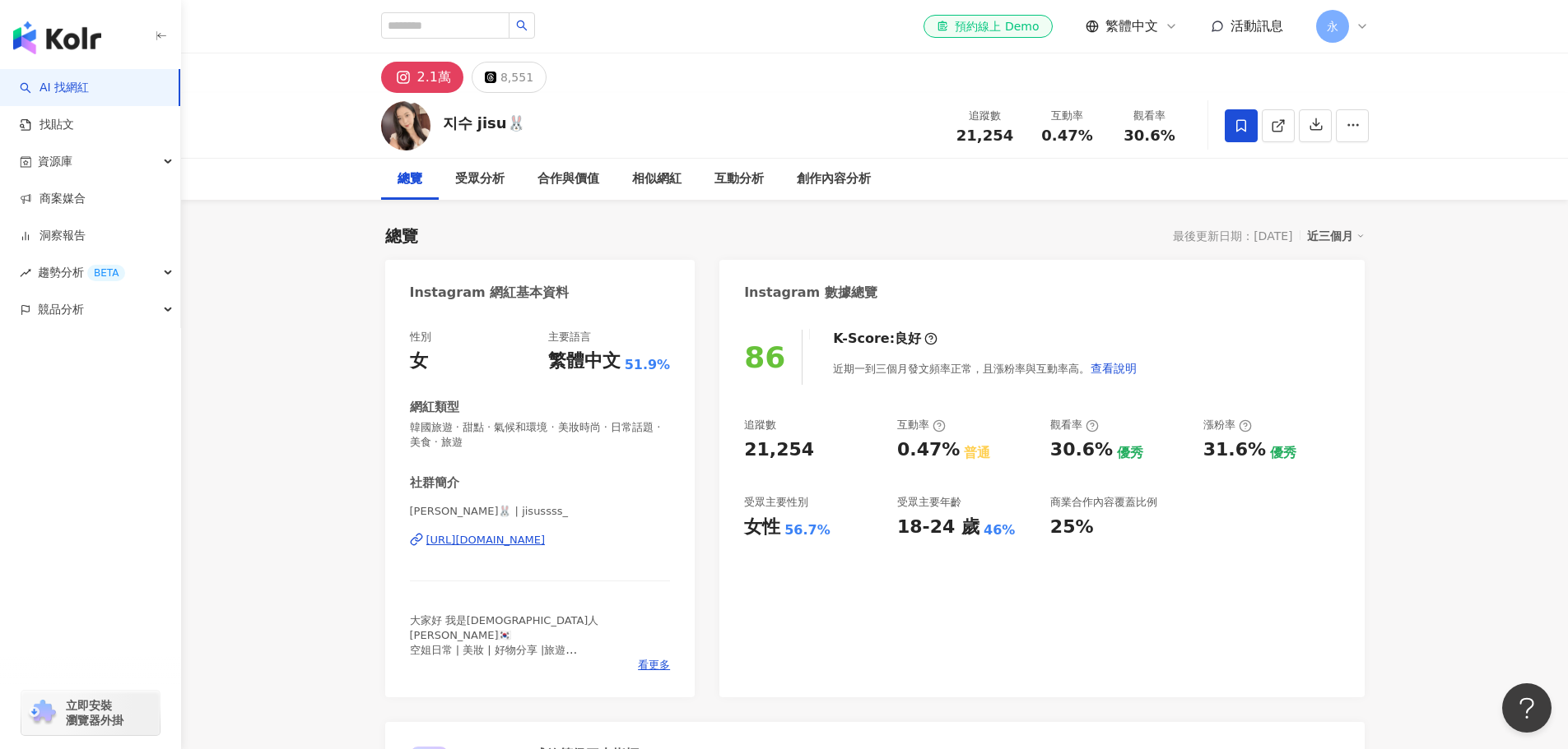
click at [1342, 231] on div "近三個月" at bounding box center [1335, 236] width 57 height 22
click at [1316, 126] on icon "button" at bounding box center [1316, 125] width 12 height 12
click at [1349, 276] on div "Instagram 數據總覽" at bounding box center [1042, 286] width 645 height 53
click at [1315, 126] on icon "button" at bounding box center [1316, 125] width 12 height 12
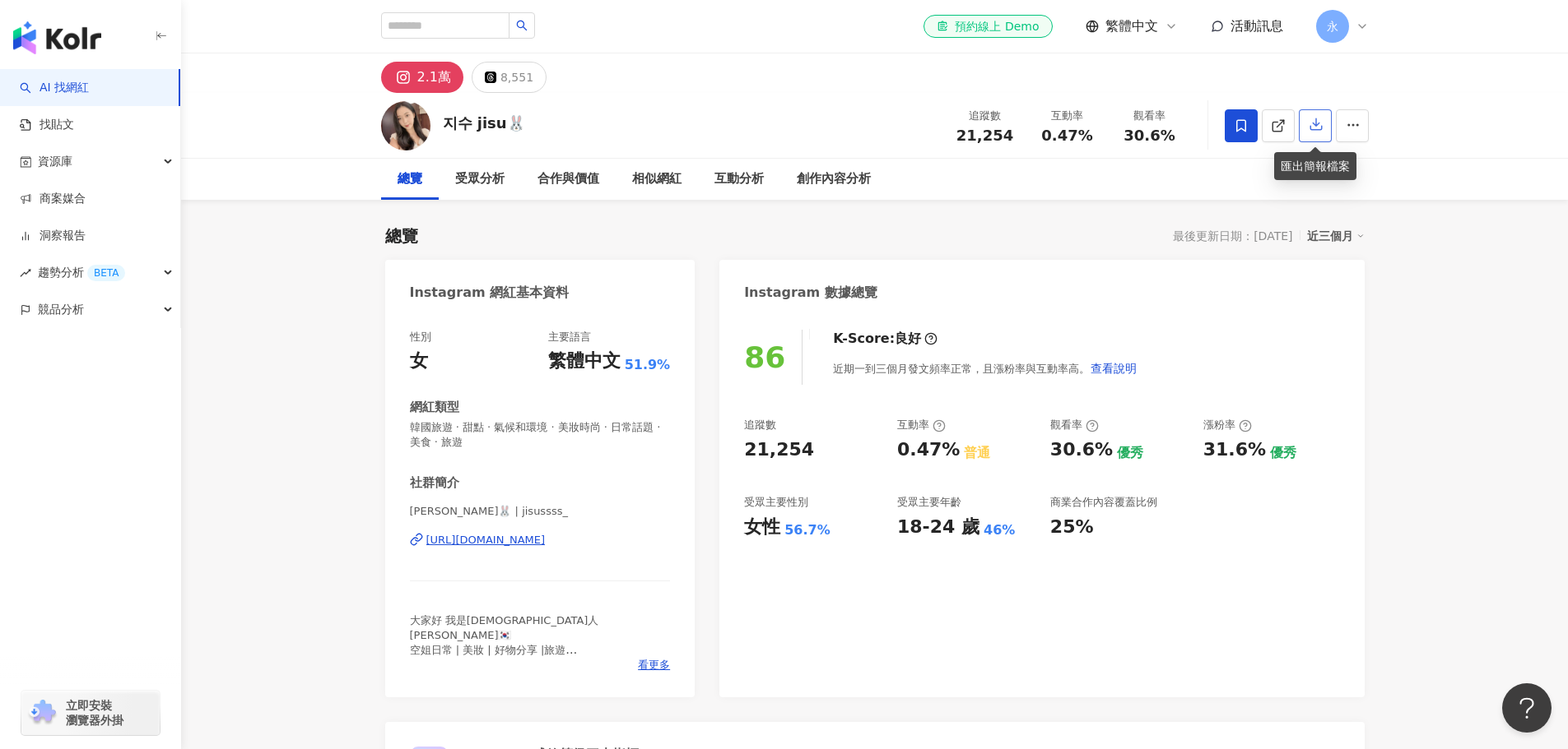
click at [1315, 120] on icon "button" at bounding box center [1316, 124] width 15 height 15
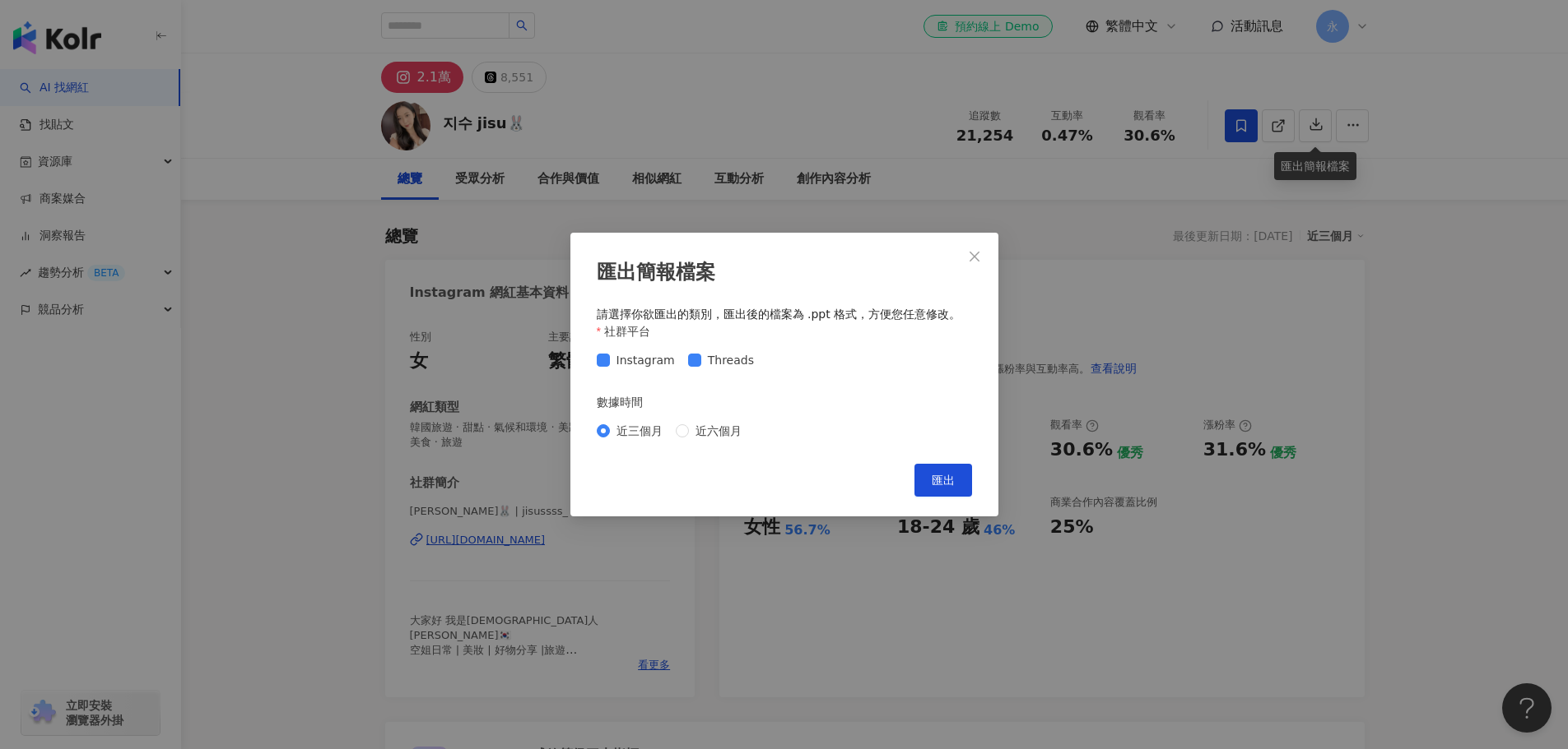
click at [679, 362] on div "Instagram Threads" at bounding box center [679, 360] width 164 height 18
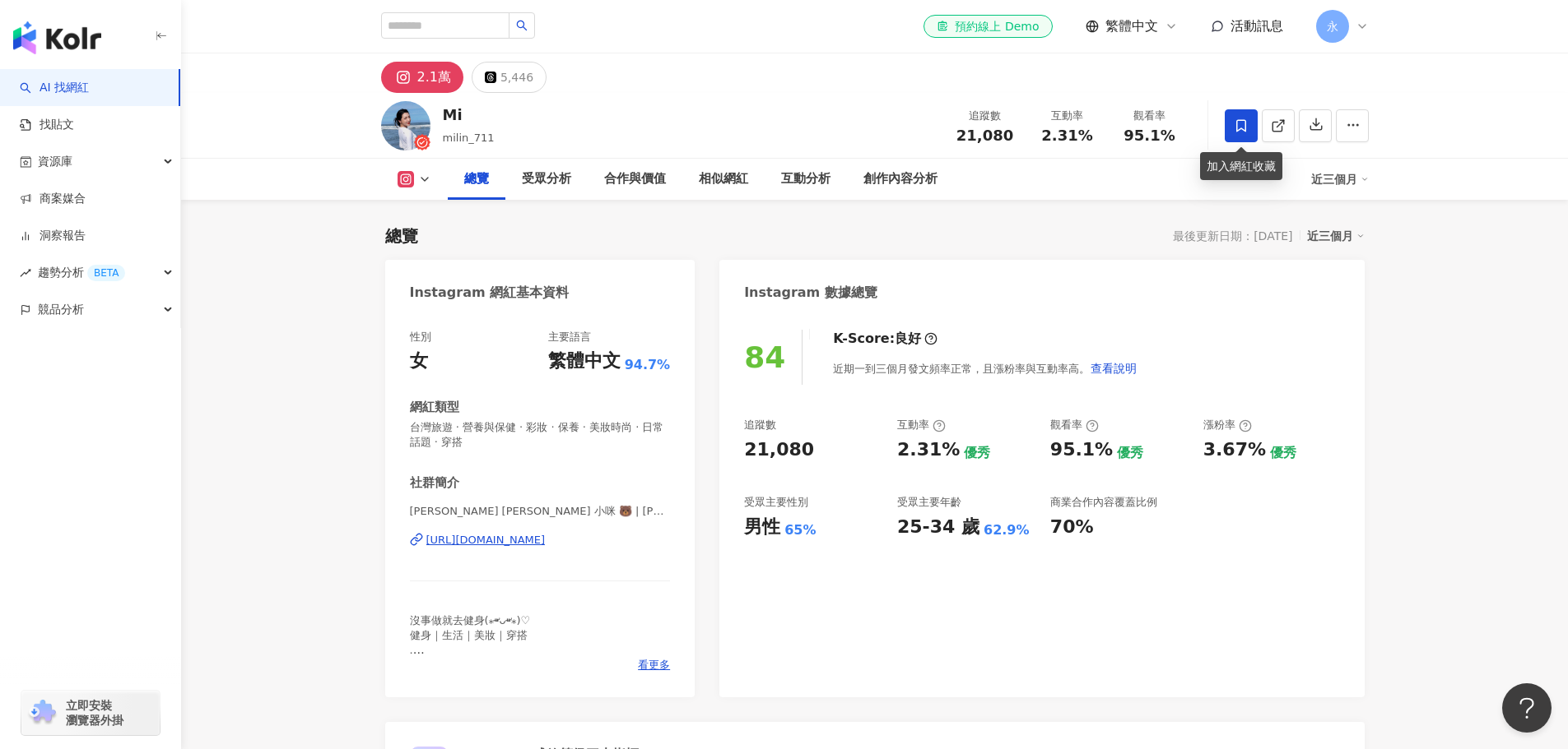
click at [1237, 125] on icon at bounding box center [1241, 126] width 15 height 15
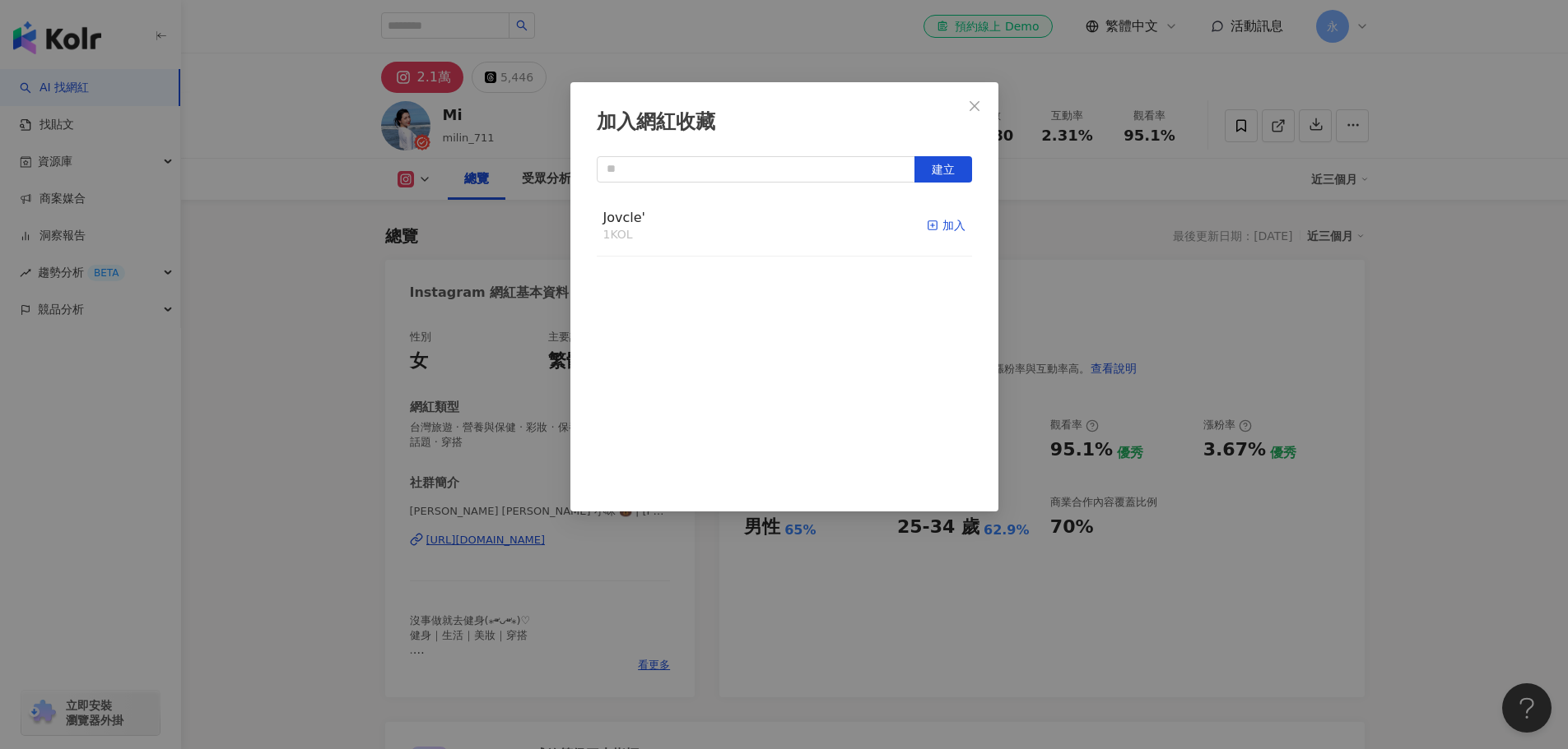
click at [933, 226] on div "加入" at bounding box center [946, 226] width 38 height 18
click at [966, 107] on span "Close" at bounding box center [974, 107] width 33 height 13
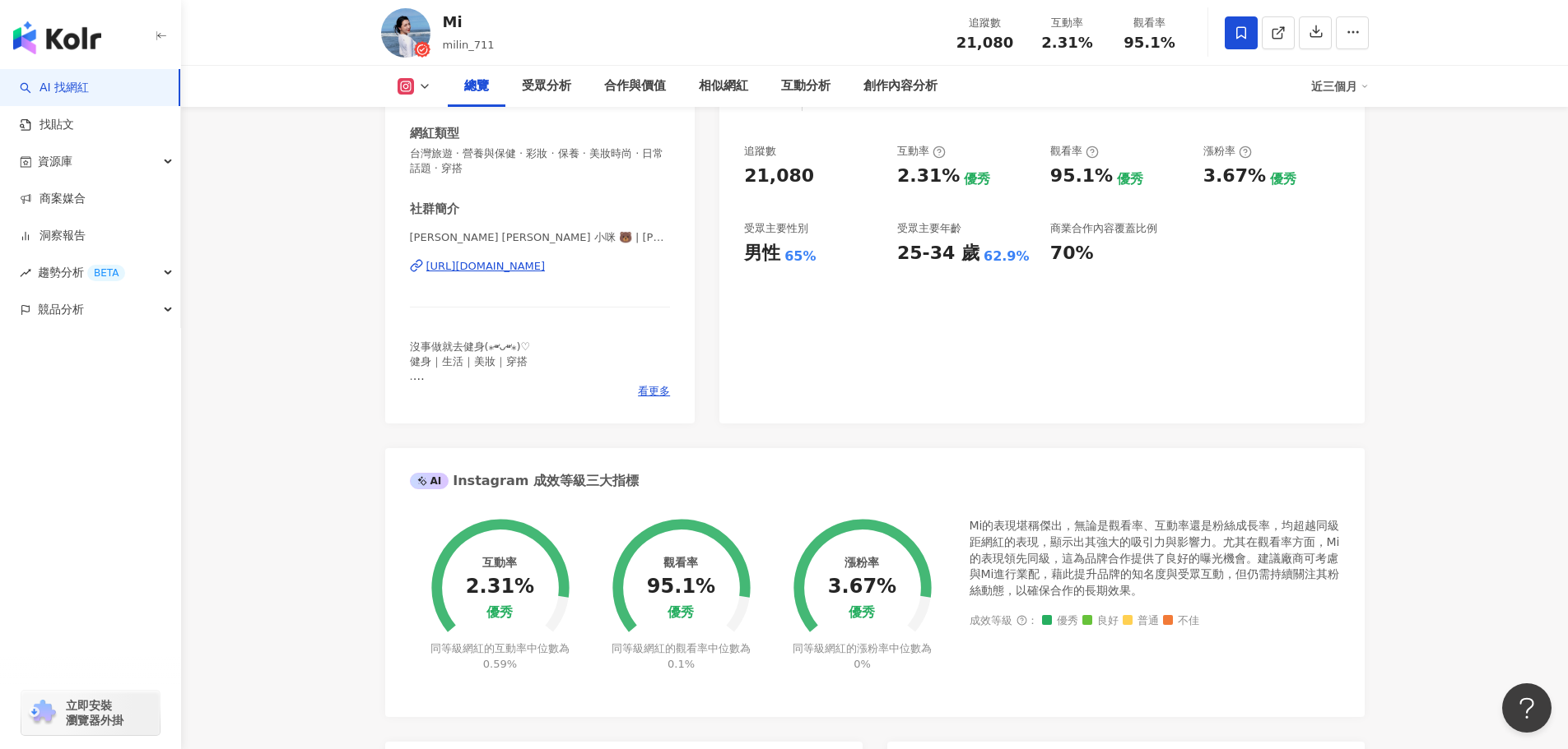
scroll to position [494, 0]
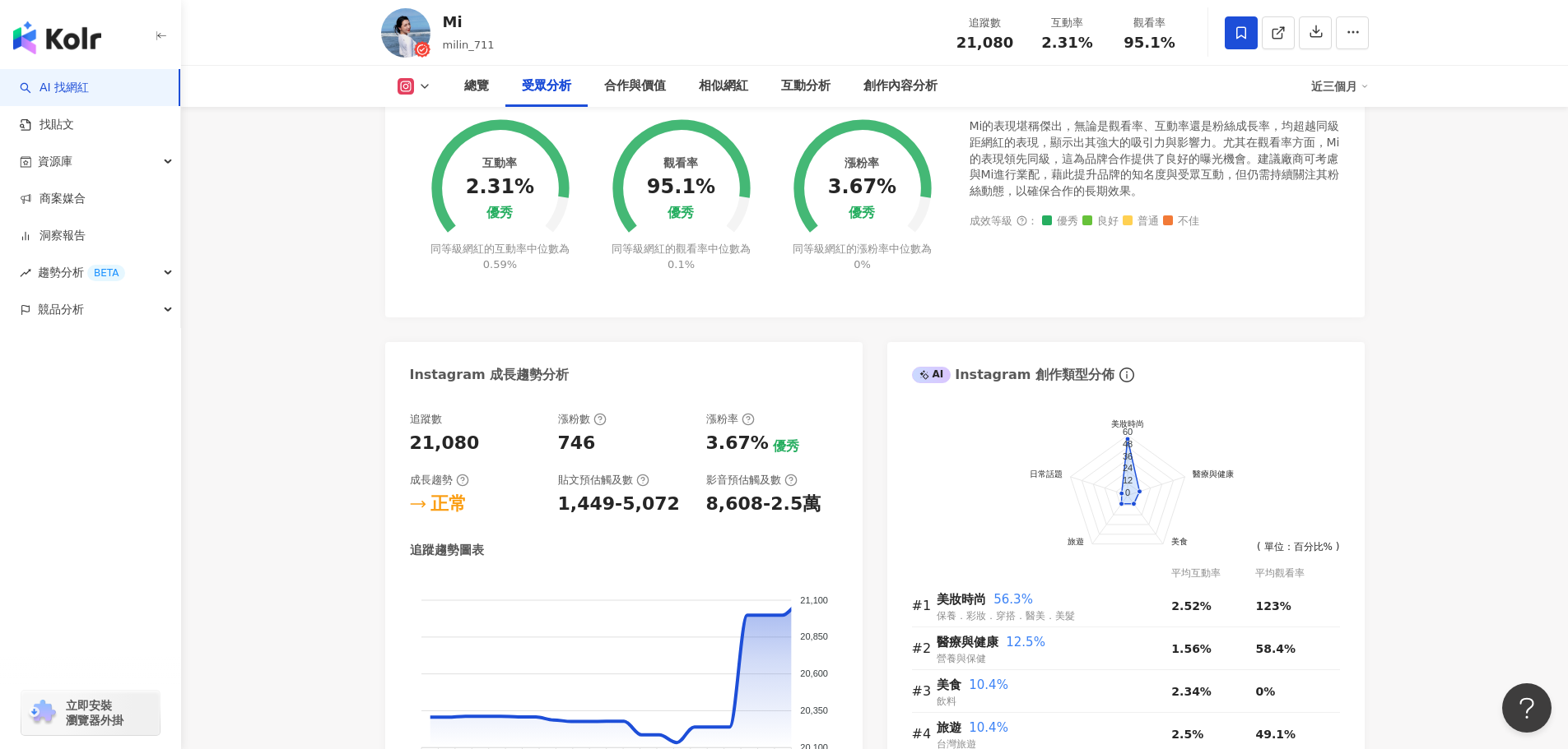
scroll to position [1481, 0]
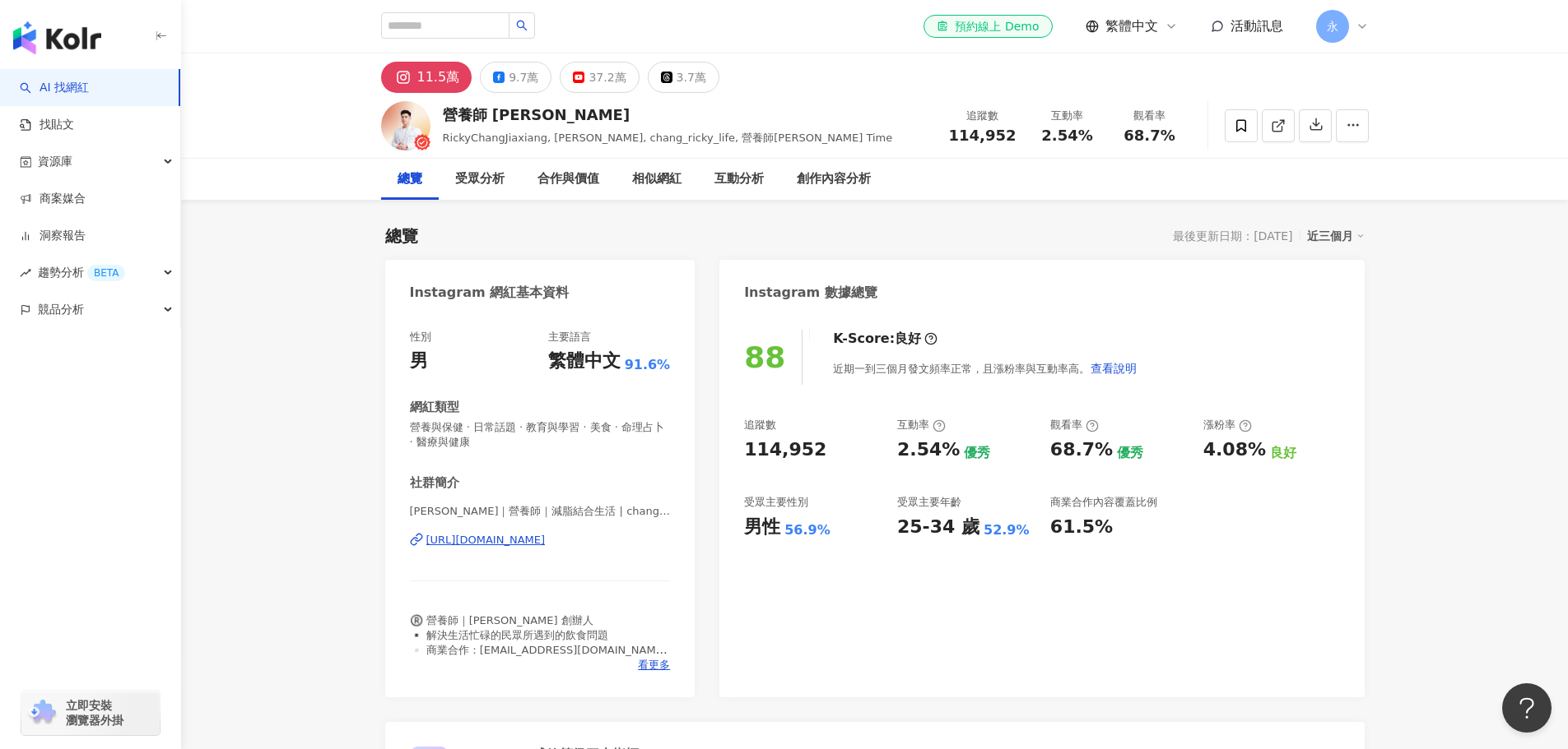
click at [1239, 125] on icon at bounding box center [1241, 126] width 15 height 15
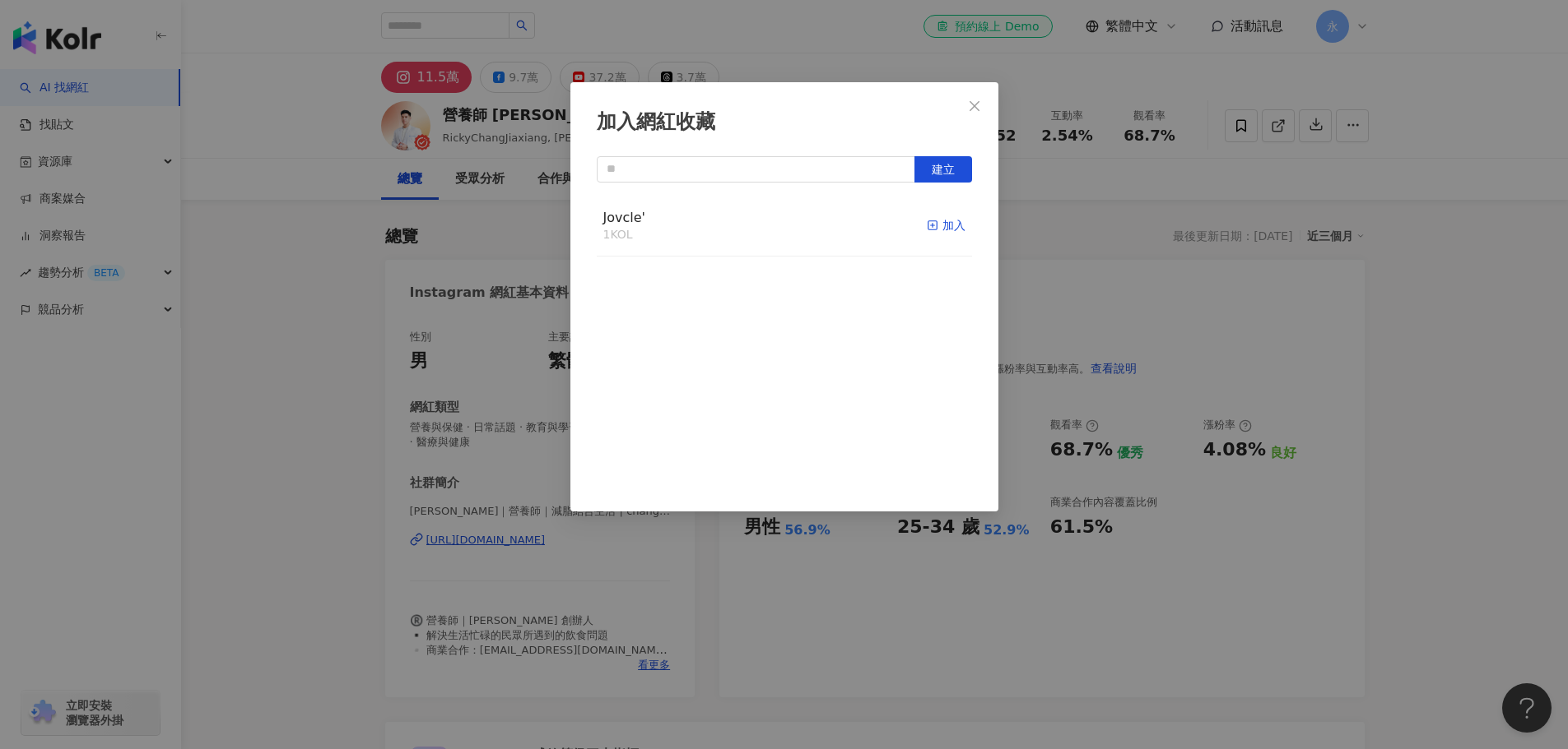
click at [928, 224] on div "加入" at bounding box center [946, 226] width 38 height 18
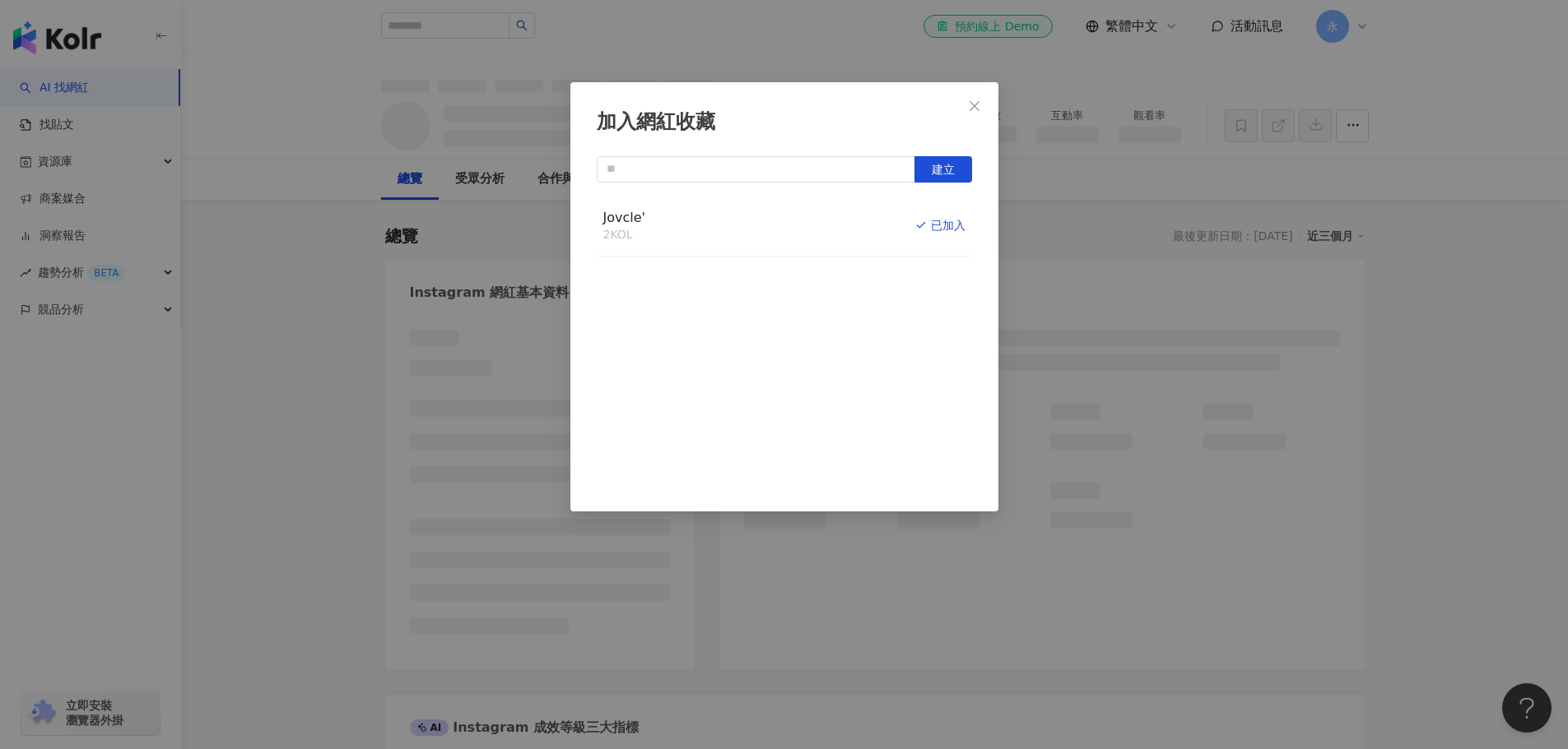
click at [975, 107] on icon "close" at bounding box center [974, 107] width 13 height 13
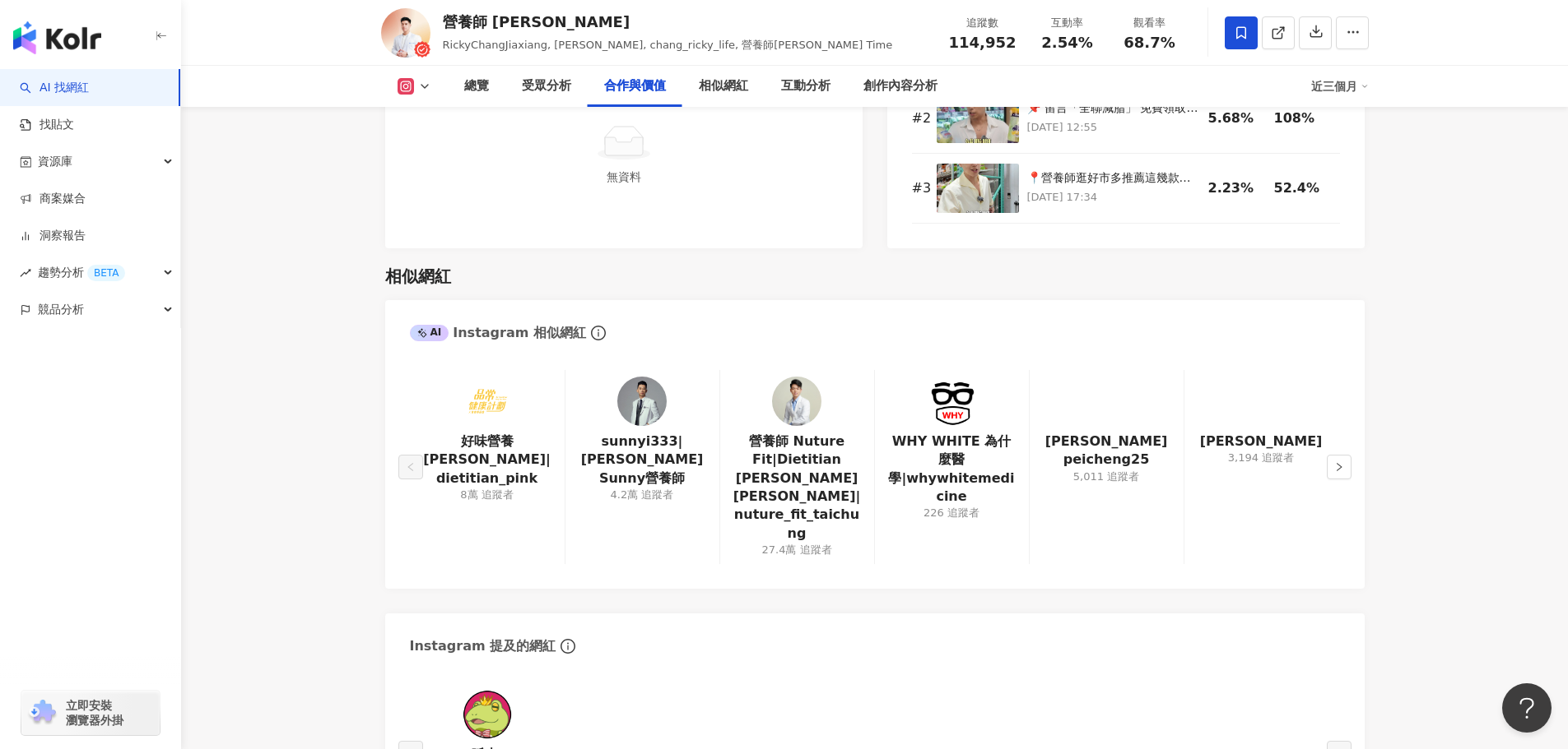
scroll to position [2632, 0]
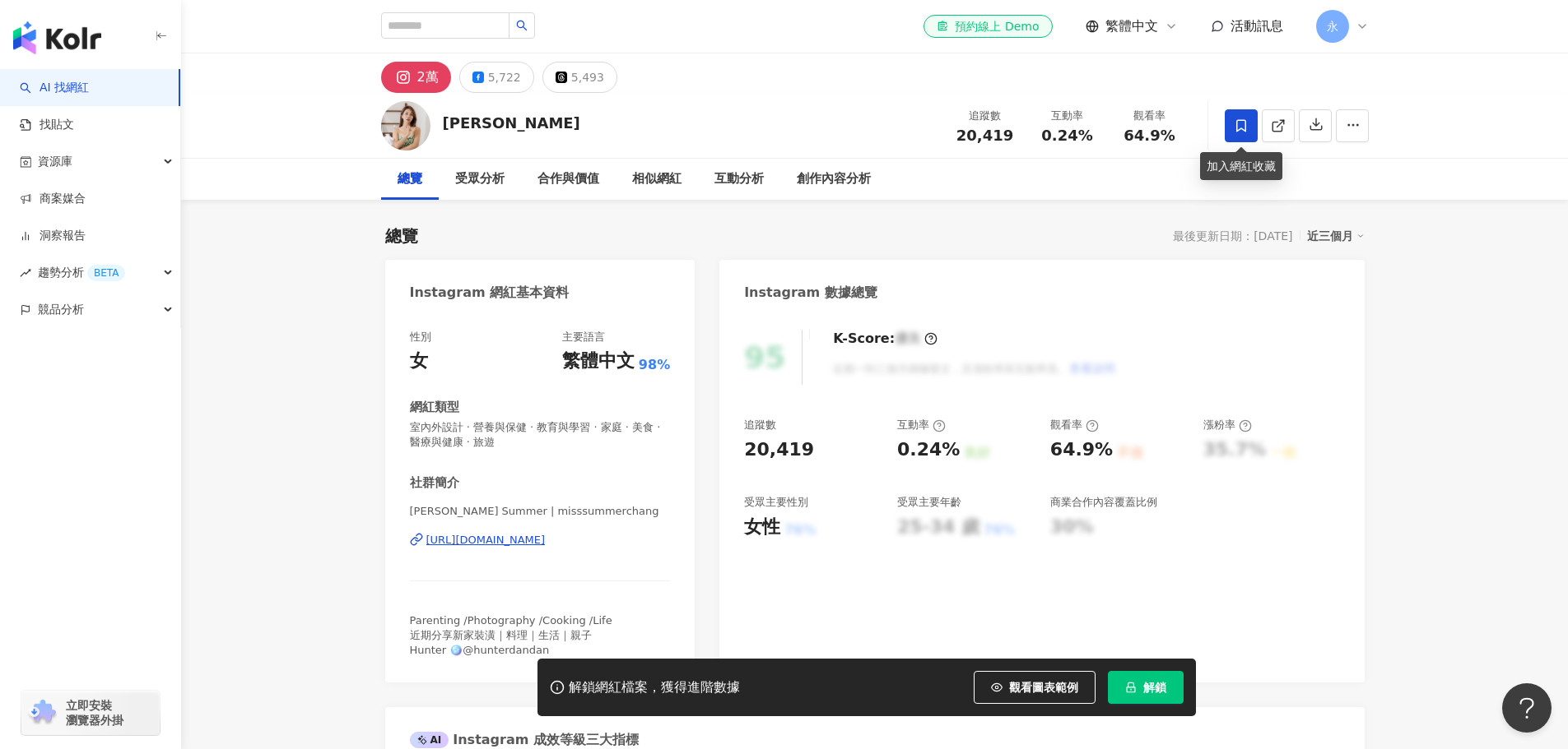
click at [1239, 118] on icon at bounding box center [1241, 126] width 15 height 15
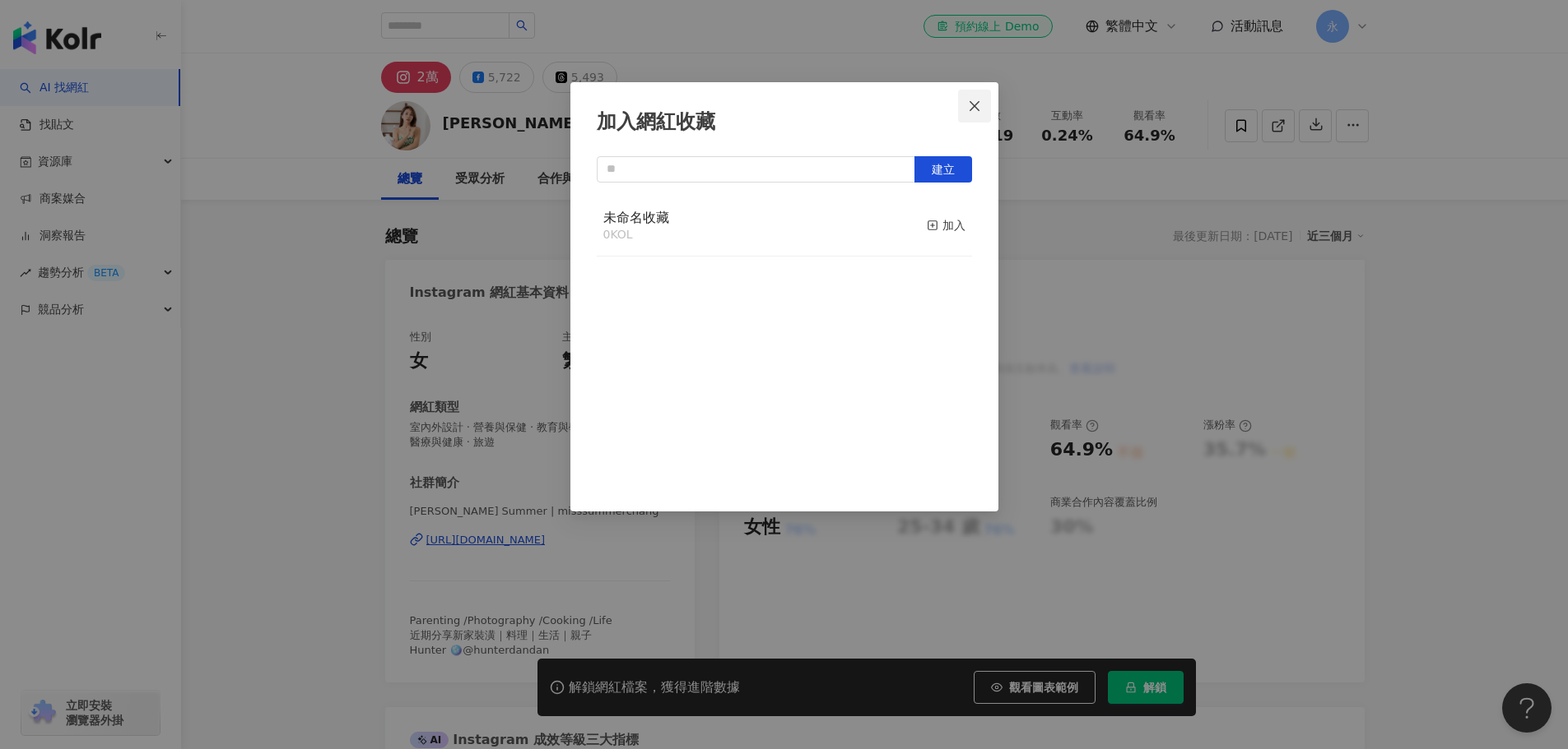
click at [968, 107] on icon "close" at bounding box center [974, 107] width 13 height 13
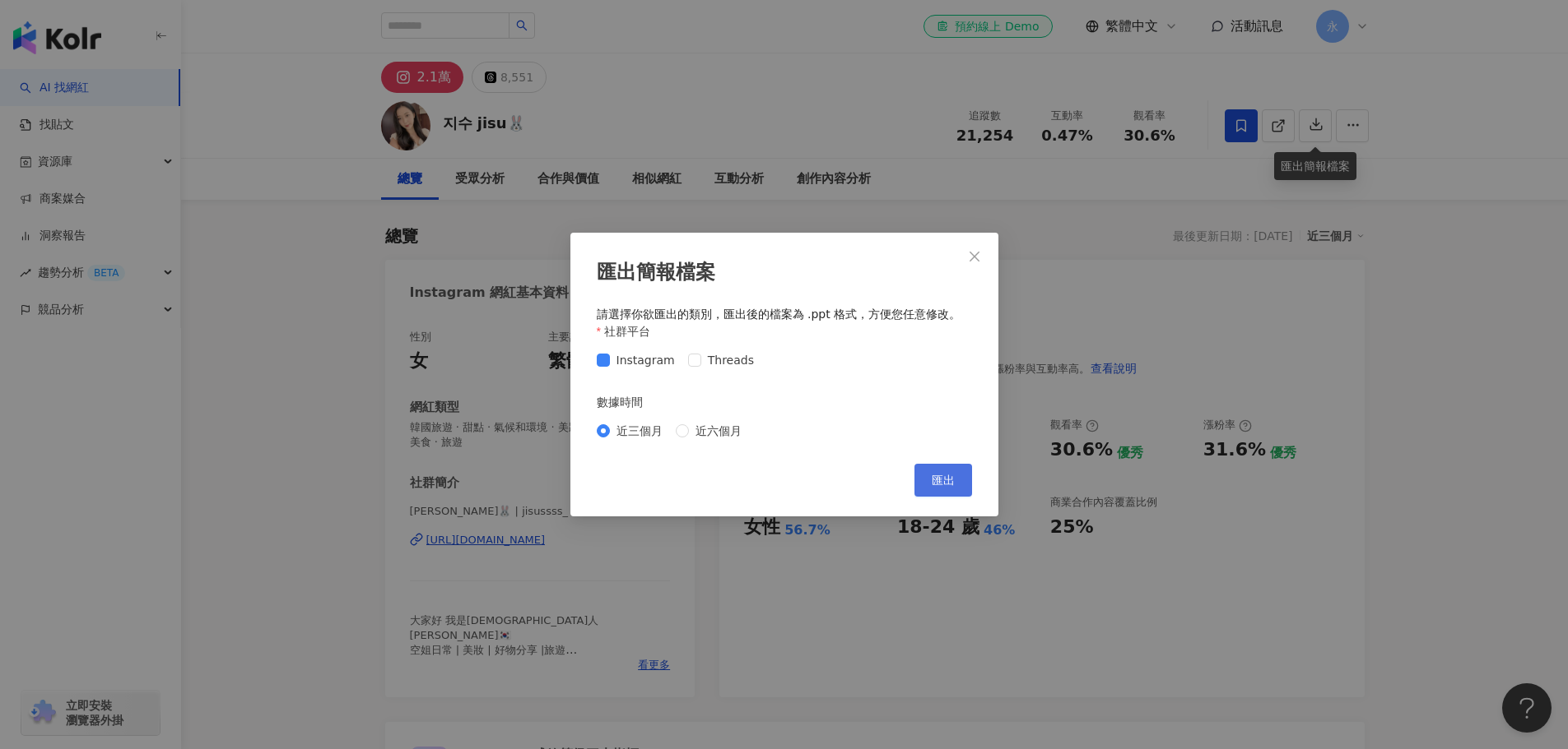
click at [939, 492] on button "匯出" at bounding box center [943, 480] width 57 height 33
click at [978, 260] on icon "close" at bounding box center [974, 255] width 10 height 10
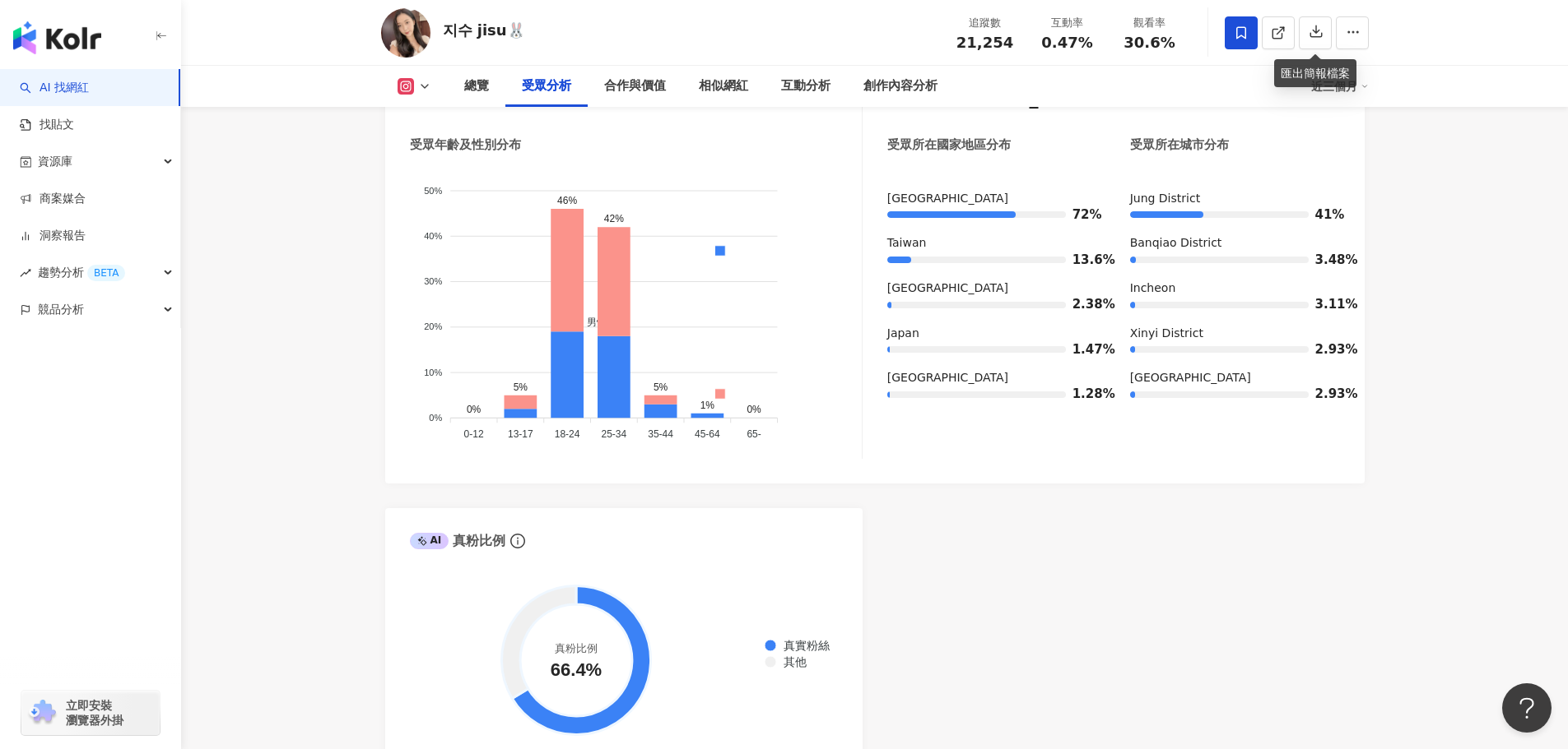
scroll to position [1481, 0]
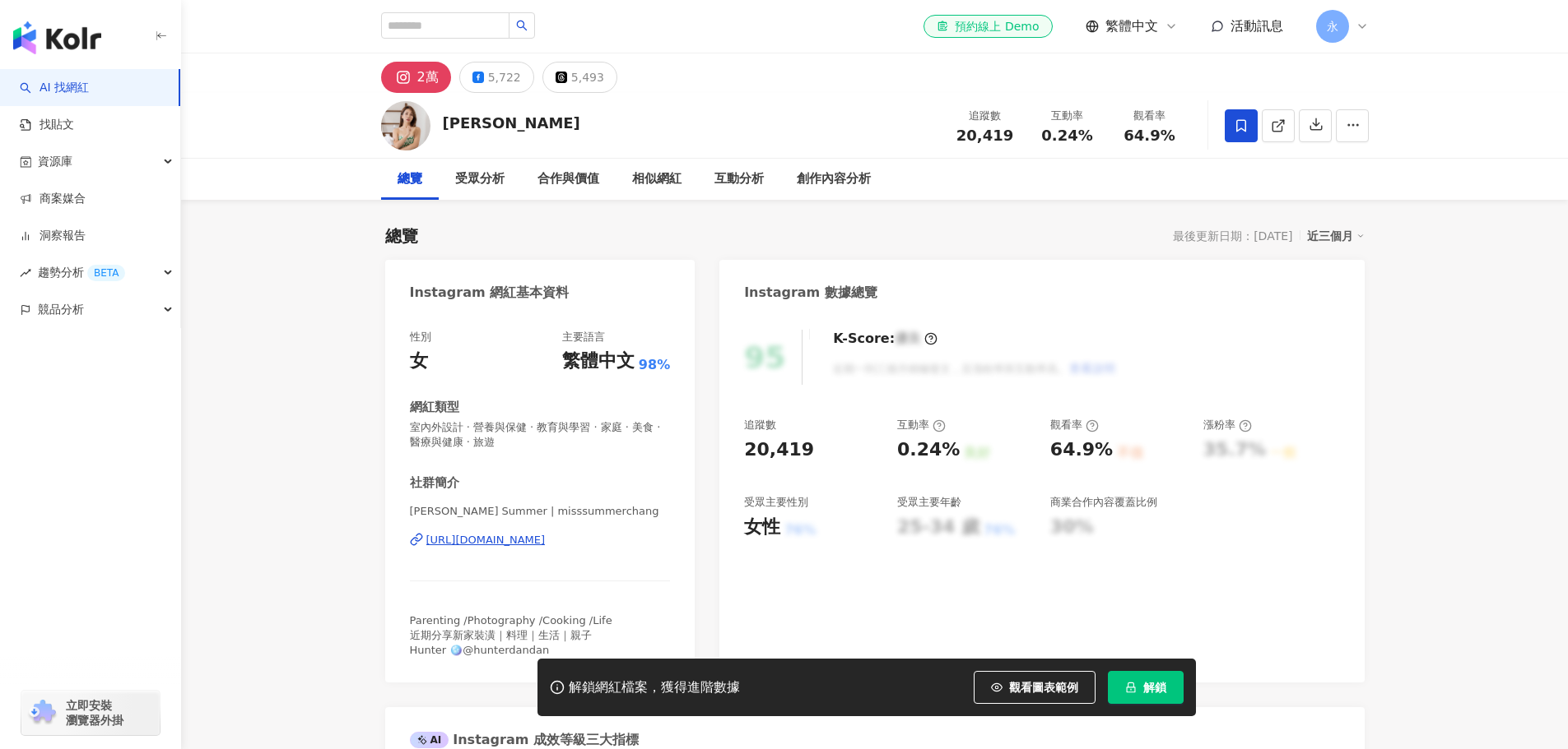
click at [1243, 125] on icon at bounding box center [1241, 126] width 15 height 15
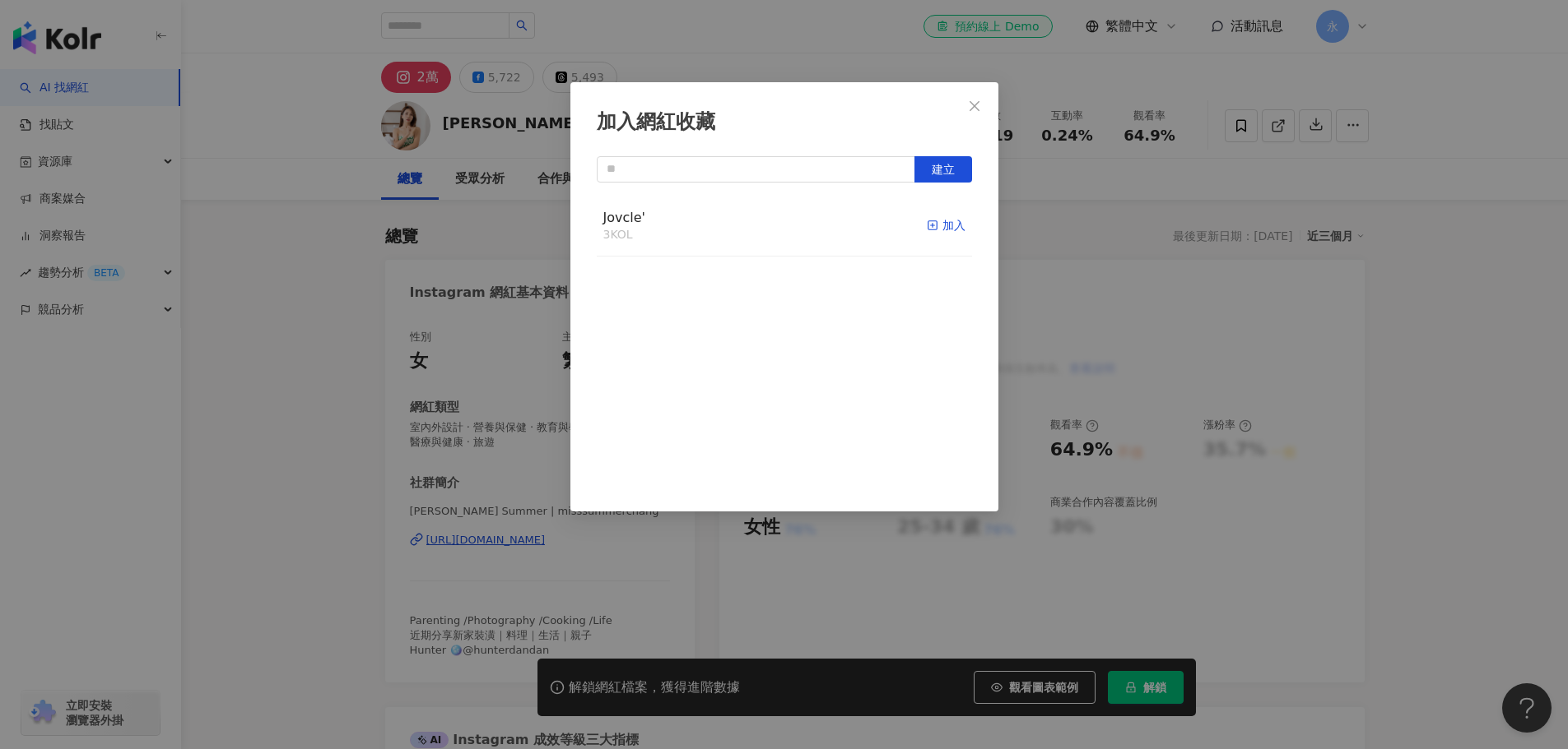
click at [949, 219] on div "加入" at bounding box center [946, 226] width 38 height 18
click at [972, 106] on icon "close" at bounding box center [974, 107] width 13 height 13
click at [452, 108] on div "加入網紅收藏 建立 Jovcle' 4 KOL 已加入" at bounding box center [784, 374] width 1568 height 749
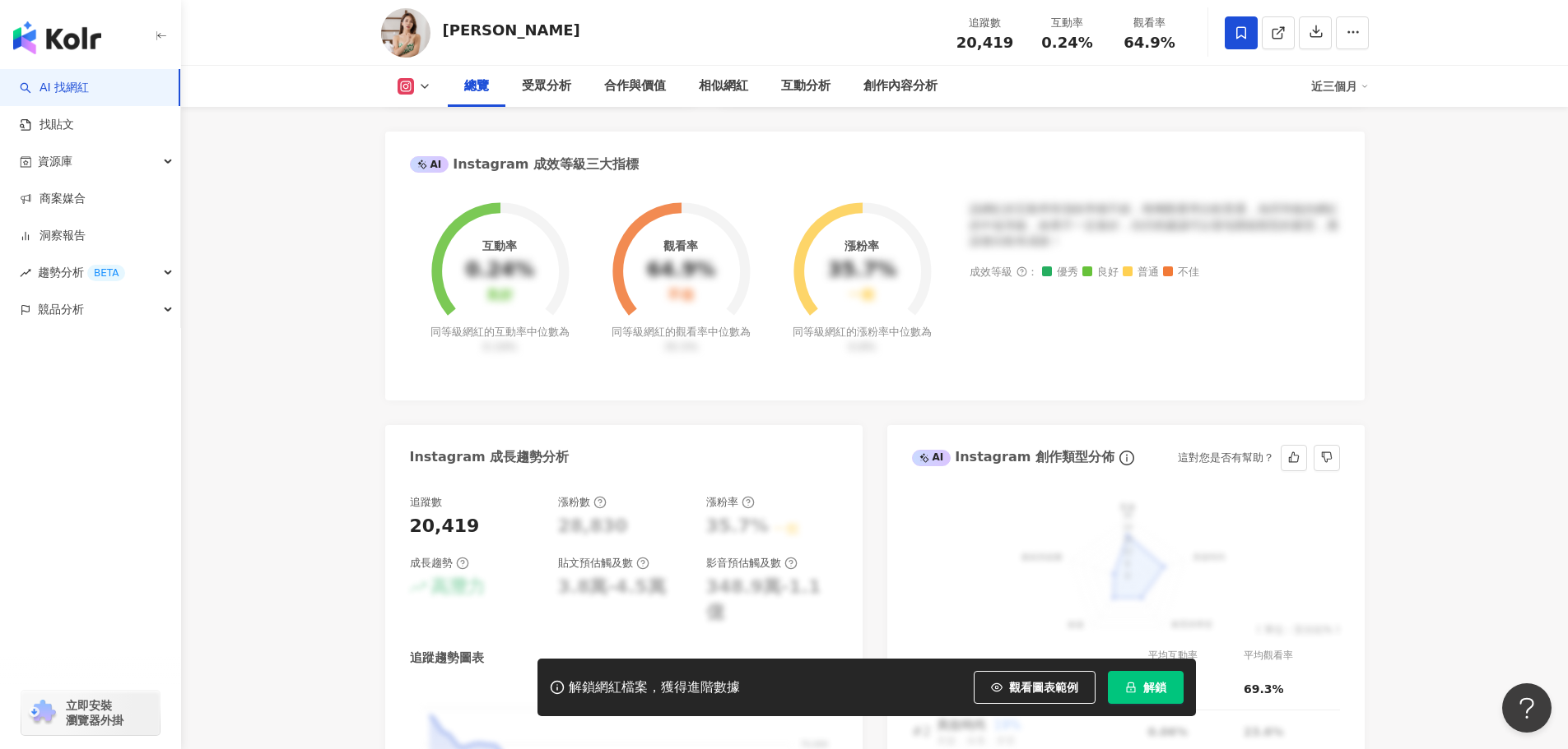
scroll to position [82, 0]
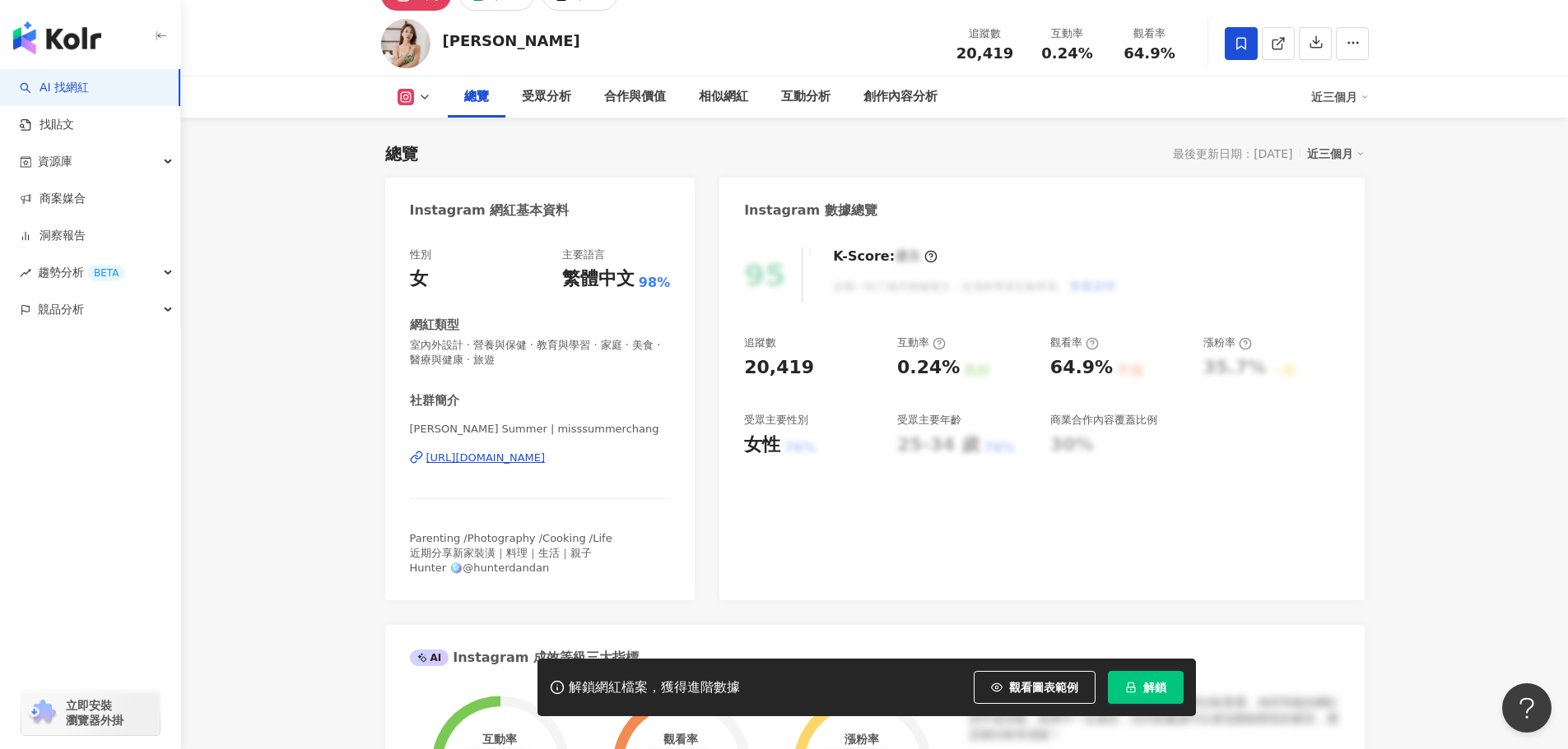
click at [1151, 690] on span "解鎖" at bounding box center [1155, 687] width 23 height 13
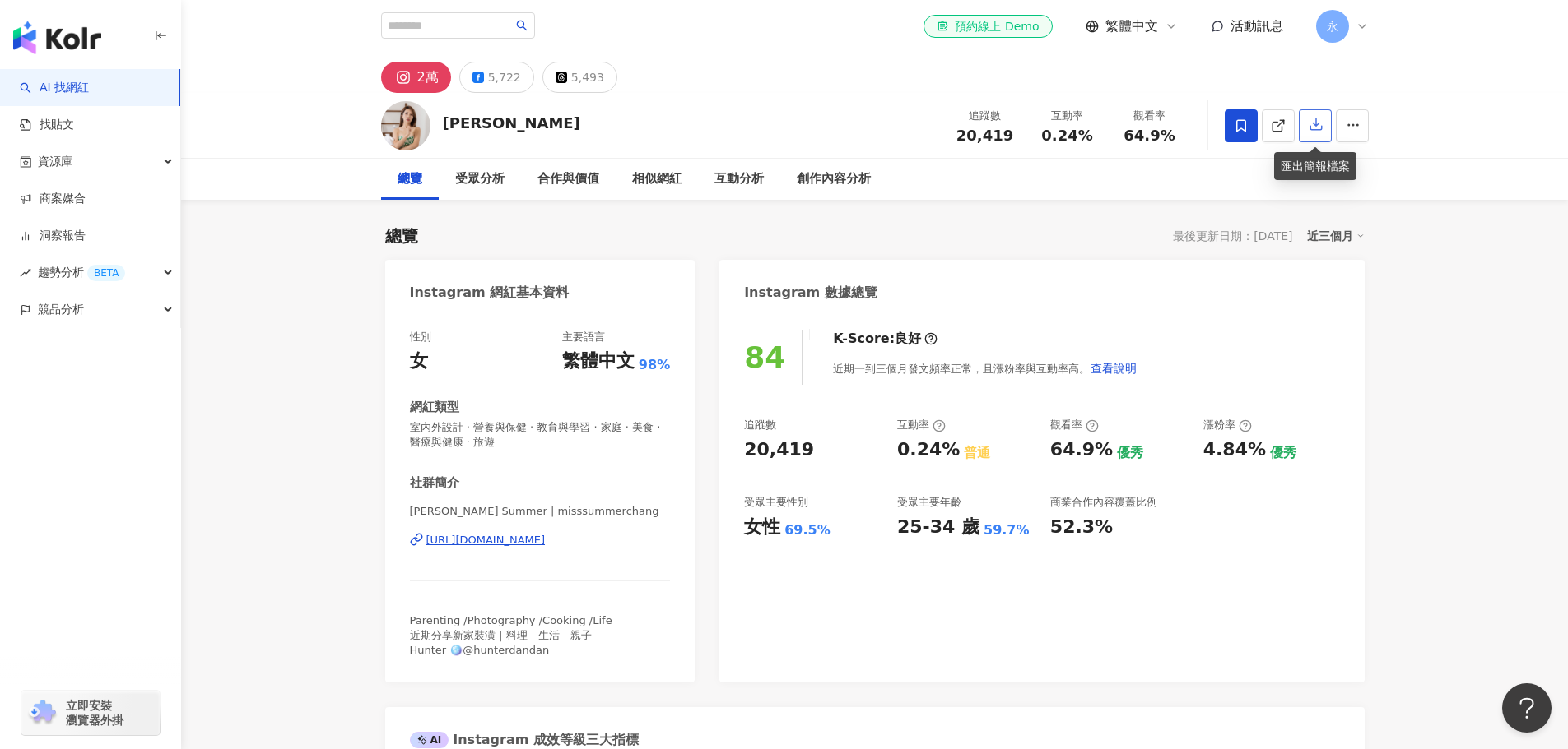
click at [1322, 124] on icon "button" at bounding box center [1316, 124] width 15 height 15
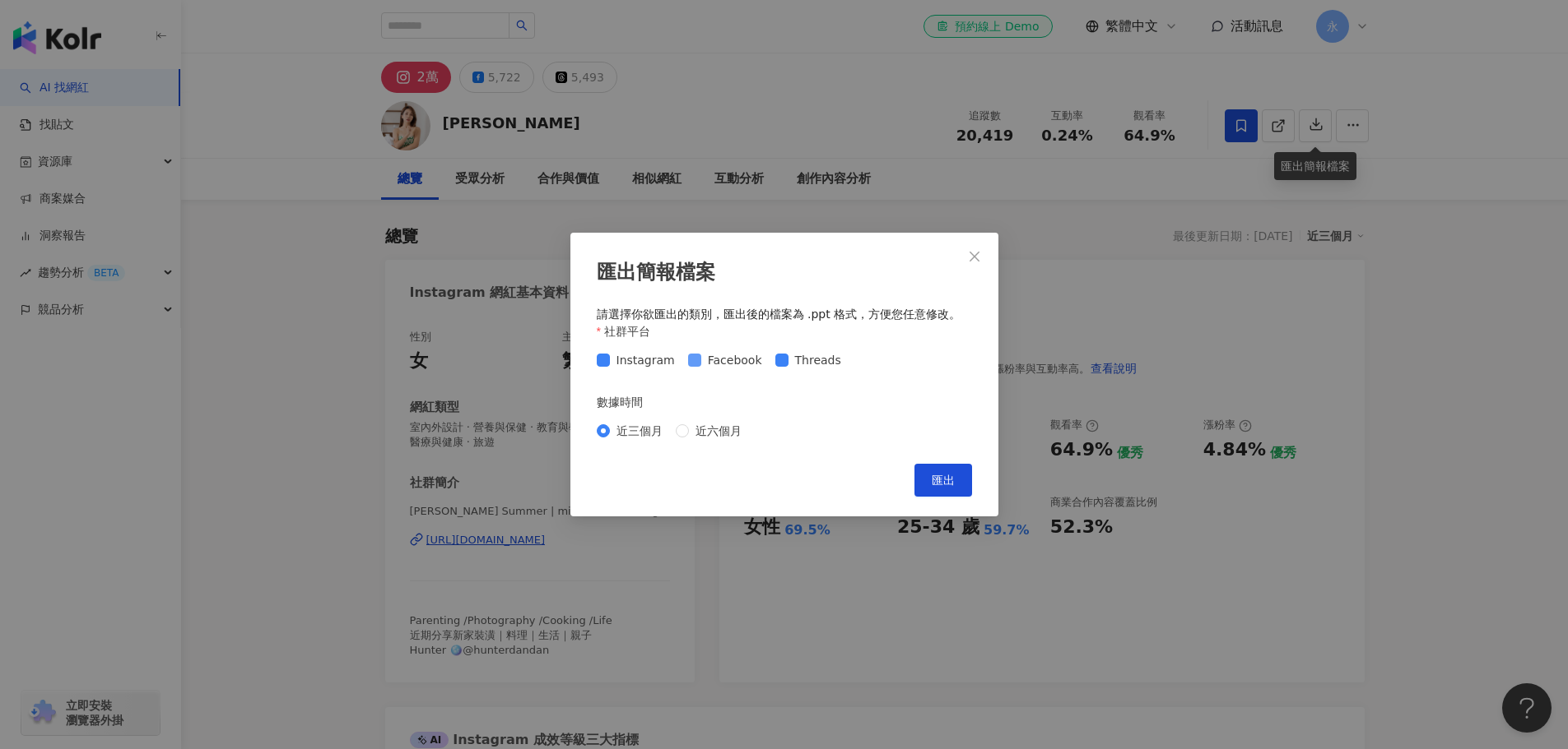
click at [703, 366] on span "Facebook" at bounding box center [734, 360] width 67 height 18
click at [938, 477] on span "匯出" at bounding box center [943, 480] width 23 height 13
click at [1396, 367] on div "匯出簡報檔案 請選擇你欲匯出的類別，匯出後的檔案為 .ppt 格式，方便您任意修改。 社群平台 Instagram Facebook Threads 數據時間…" at bounding box center [784, 374] width 1568 height 749
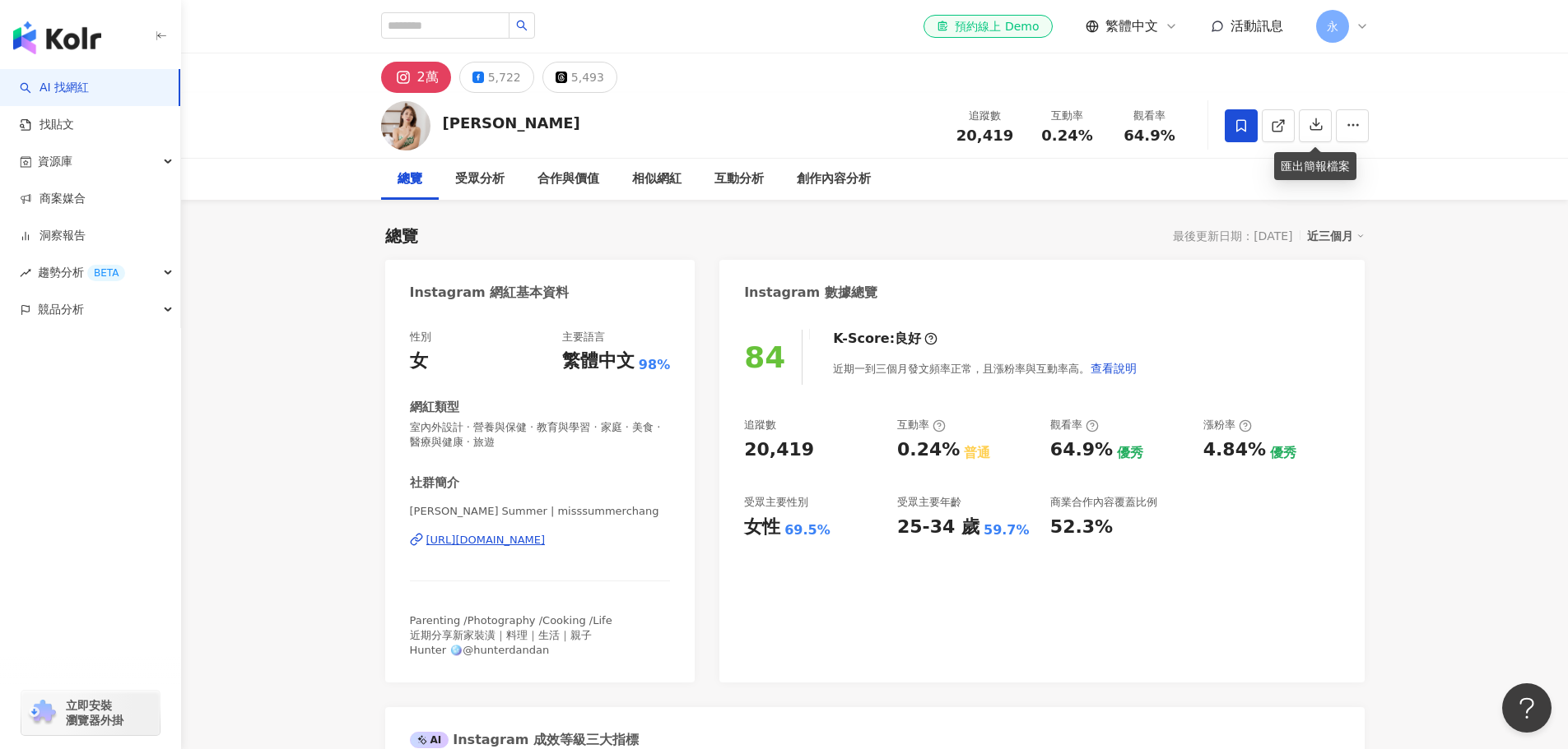
click at [1317, 242] on div "近三個月" at bounding box center [1335, 236] width 57 height 22
click at [1347, 303] on link "近六個月" at bounding box center [1342, 303] width 46 height 18
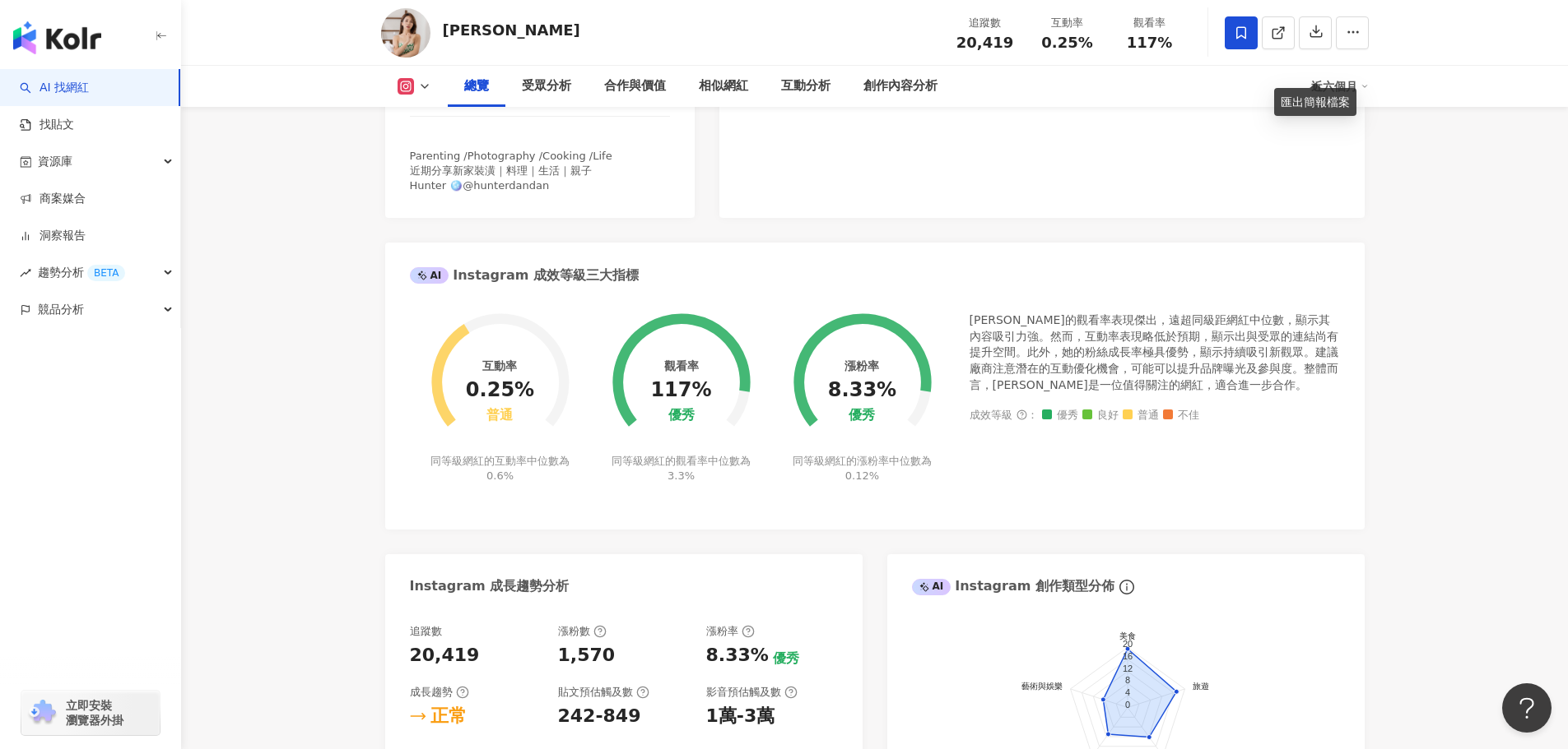
scroll to position [494, 0]
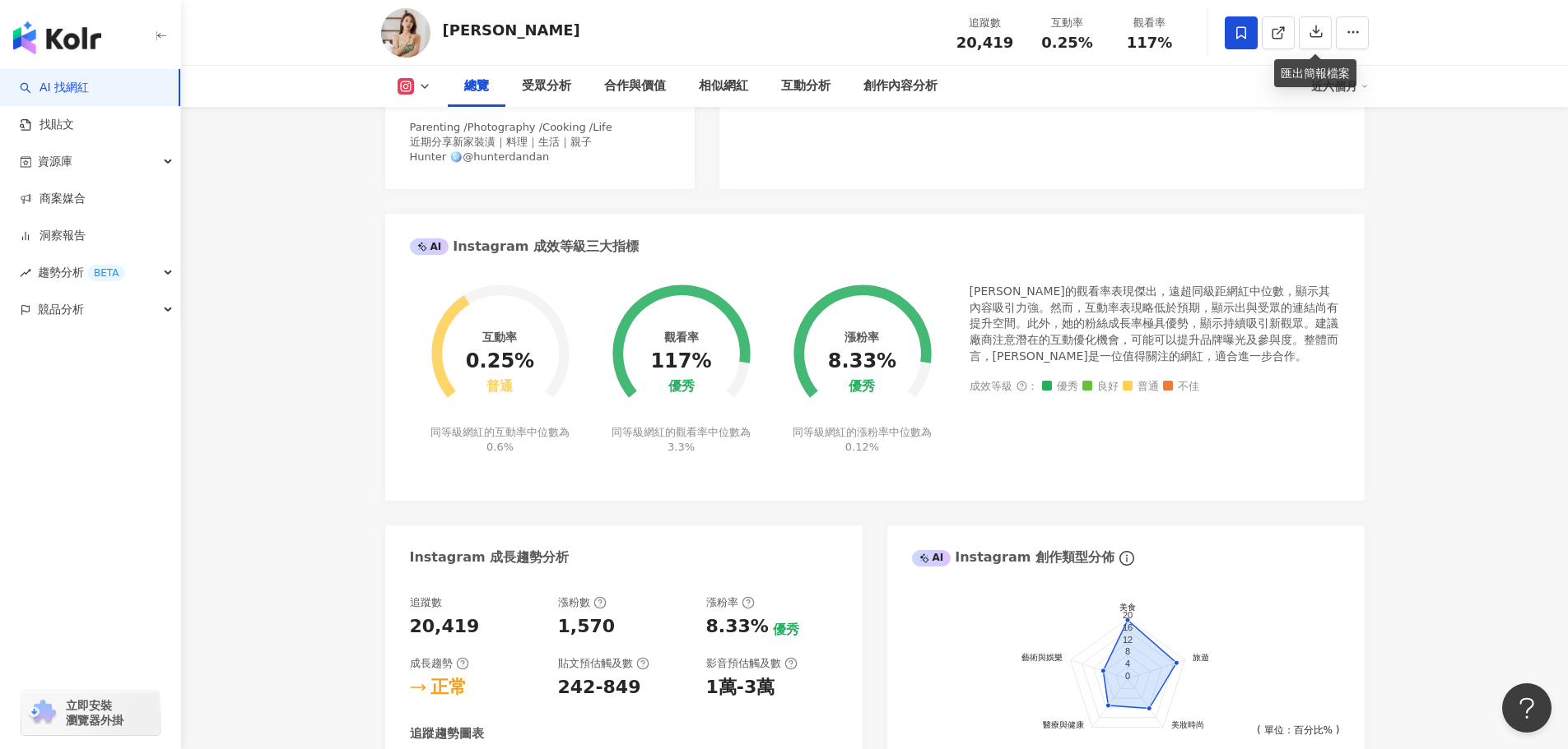
drag, startPoint x: 1446, startPoint y: 449, endPoint x: 1133, endPoint y: 667, distance: 381.4
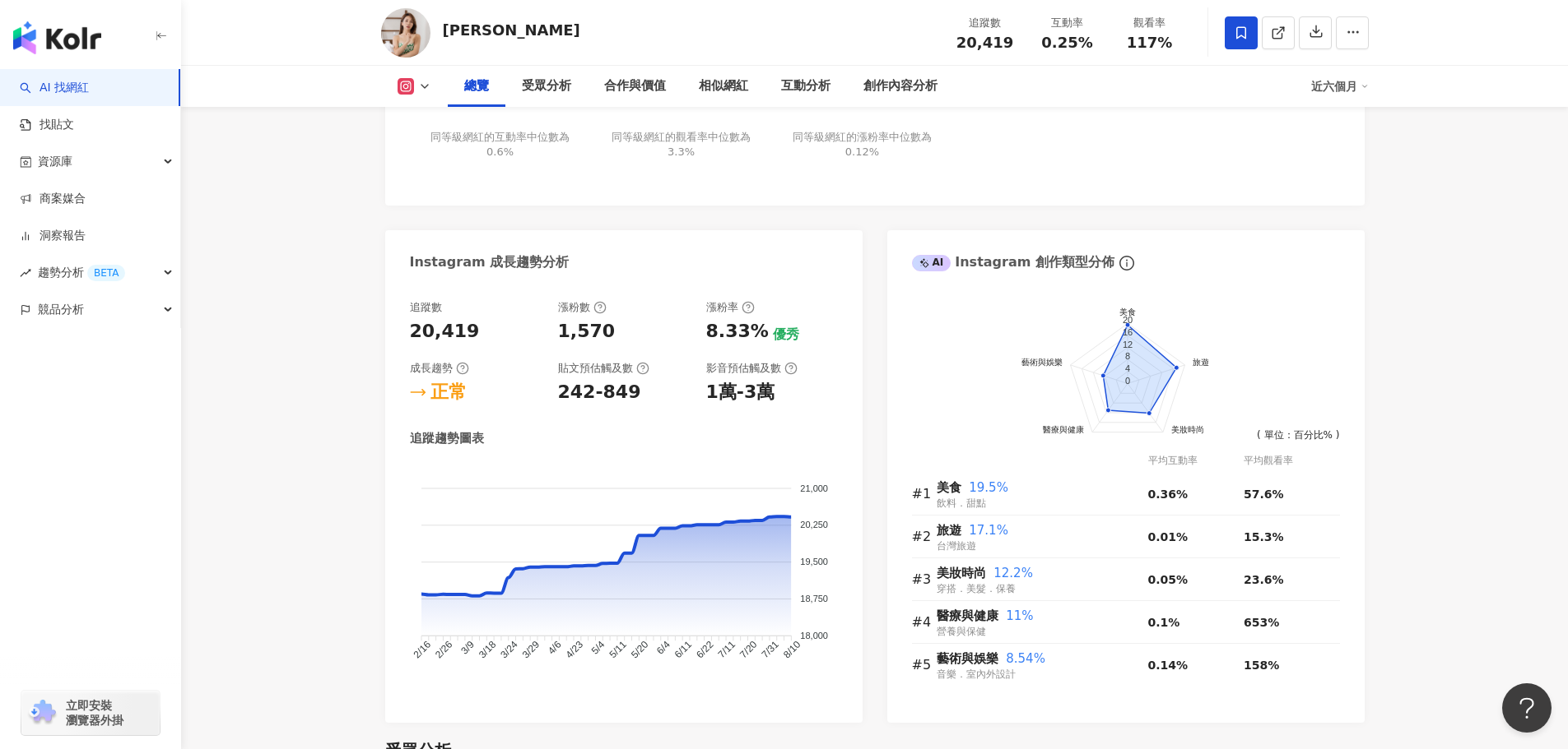
scroll to position [822, 0]
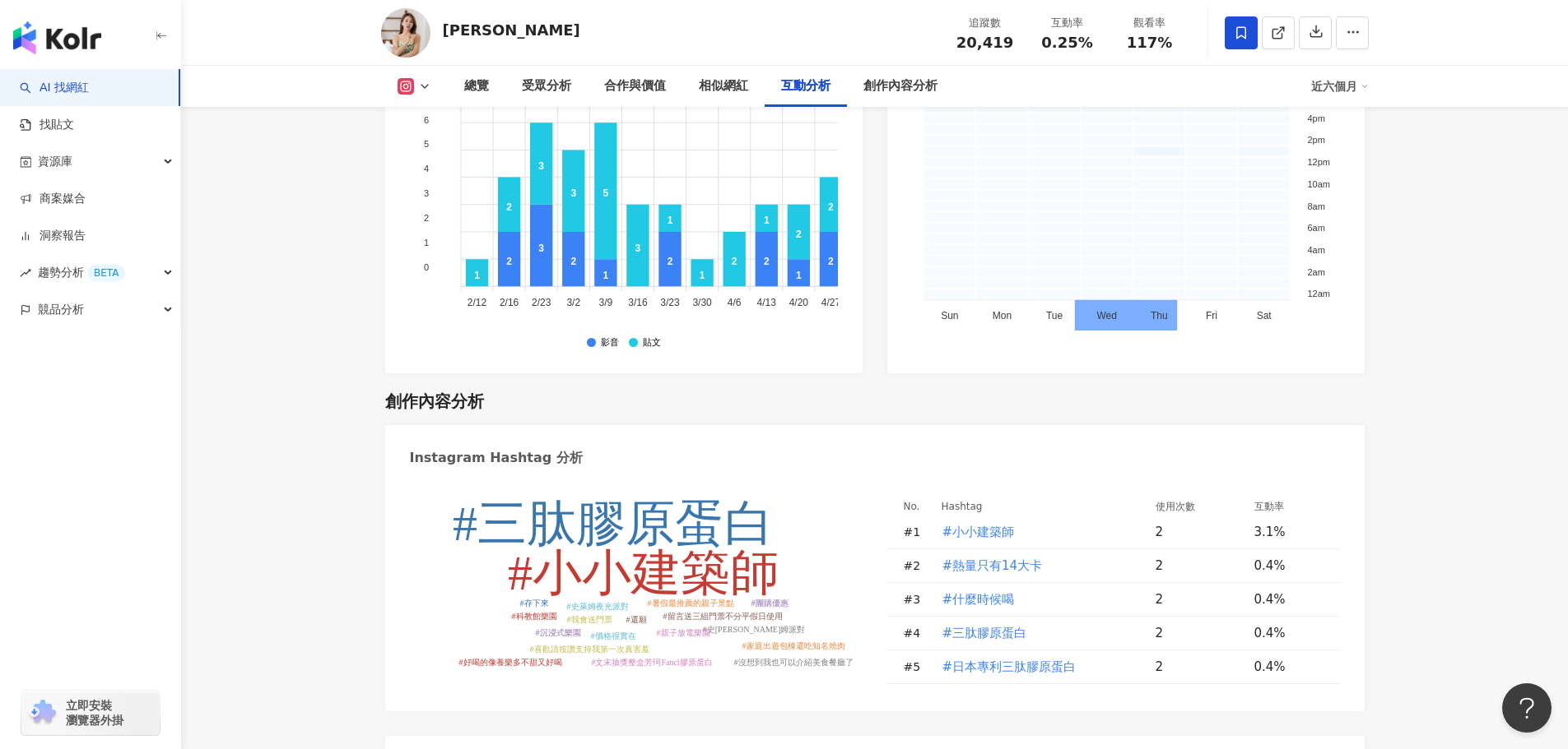
scroll to position [4112, 0]
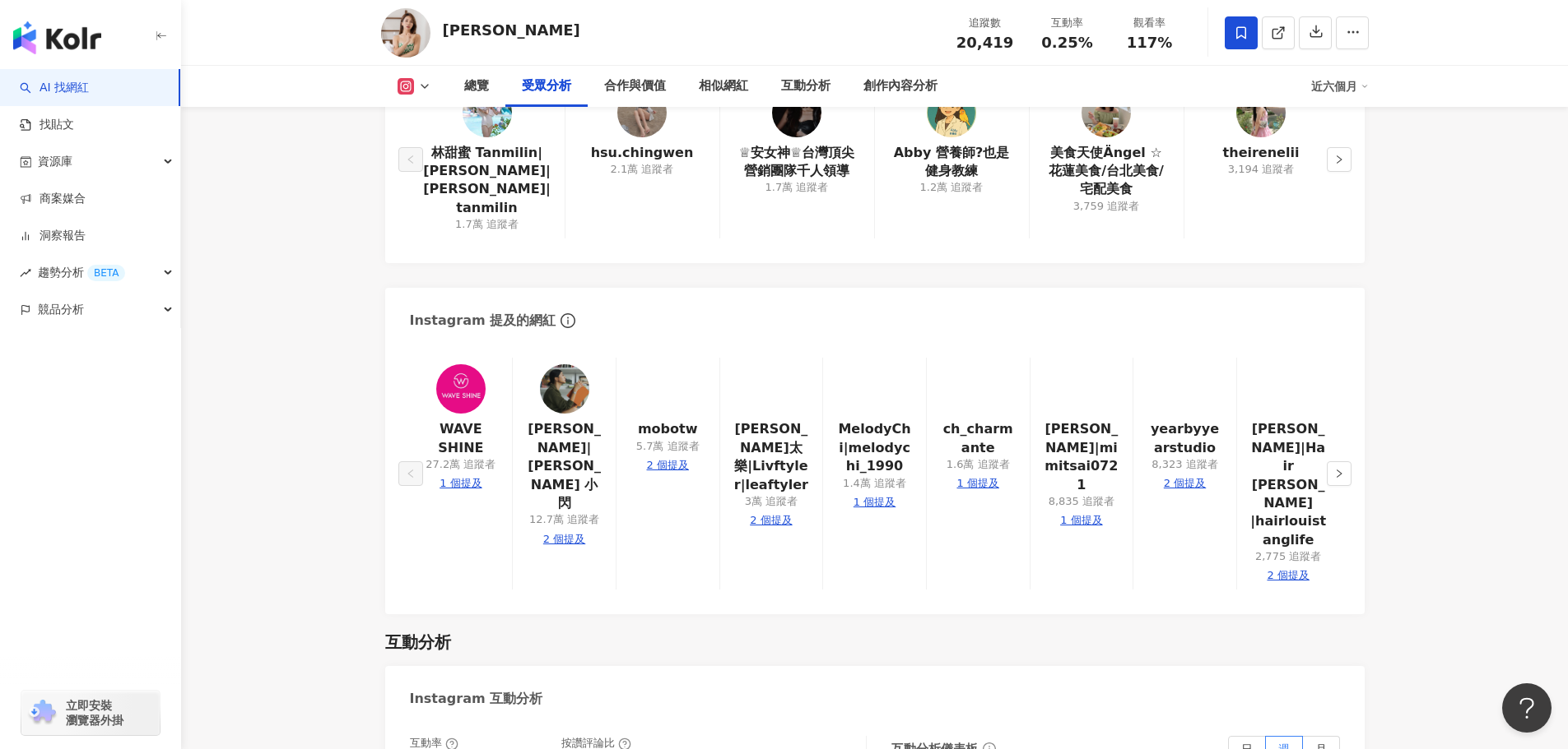
scroll to position [1871, 0]
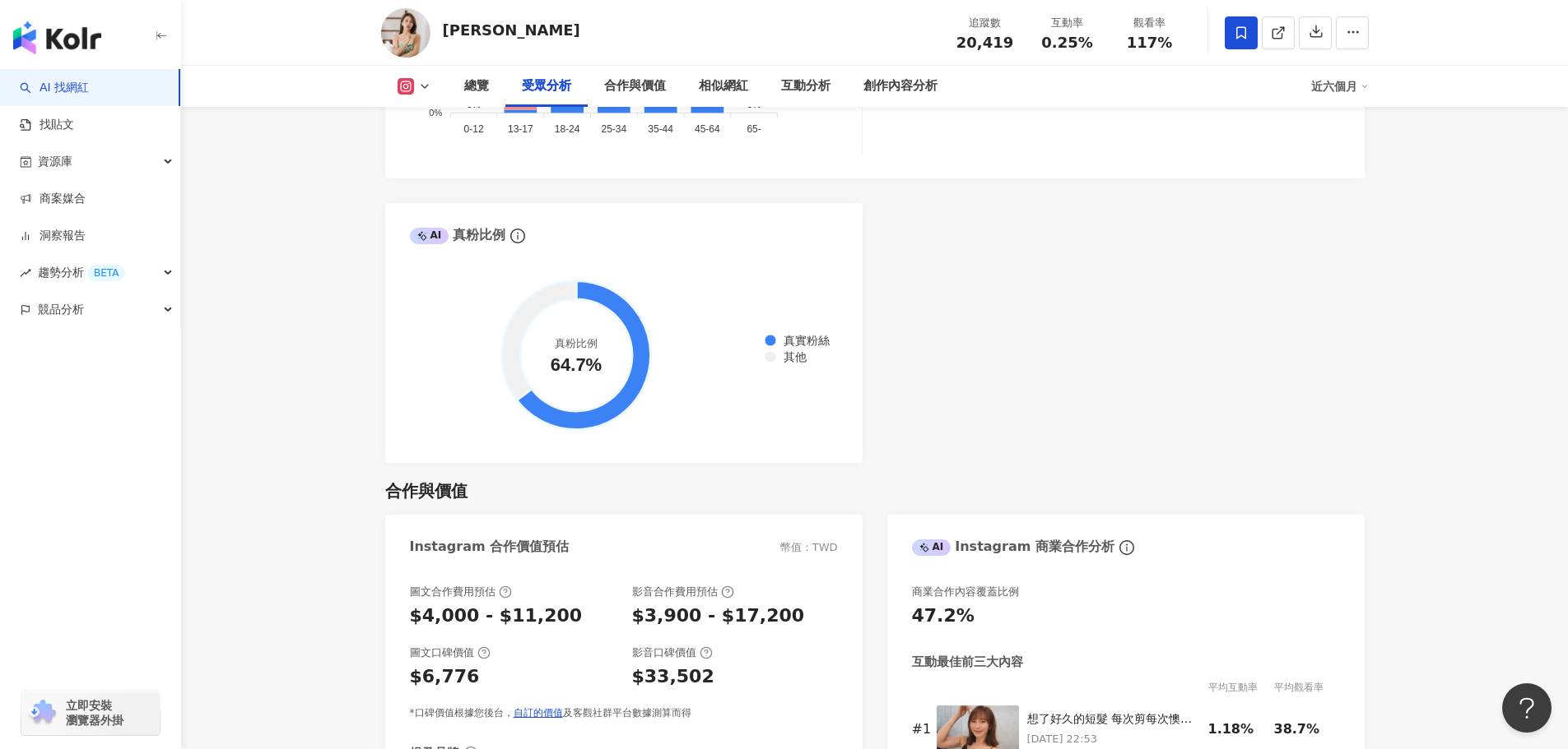
click at [1346, 87] on div "近六個月" at bounding box center [1339, 87] width 57 height 27
click at [1355, 122] on link "近三個月" at bounding box center [1346, 122] width 46 height 18
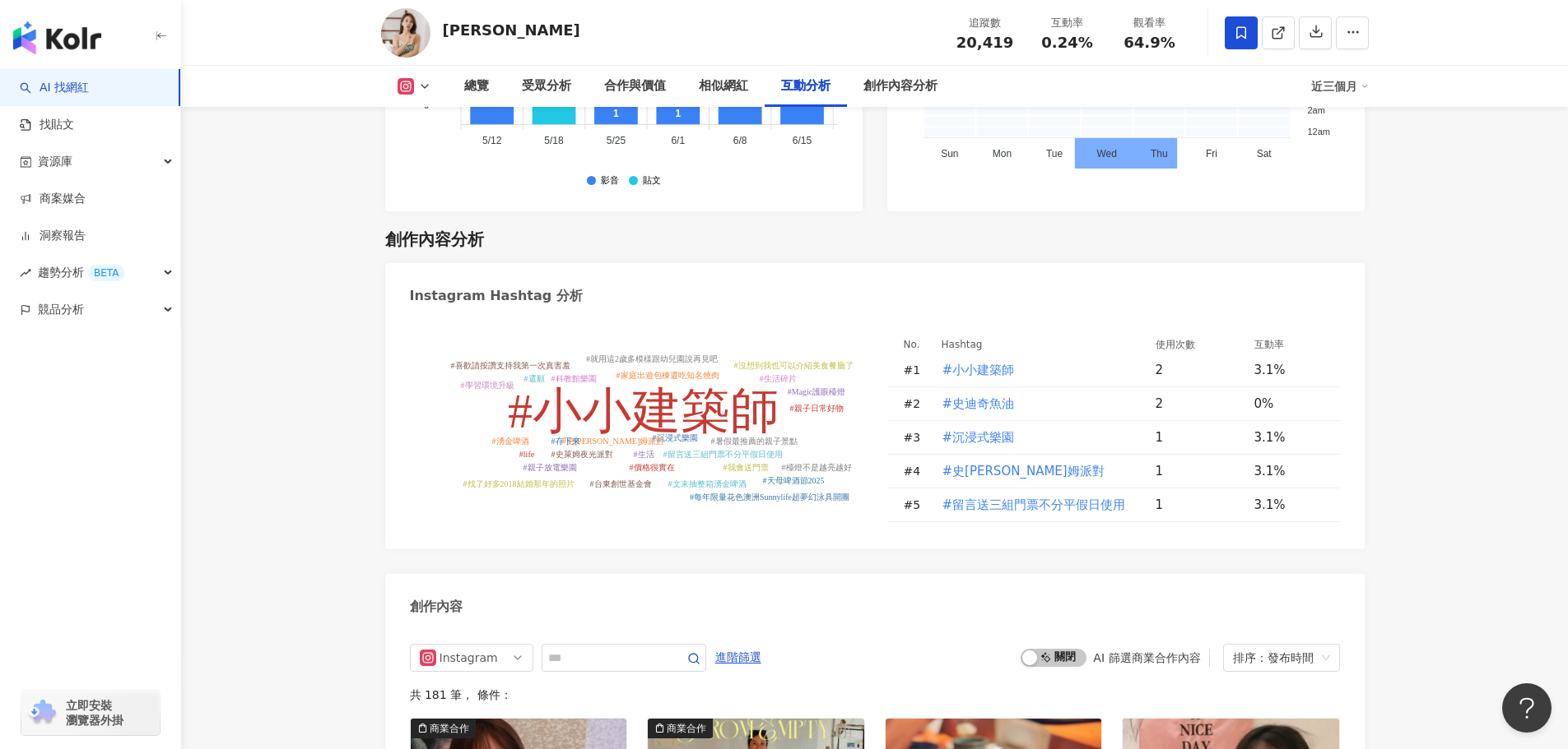
scroll to position [4749, 0]
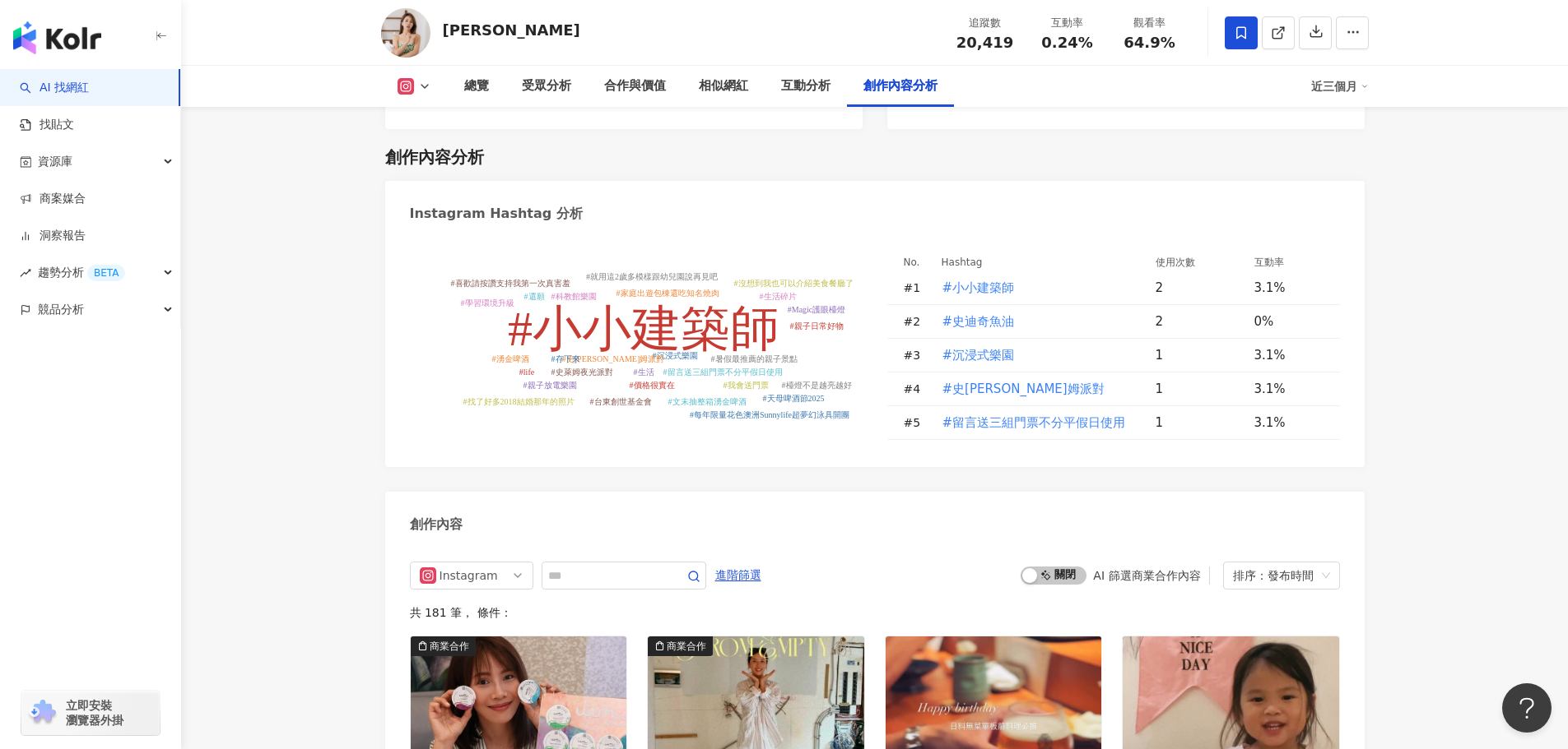
click at [1336, 86] on div "近三個月" at bounding box center [1339, 87] width 57 height 27
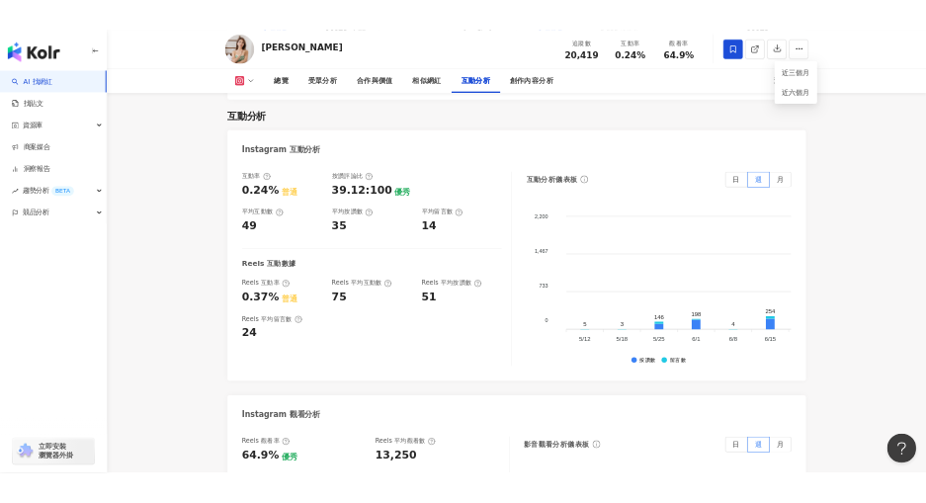
scroll to position [3928, 0]
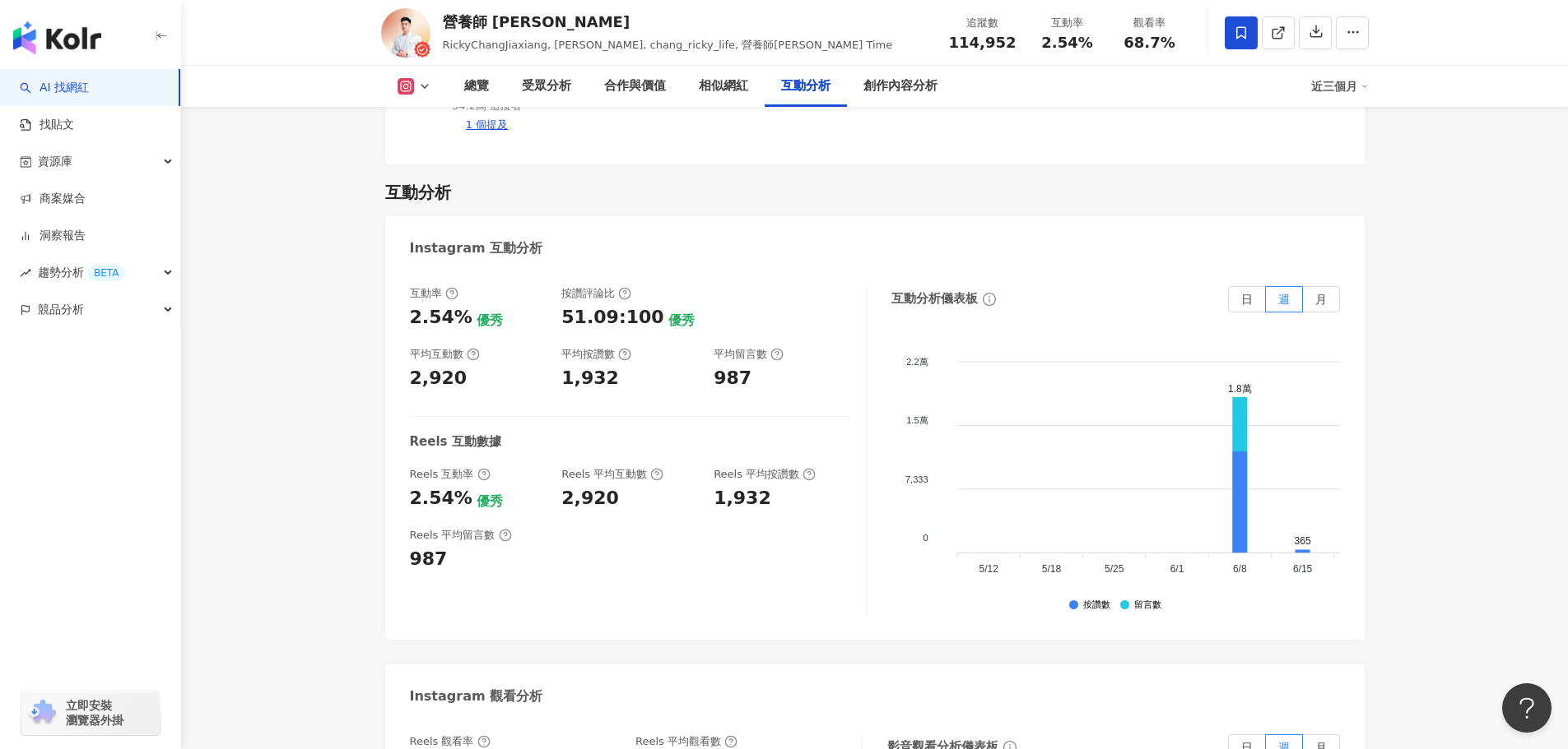
scroll to position [3207, 0]
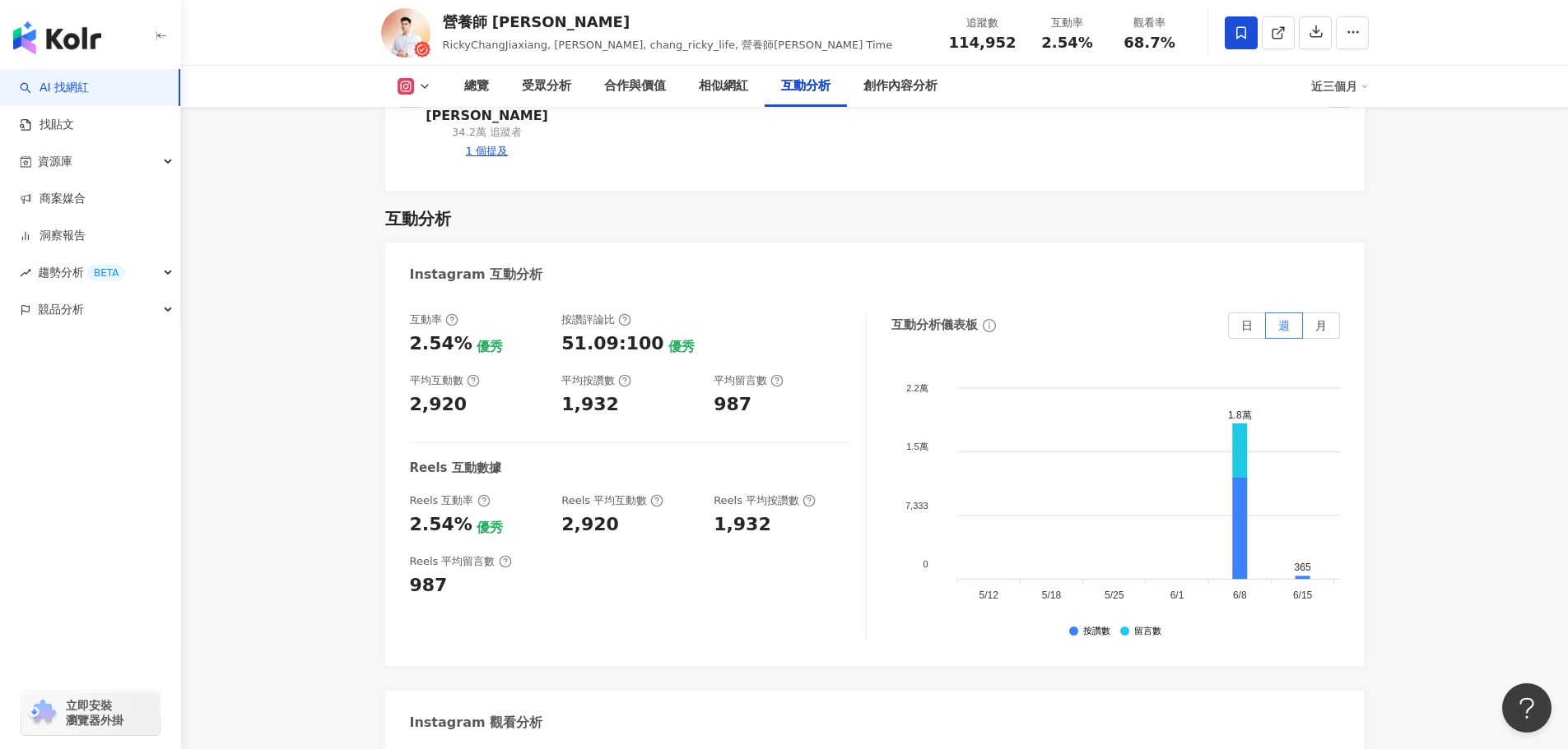
click at [109, 704] on span "立即安裝 瀏覽器外掛" at bounding box center [94, 713] width 57 height 30
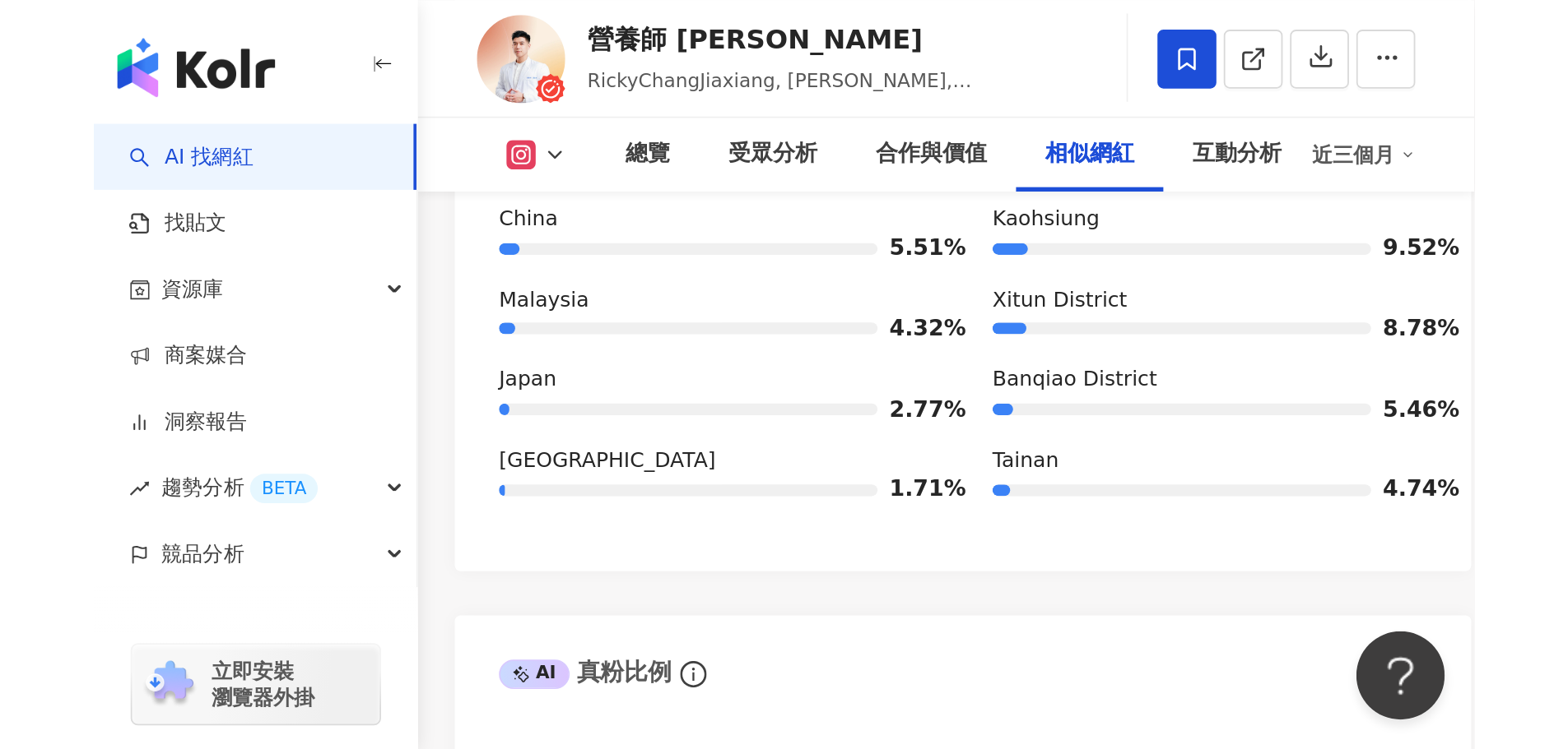
scroll to position [3046, 0]
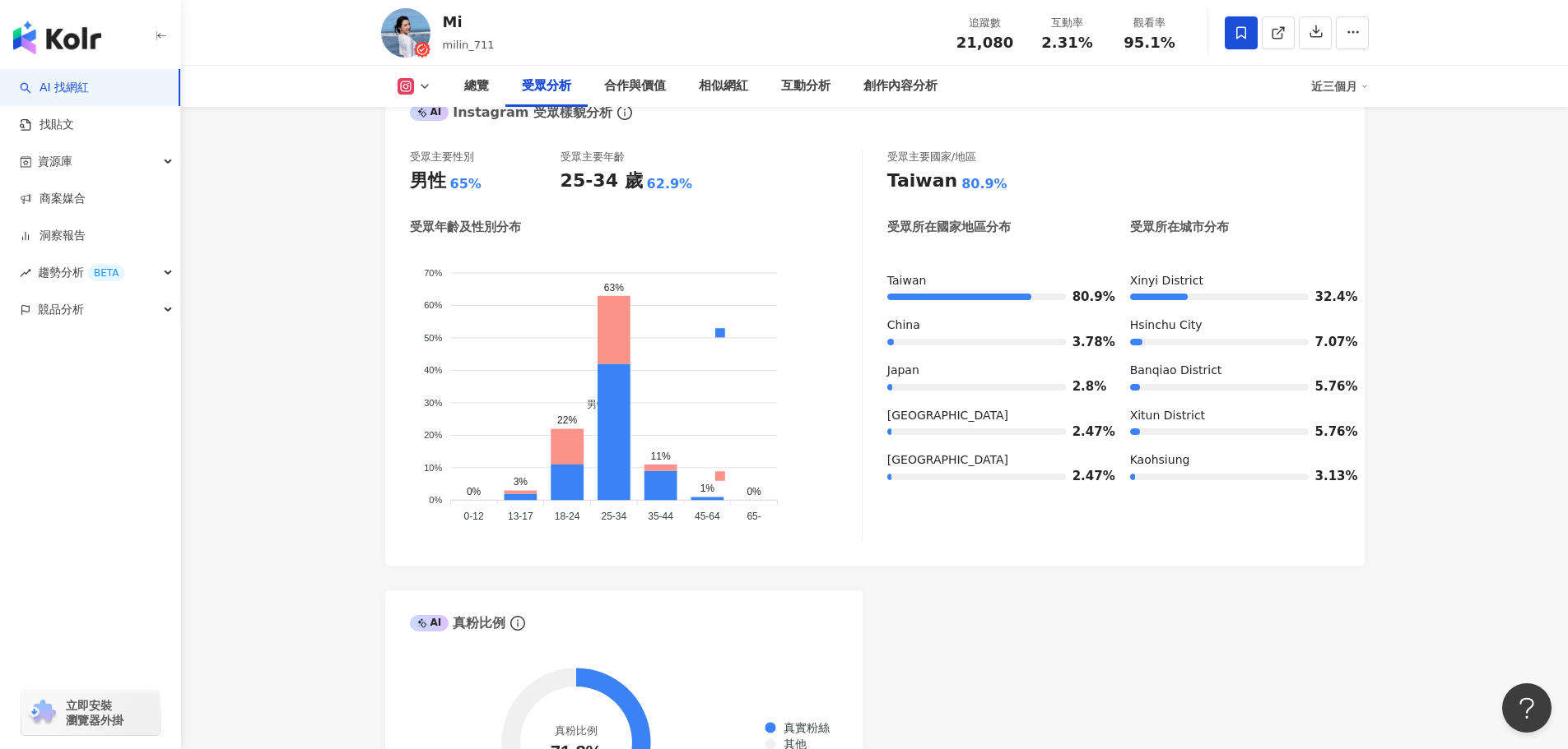
click at [1317, 90] on div "近三個月" at bounding box center [1339, 87] width 57 height 27
click at [1331, 92] on div "近三個月" at bounding box center [1339, 87] width 57 height 27
click at [1351, 88] on div "近三個月" at bounding box center [1339, 87] width 57 height 27
click at [1358, 86] on div "近三個月" at bounding box center [1339, 87] width 57 height 27
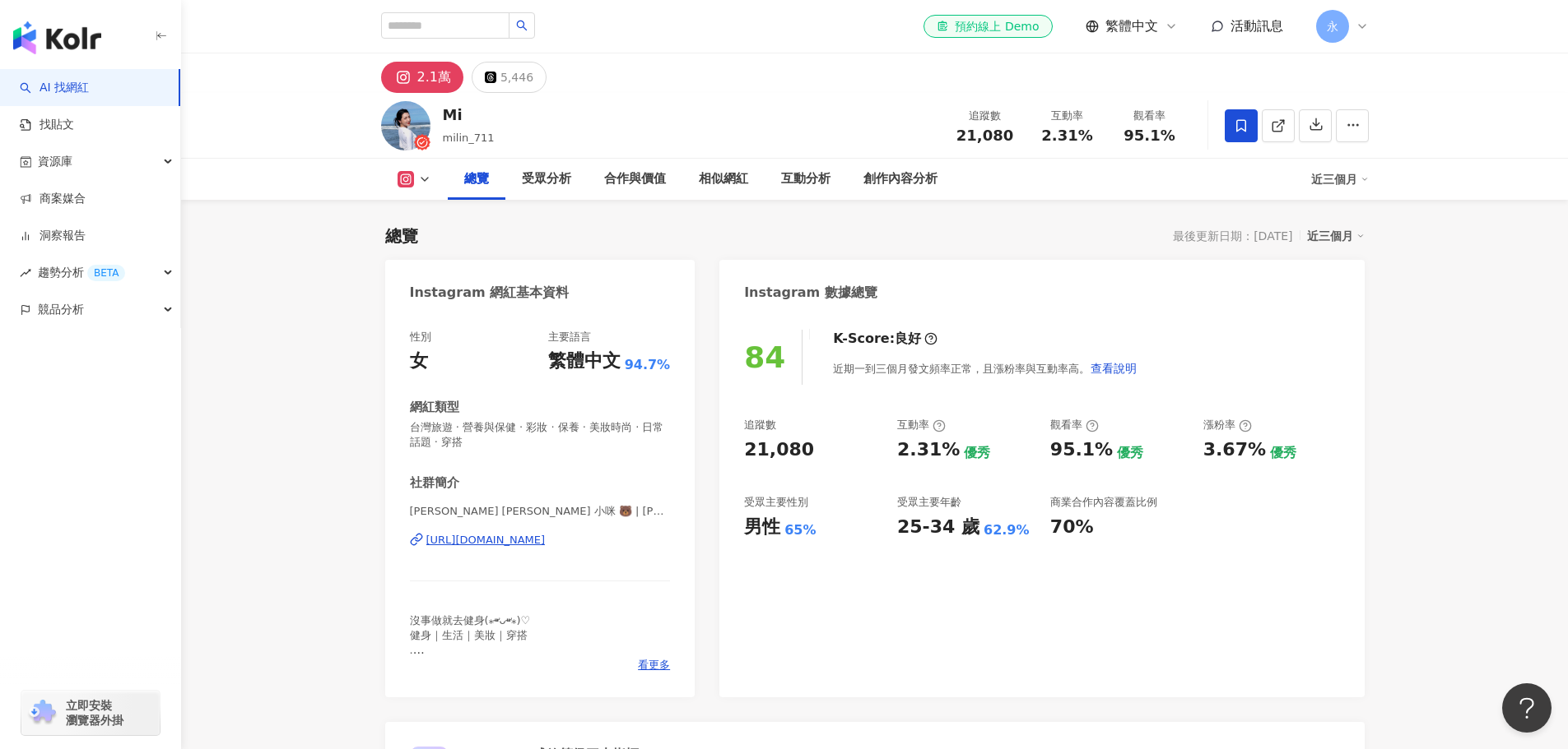
click at [1346, 173] on div "近三個月" at bounding box center [1339, 180] width 57 height 27
click at [1356, 241] on link "近六個月" at bounding box center [1346, 249] width 46 height 18
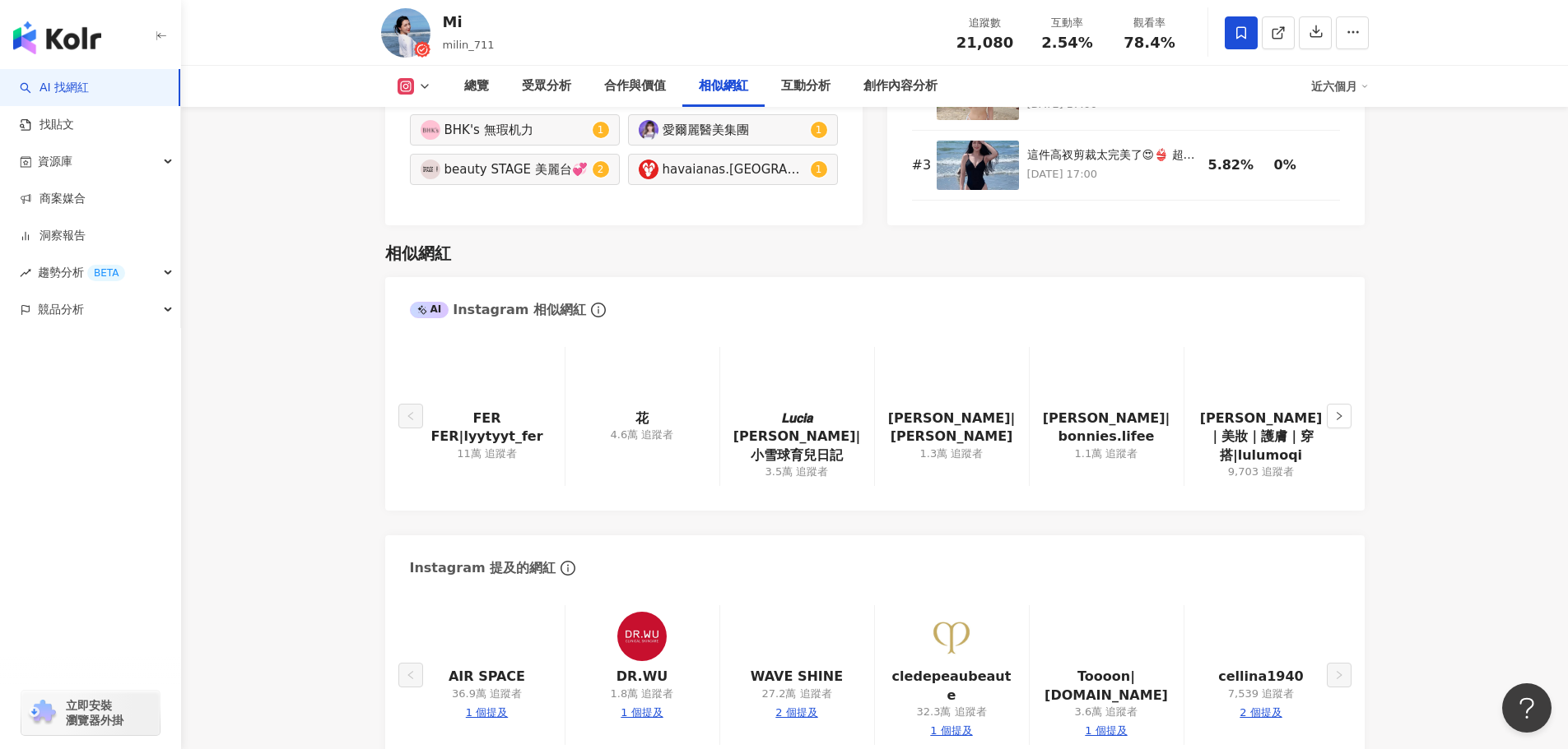
scroll to position [2796, 0]
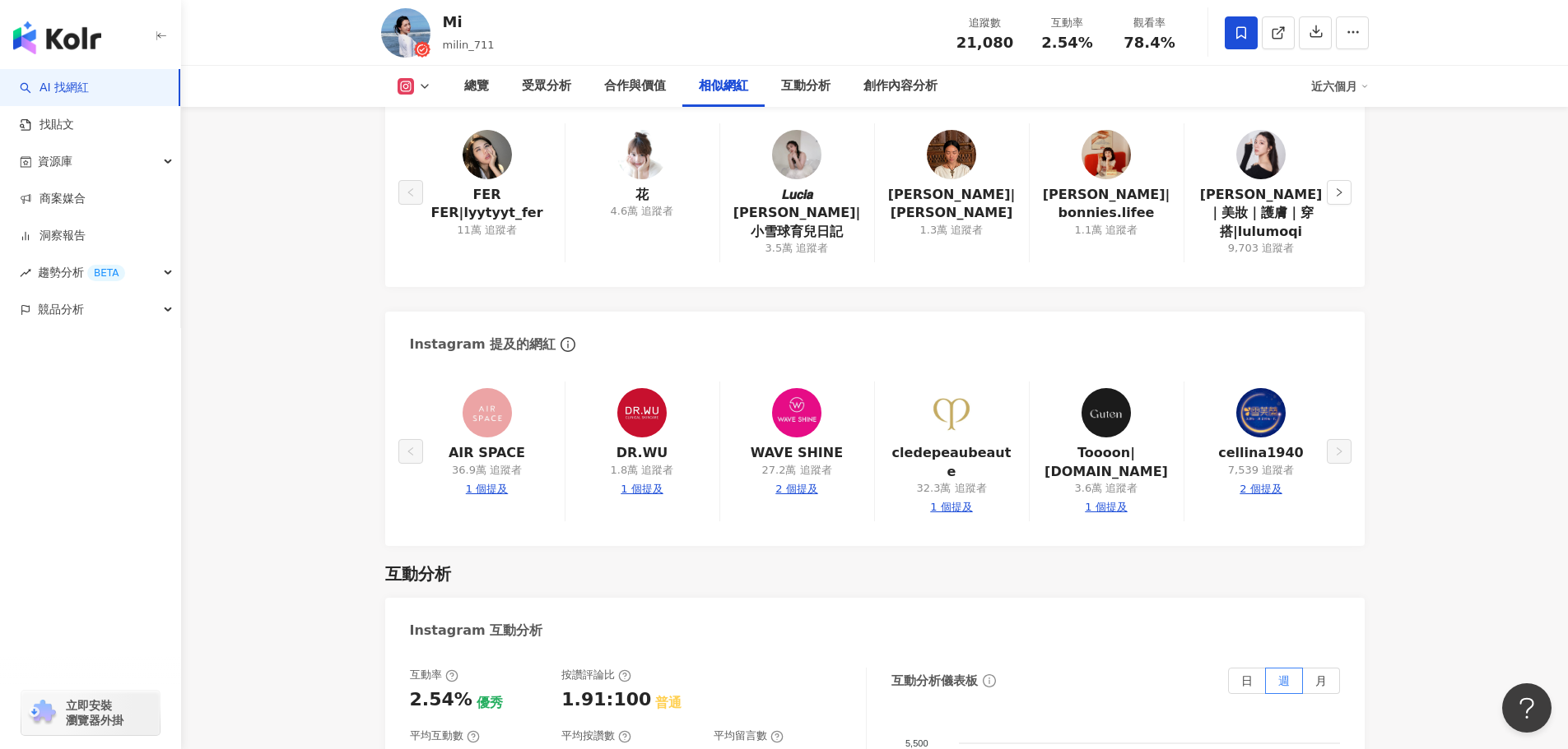
click at [426, 312] on div "Instagram 提及的網紅" at bounding box center [875, 339] width 979 height 53
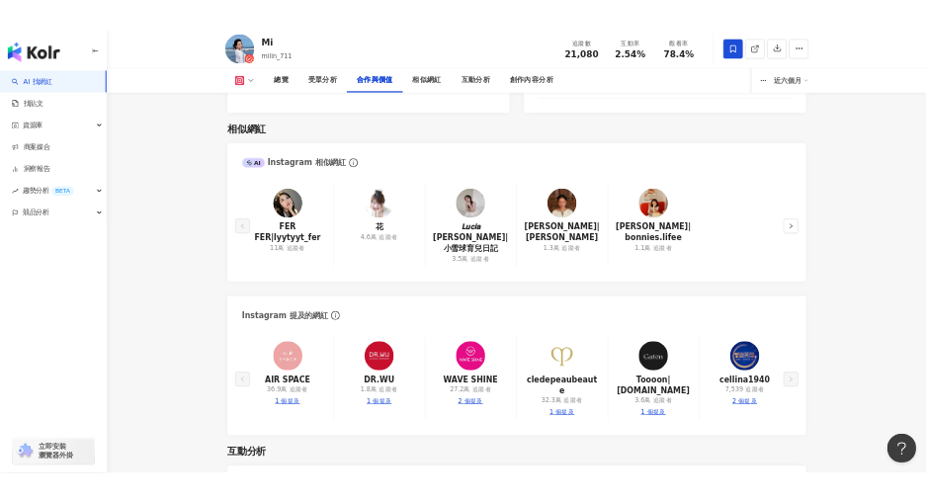
scroll to position [2411, 0]
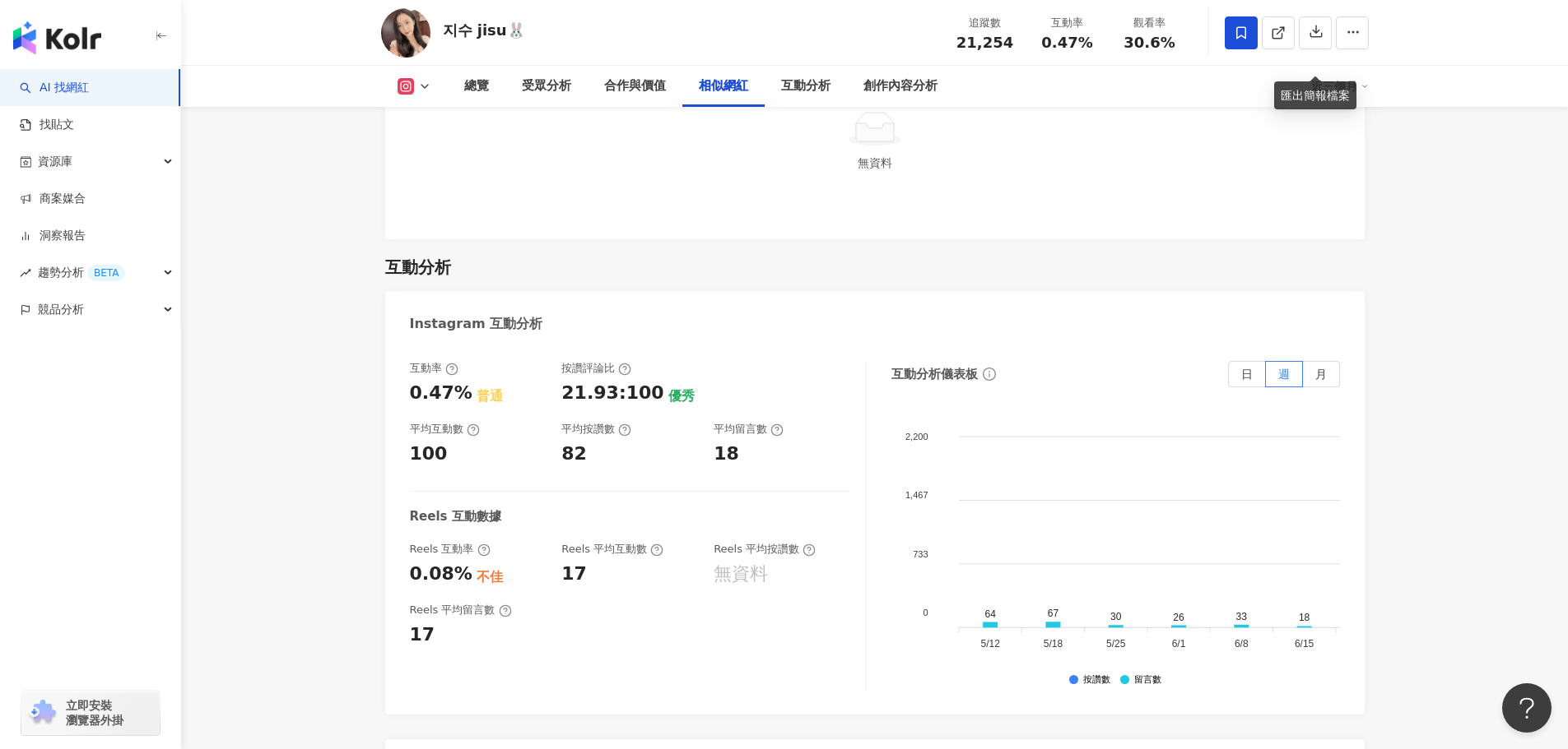
scroll to position [3207, 0]
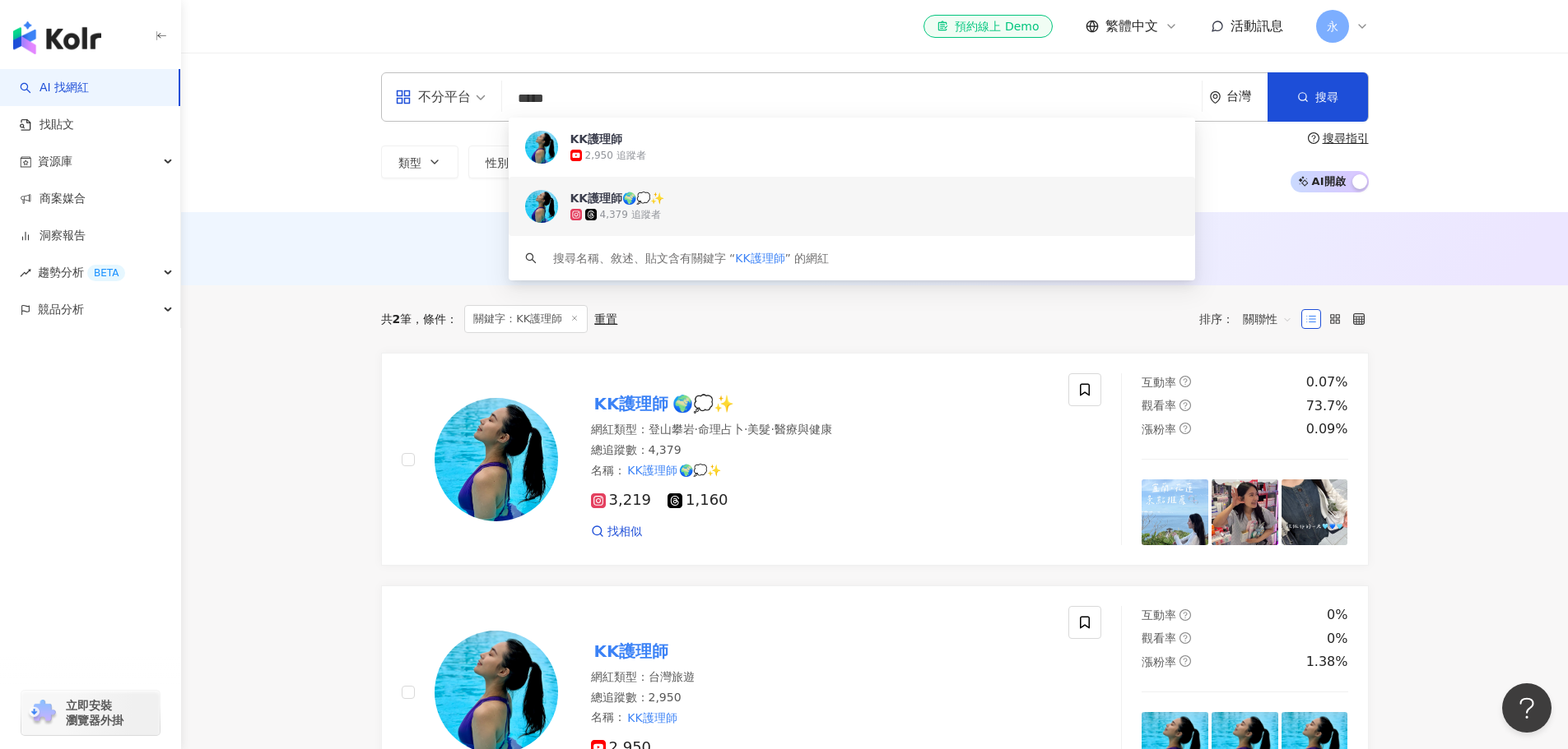
click at [333, 230] on div "AI 推薦 ： 無結果，請嘗試搜尋其他語言關鍵字或條件" at bounding box center [874, 249] width 1386 height 73
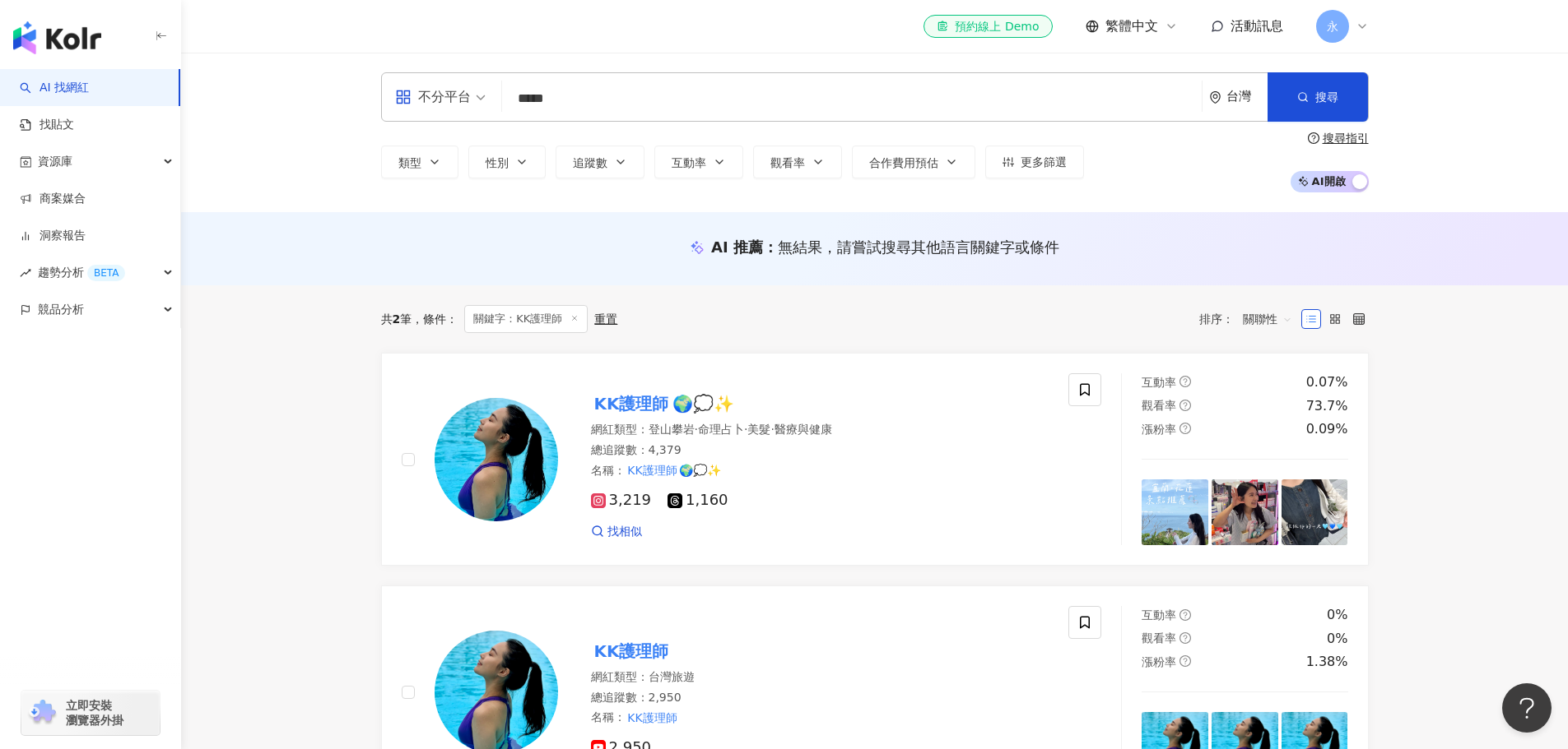
click at [605, 111] on input "*****" at bounding box center [852, 99] width 686 height 32
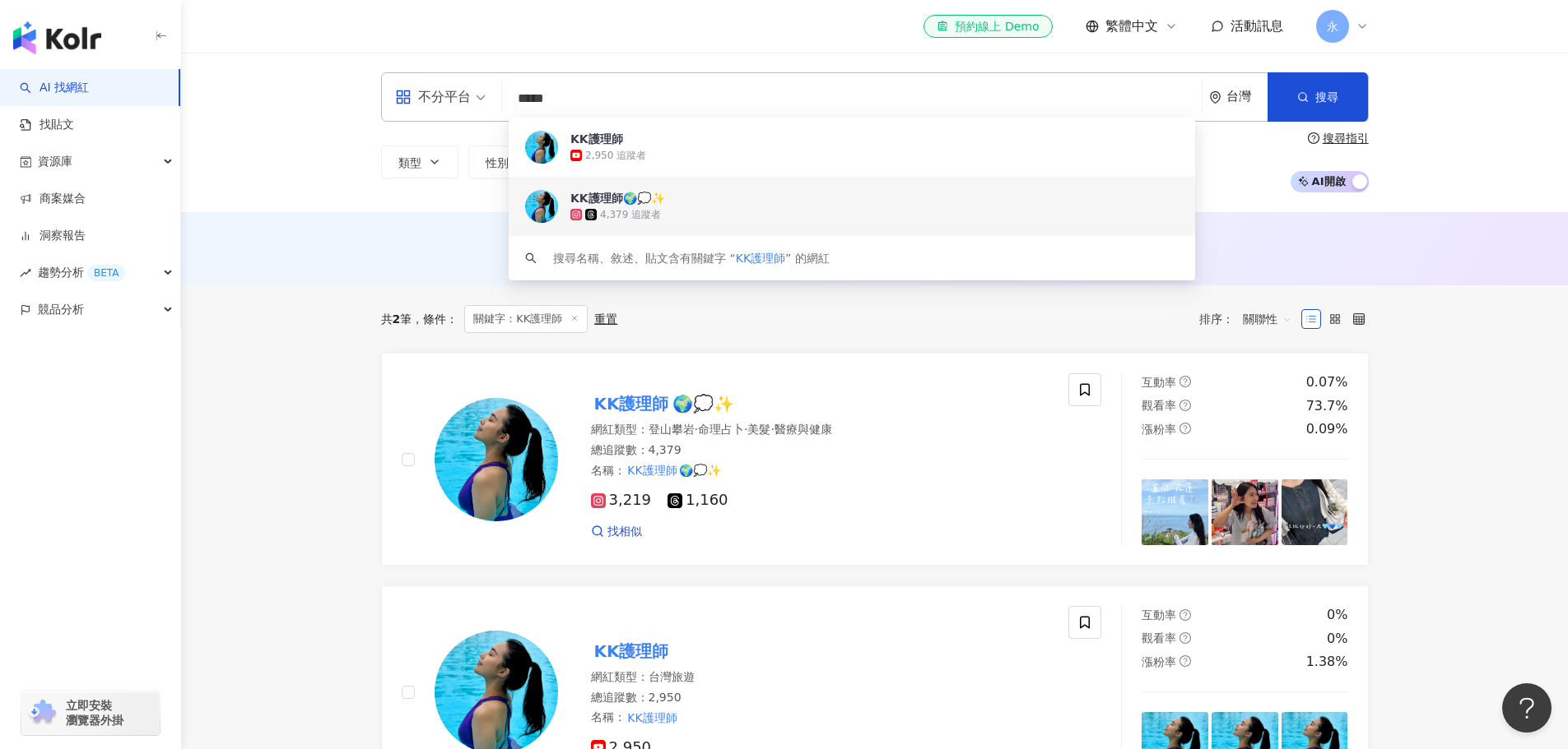
click at [605, 111] on input "*****" at bounding box center [852, 99] width 686 height 32
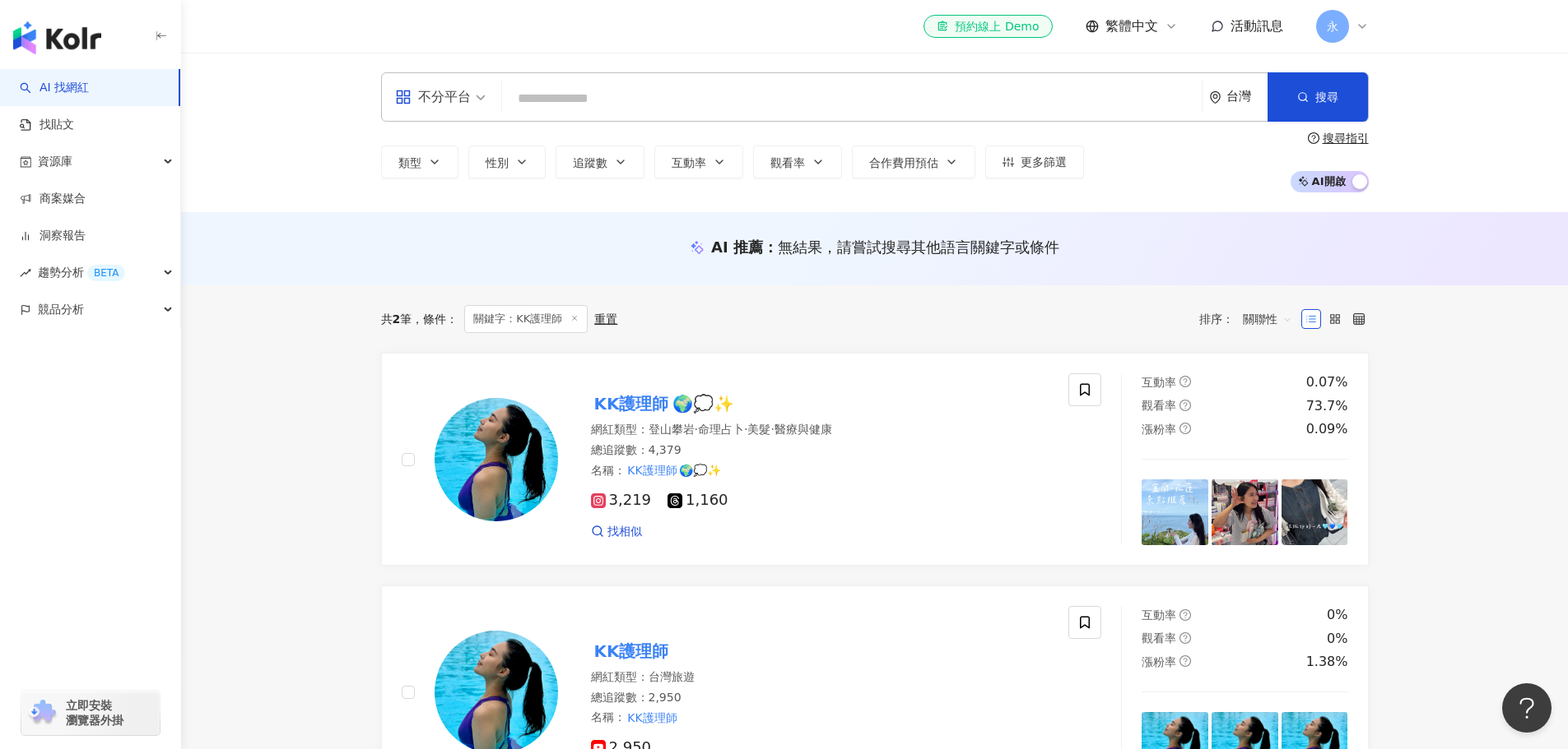
click at [87, 44] on img "button" at bounding box center [57, 38] width 88 height 33
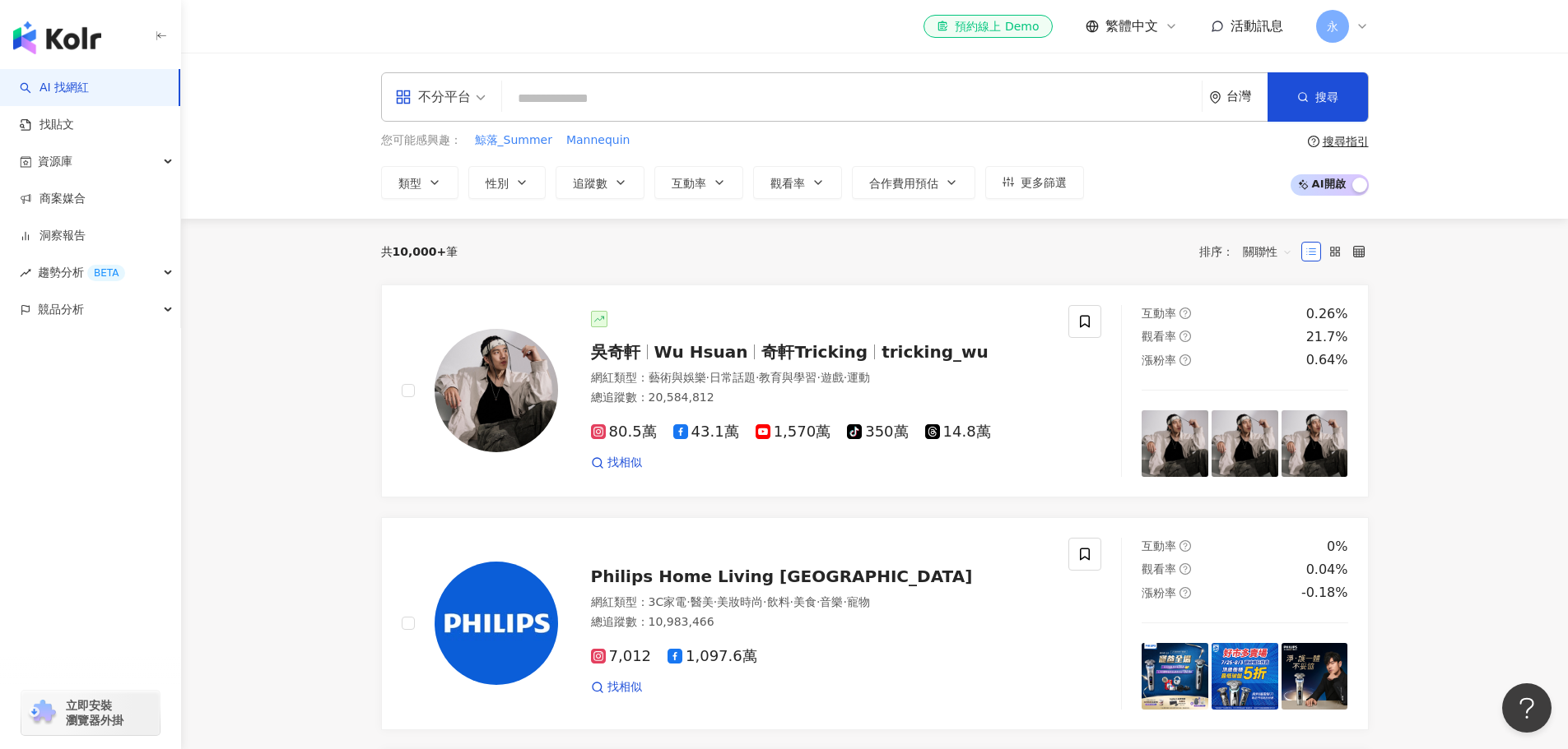
drag, startPoint x: 916, startPoint y: 12, endPoint x: 291, endPoint y: 317, distance: 695.4
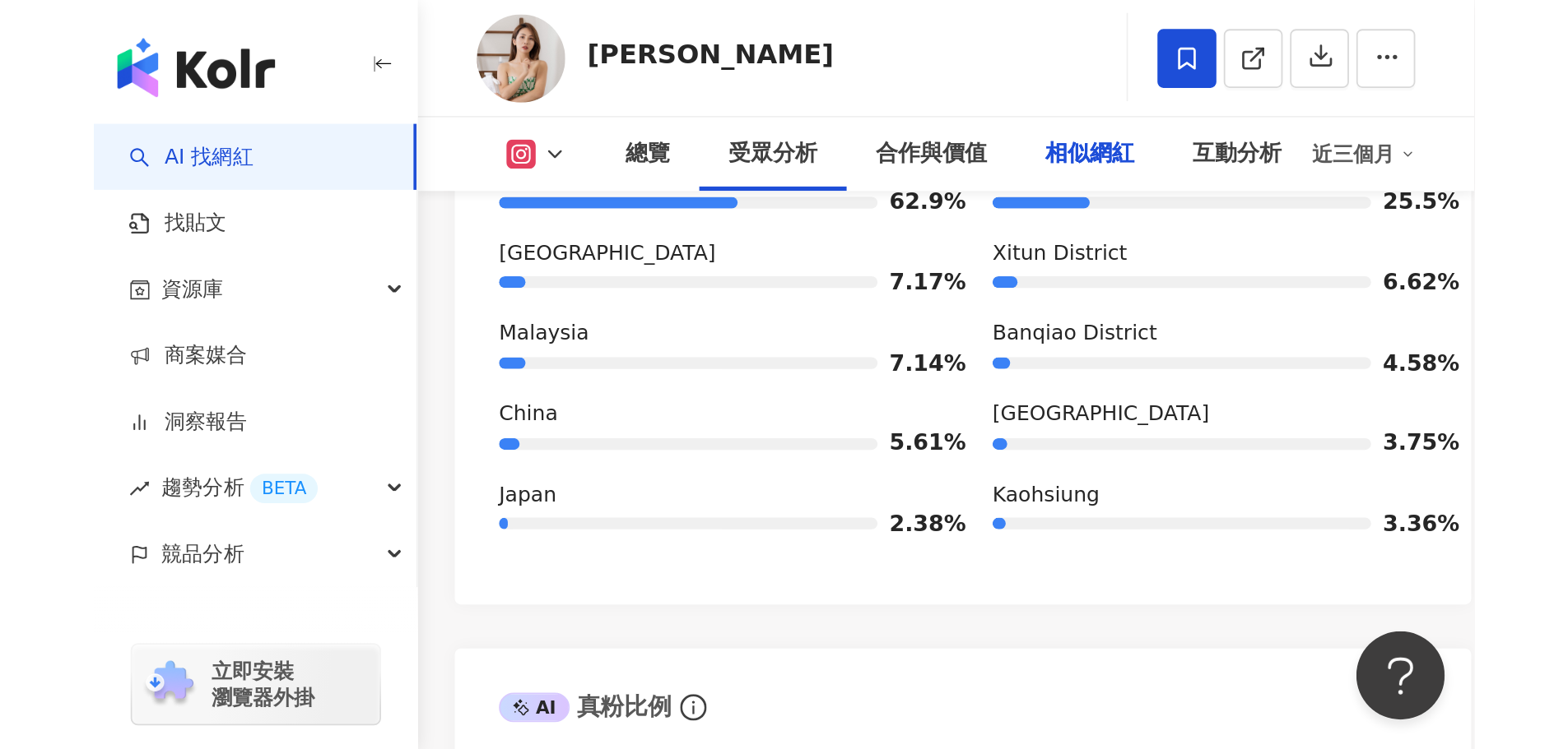
scroll to position [3021, 0]
